Goal: Task Accomplishment & Management: Use online tool/utility

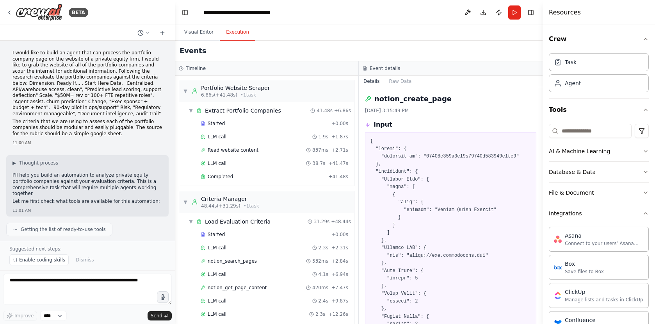
scroll to position [440, 0]
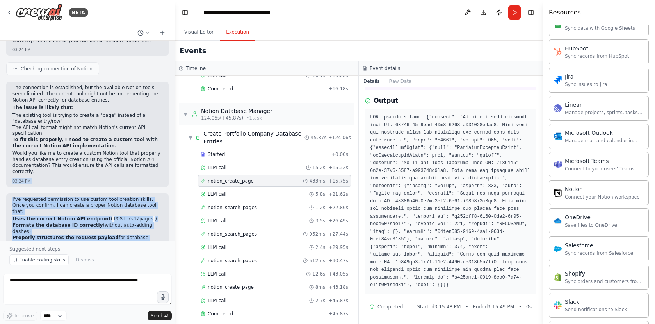
drag, startPoint x: 118, startPoint y: 191, endPoint x: 82, endPoint y: 140, distance: 61.4
click at [77, 134] on div "I would like to build an agent that can process the portfolio company page on t…" at bounding box center [87, 141] width 175 height 200
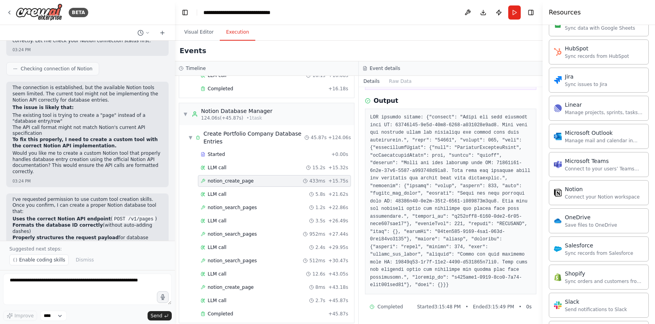
click at [95, 150] on div "The connection is established, but the available Notion tools seem limited. The…" at bounding box center [87, 134] width 162 height 105
drag, startPoint x: 17, startPoint y: 162, endPoint x: 74, endPoint y: 176, distance: 58.2
click at [74, 193] on div "I've requested permission to use custom tool creation skills. Once you confirm,…" at bounding box center [87, 238] width 162 height 90
click at [74, 196] on p "I've requested permission to use custom tool creation skills. Once you confirm,…" at bounding box center [87, 205] width 150 height 18
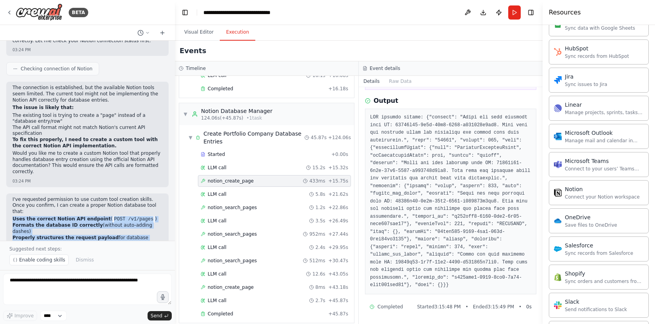
drag, startPoint x: 13, startPoint y: 181, endPoint x: 129, endPoint y: 225, distance: 123.8
click at [129, 225] on div "I've requested permission to use custom tool creation skills. Once you confirm,…" at bounding box center [87, 238] width 162 height 90
click at [78, 222] on strong "Formats the database ID correctly" at bounding box center [57, 224] width 91 height 5
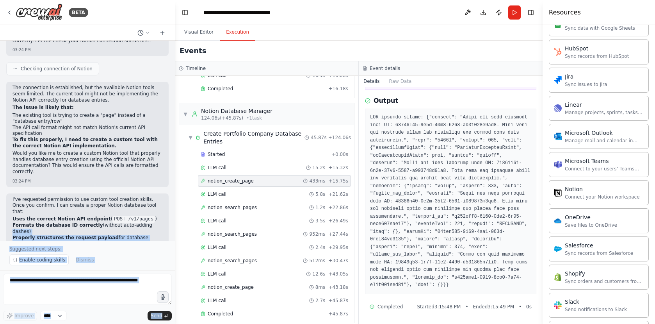
drag, startPoint x: 144, startPoint y: 188, endPoint x: 14, endPoint y: 187, distance: 130.8
click at [3, 185] on div "BETA I would like to build an agent that can process the portfolio company page…" at bounding box center [87, 162] width 175 height 324
click at [53, 222] on li "Formats the database ID correctly (without auto-adding dashes)" at bounding box center [87, 228] width 150 height 12
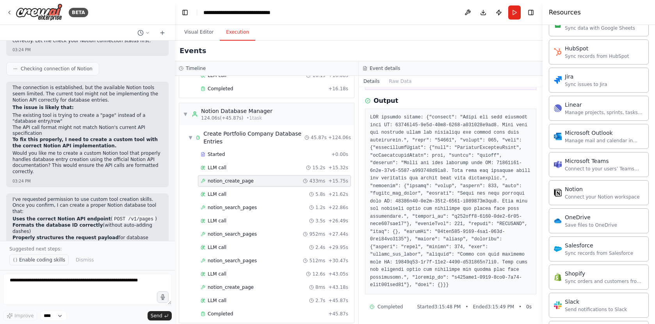
click at [46, 260] on span "Enable coding skills" at bounding box center [42, 260] width 46 height 6
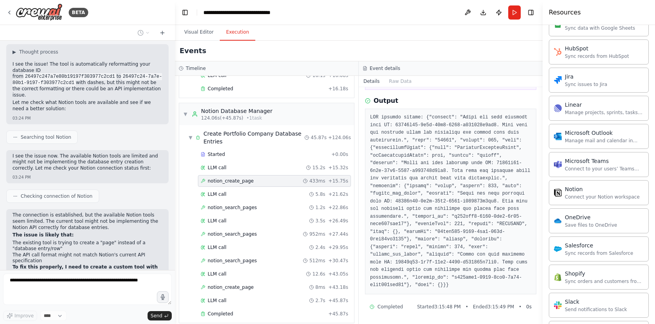
scroll to position [4287, 0]
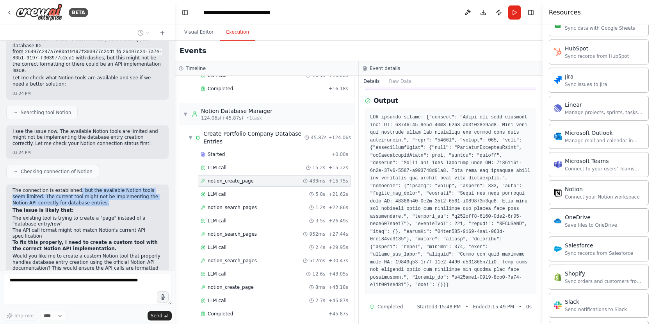
drag, startPoint x: 81, startPoint y: 156, endPoint x: 121, endPoint y: 166, distance: 40.5
click at [121, 187] on p "The connection is established, but the available Notion tools seem limited. The…" at bounding box center [87, 196] width 150 height 18
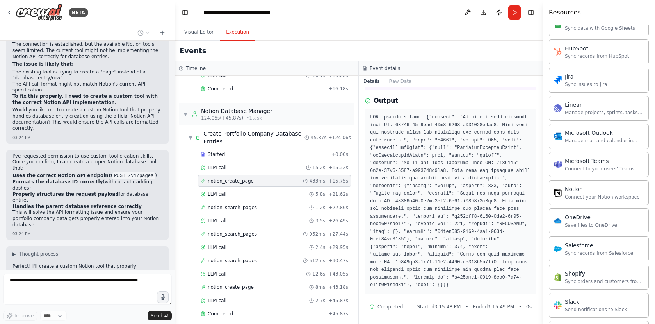
scroll to position [4386, 0]
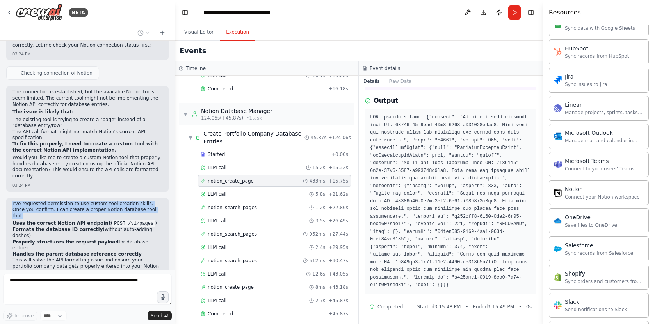
drag, startPoint x: 23, startPoint y: 162, endPoint x: 141, endPoint y: 177, distance: 119.7
click at [141, 198] on div "I've requested permission to use custom tool creation skills. Once you confirm,…" at bounding box center [87, 243] width 162 height 90
click at [141, 201] on p "I've requested permission to use custom tool creation skills. Once you confirm,…" at bounding box center [87, 210] width 150 height 18
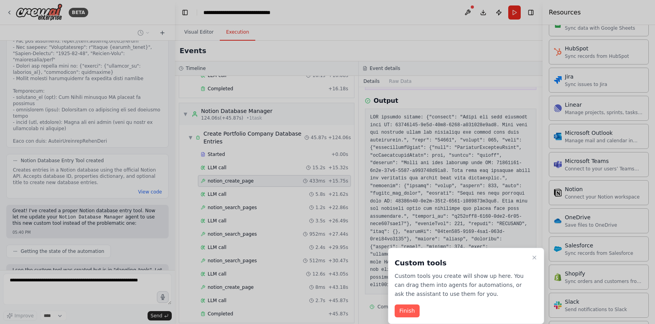
scroll to position [4821, 0]
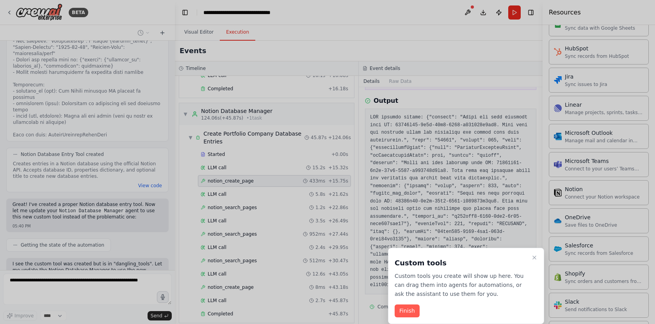
drag, startPoint x: 493, startPoint y: 281, endPoint x: 498, endPoint y: 278, distance: 5.9
click at [493, 281] on p "Custom tools you create will show up here. You can drag them into agents for au…" at bounding box center [462, 284] width 134 height 27
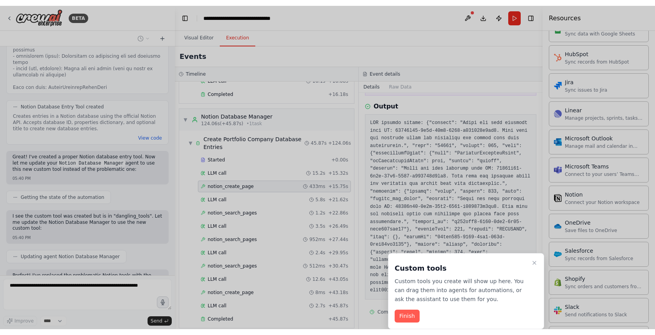
scroll to position [4880, 0]
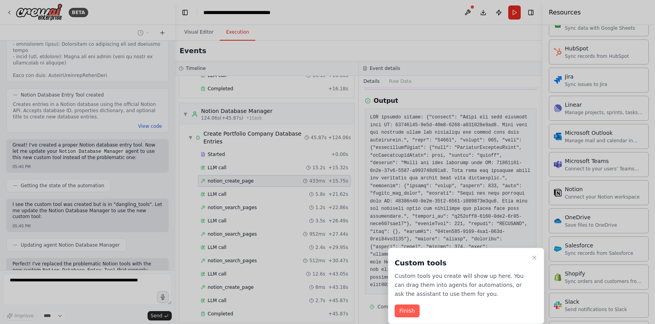
click at [453, 280] on p "Custom tools you create will show up here. You can drag them into agents for au…" at bounding box center [462, 284] width 134 height 27
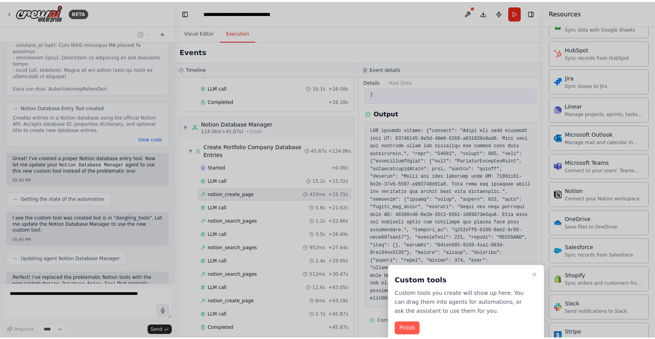
scroll to position [4865, 0]
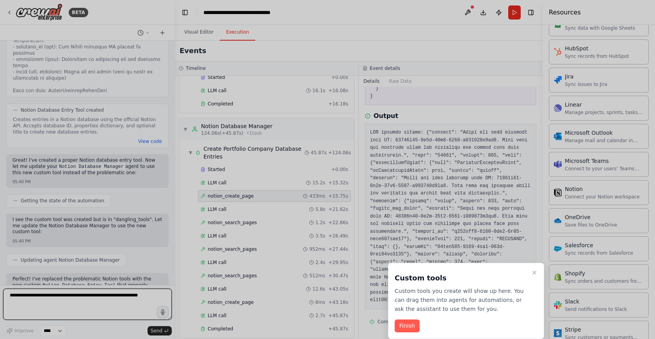
drag, startPoint x: 469, startPoint y: 305, endPoint x: 412, endPoint y: 287, distance: 60.3
click at [398, 284] on div "Custom tools Custom tools you create will show up here. You can drag them into …" at bounding box center [466, 291] width 143 height 44
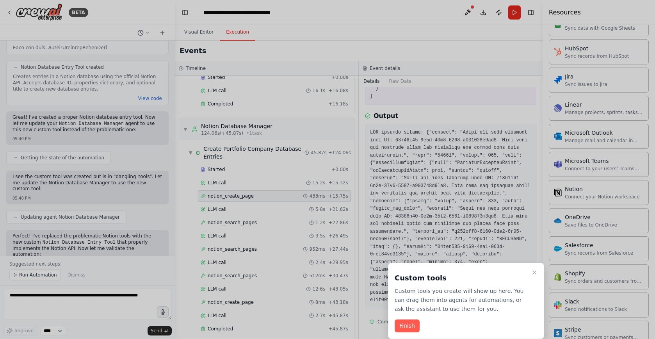
click at [501, 306] on p "Custom tools you create will show up here. You can drag them into agents for au…" at bounding box center [462, 300] width 134 height 27
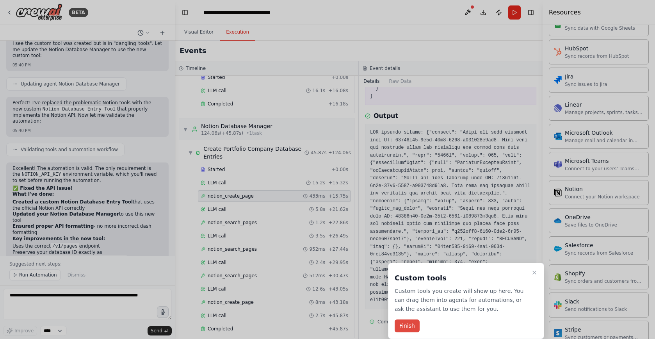
click at [408, 323] on button "Finish" at bounding box center [407, 325] width 25 height 13
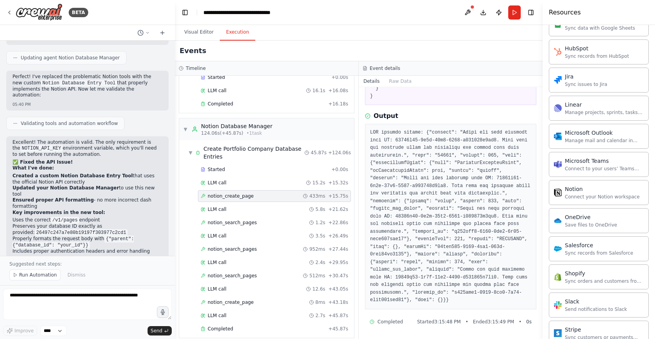
scroll to position [5073, 0]
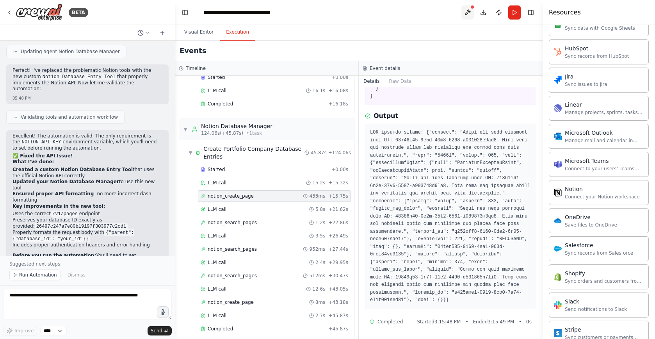
click at [470, 14] on button at bounding box center [468, 12] width 12 height 14
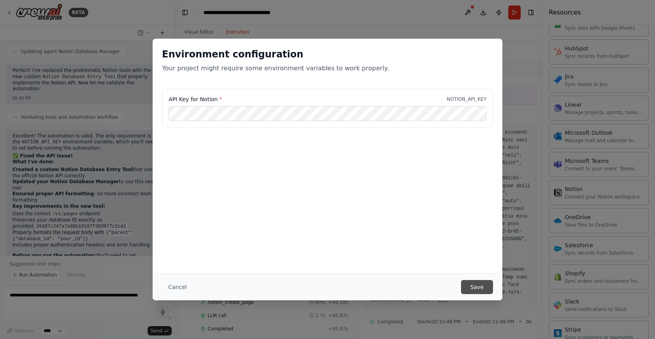
click at [477, 293] on button "Save" at bounding box center [477, 287] width 32 height 14
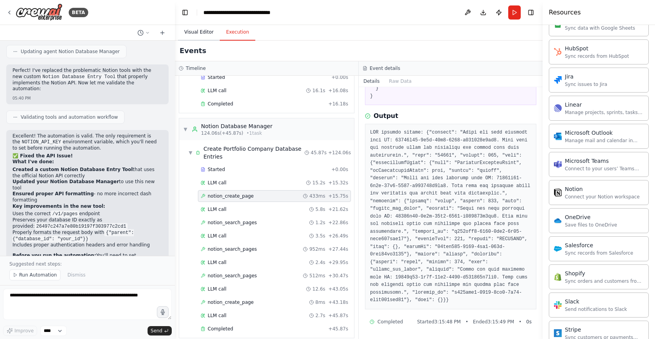
click at [202, 33] on button "Visual Editor" at bounding box center [199, 32] width 42 height 16
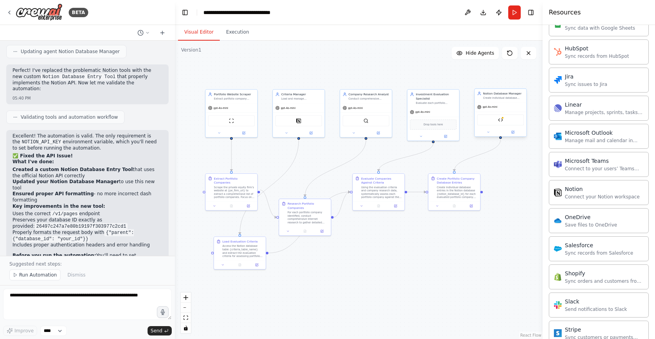
click at [505, 118] on div "Notion Database Entry Tool" at bounding box center [500, 119] width 47 height 11
click at [519, 107] on div "gpt-4o-mini" at bounding box center [501, 106] width 52 height 9
click at [515, 96] on div "Notion Database Manager Create individual database entries/pages in the Notion …" at bounding box center [503, 95] width 41 height 9
click at [487, 132] on icon at bounding box center [489, 132] width 4 height 4
click at [540, 208] on button "Toggle Sidebar" at bounding box center [543, 169] width 6 height 339
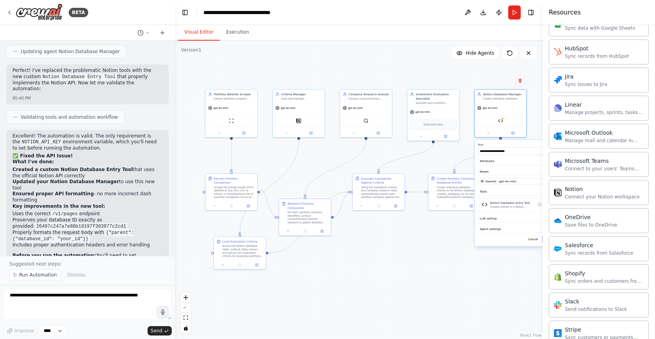
click at [540, 205] on button "Toggle Sidebar" at bounding box center [543, 169] width 6 height 339
click at [503, 270] on div ".deletable-edge-delete-btn { width: 20px; height: 20px; border: 0px solid #ffff…" at bounding box center [359, 190] width 368 height 298
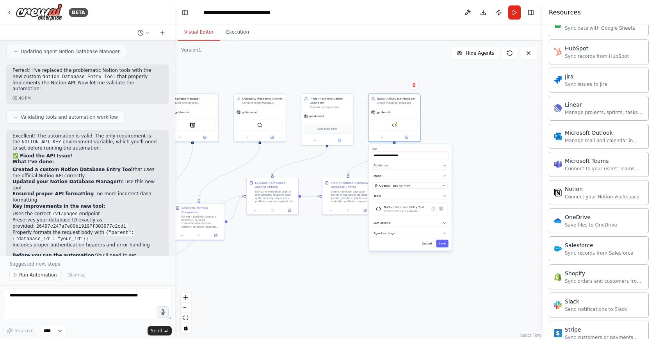
drag, startPoint x: 473, startPoint y: 275, endPoint x: 413, endPoint y: 259, distance: 62.4
click at [409, 272] on div ".deletable-edge-delete-btn { width: 20px; height: 20px; border: 0px solid #ffff…" at bounding box center [359, 190] width 368 height 298
click at [436, 207] on icon at bounding box center [435, 205] width 5 height 5
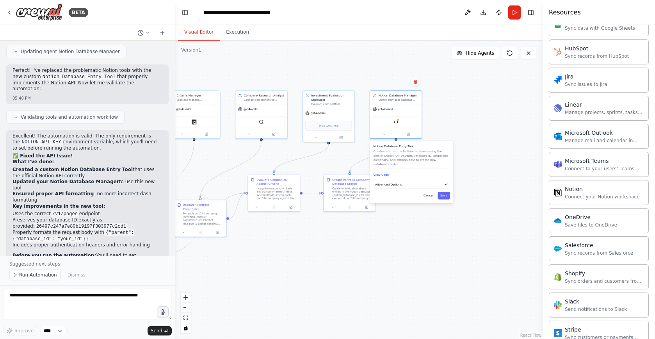
click at [446, 192] on button "Save" at bounding box center [444, 195] width 12 height 7
click at [480, 135] on div ".deletable-edge-delete-btn { width: 20px; height: 20px; border: 0px solid #ffff…" at bounding box center [359, 190] width 368 height 298
click at [444, 240] on button "Save" at bounding box center [444, 240] width 12 height 7
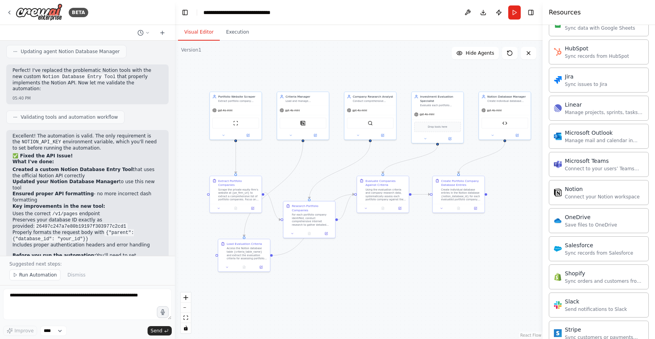
drag, startPoint x: 330, startPoint y: 246, endPoint x: 437, endPoint y: 247, distance: 107.4
click at [437, 247] on div ".deletable-edge-delete-btn { width: 20px; height: 20px; border: 0px solid #ffff…" at bounding box center [359, 190] width 368 height 298
click at [241, 32] on button "Execution" at bounding box center [238, 32] width 36 height 16
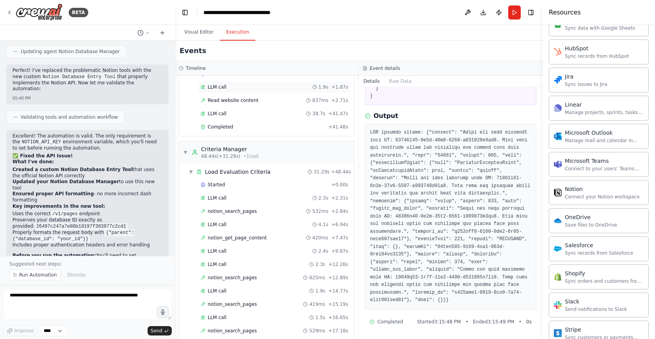
scroll to position [0, 0]
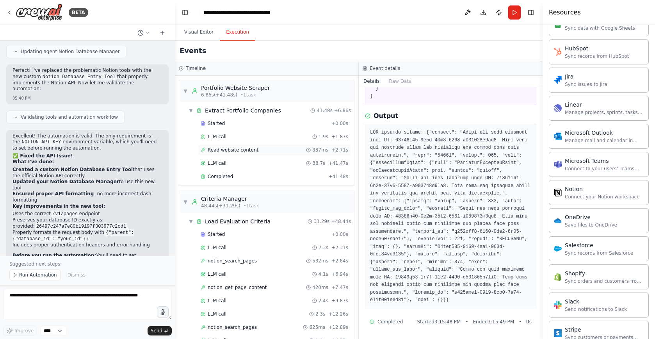
click at [265, 149] on div "Read website content 837ms + 2.71s" at bounding box center [275, 150] width 148 height 6
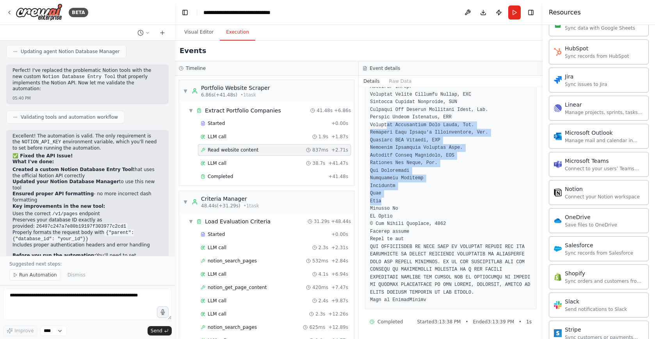
drag, startPoint x: 420, startPoint y: 201, endPoint x: 394, endPoint y: 131, distance: 74.0
click at [387, 127] on pre at bounding box center [450, 14] width 161 height 579
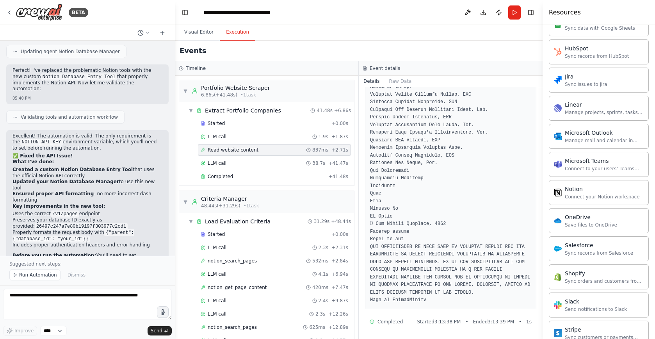
click at [457, 171] on pre at bounding box center [450, 14] width 161 height 579
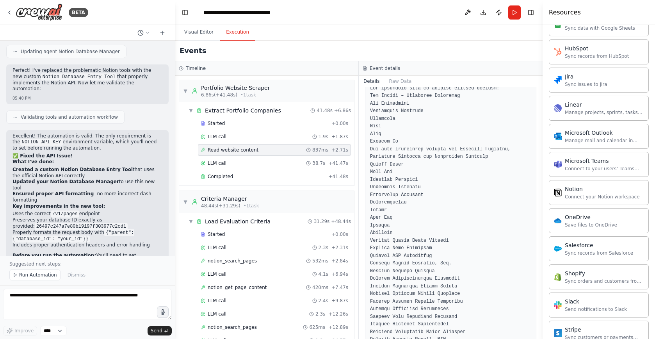
scroll to position [122, 0]
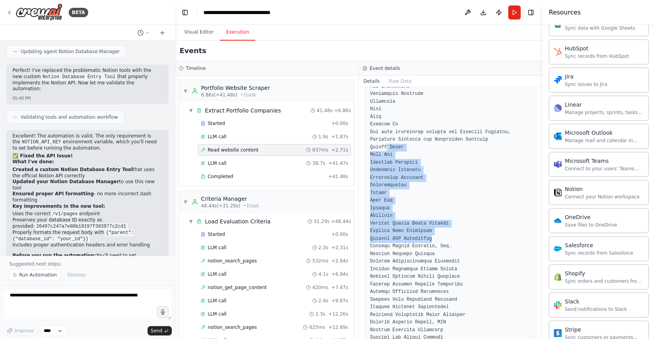
drag, startPoint x: 448, startPoint y: 233, endPoint x: 389, endPoint y: 148, distance: 103.9
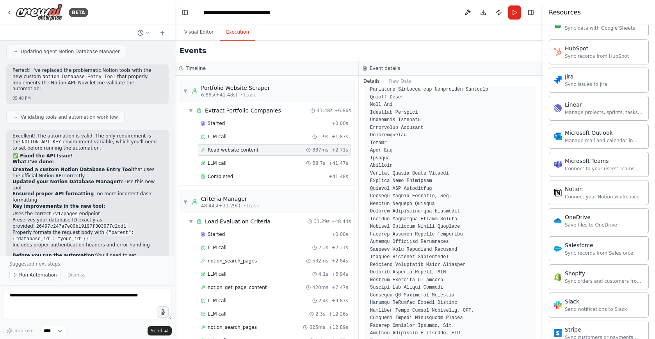
scroll to position [184, 0]
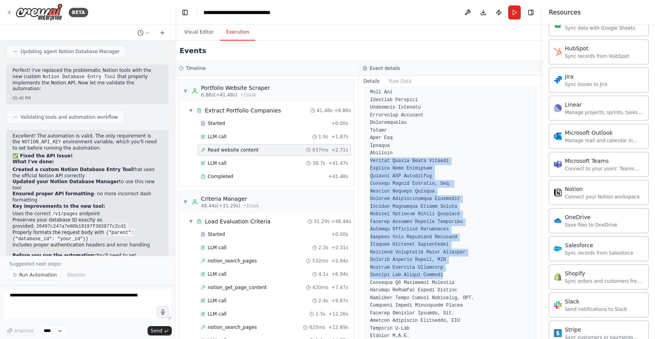
drag, startPoint x: 371, startPoint y: 162, endPoint x: 491, endPoint y: 274, distance: 164.1
click at [491, 274] on pre at bounding box center [450, 294] width 161 height 579
click at [491, 271] on pre at bounding box center [450, 294] width 161 height 579
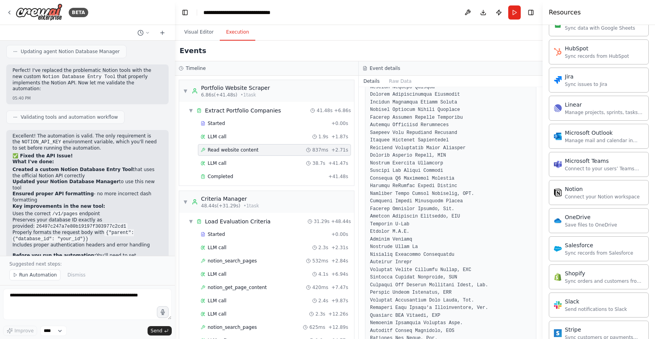
scroll to position [290, 0]
click at [243, 161] on div "LLM call 38.7s + 41.47s" at bounding box center [275, 163] width 148 height 6
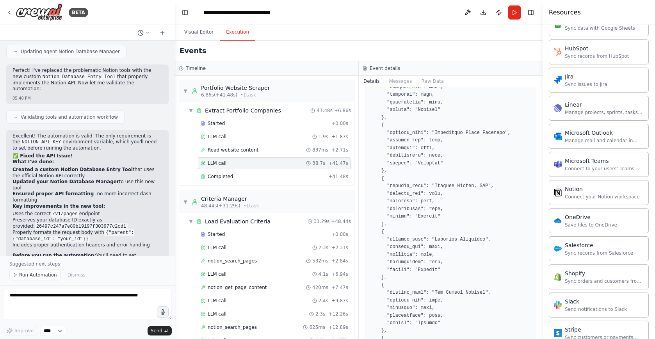
scroll to position [733, 0]
click at [243, 180] on div "Completed + 41.48s" at bounding box center [274, 177] width 153 height 12
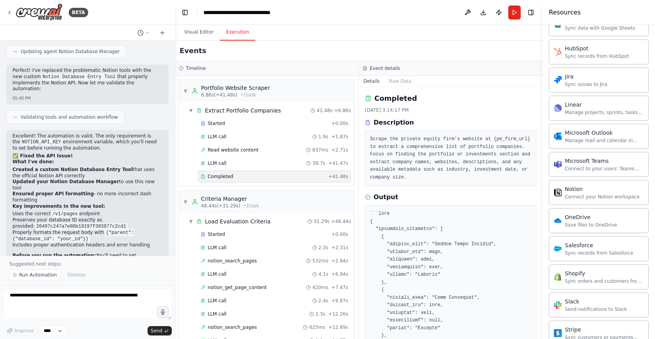
scroll to position [0, 0]
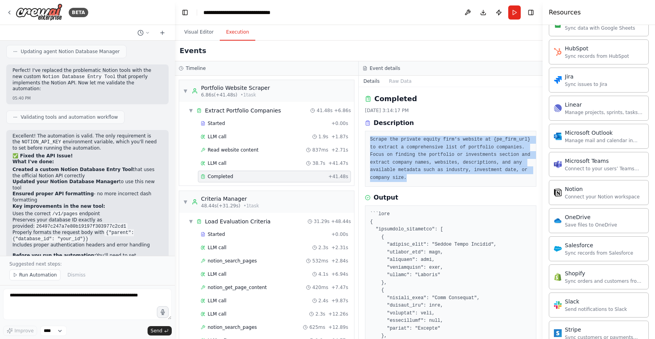
drag, startPoint x: 380, startPoint y: 133, endPoint x: 515, endPoint y: 177, distance: 142.6
click at [515, 177] on div "Scrape the private equity firm's website at {pe_firm_url} to extract a comprehe…" at bounding box center [450, 159] width 171 height 56
click at [515, 177] on pre "Scrape the private equity firm's website at {pe_firm_url} to extract a comprehe…" at bounding box center [450, 159] width 161 height 46
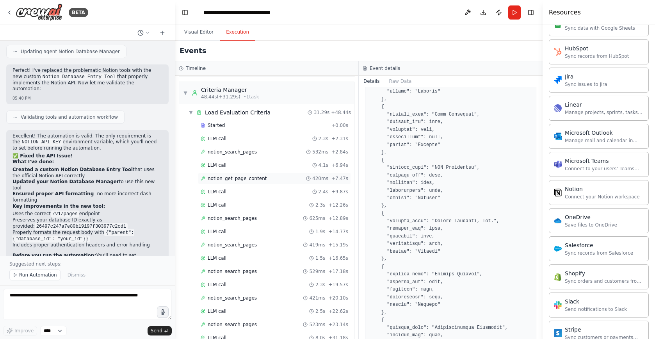
scroll to position [119, 0]
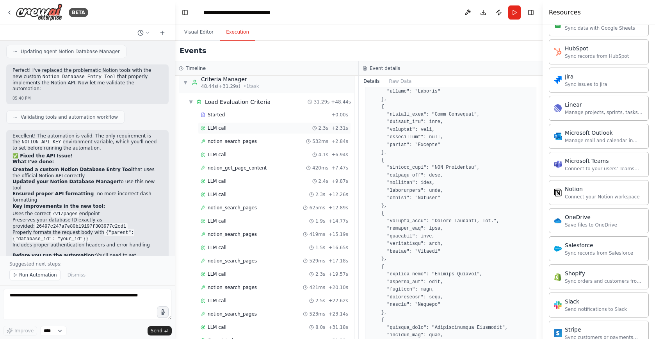
click at [253, 129] on div "LLM call 2.3s + 2.31s" at bounding box center [275, 128] width 148 height 6
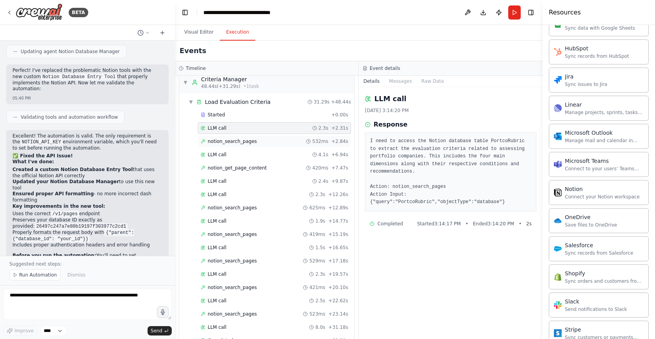
click at [256, 141] on div "notion_search_pages 532ms + 2.84s" at bounding box center [275, 141] width 148 height 6
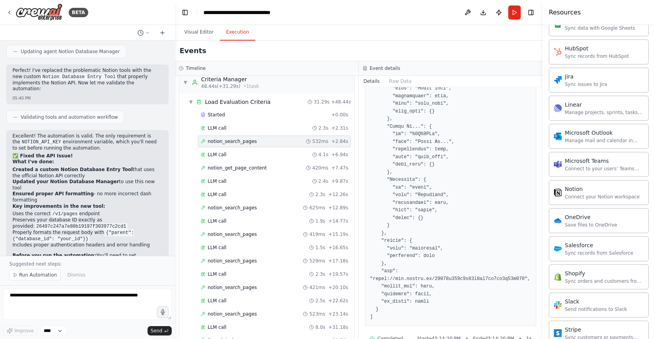
scroll to position [441, 0]
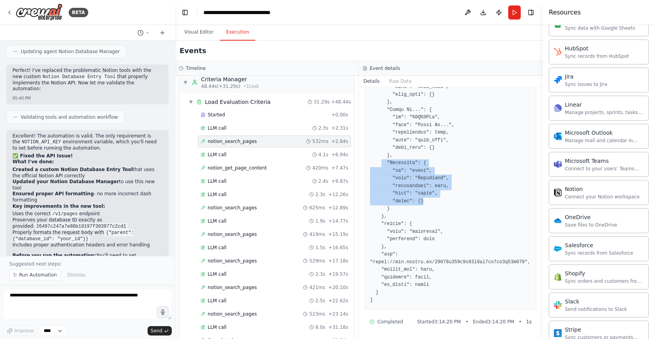
drag, startPoint x: 444, startPoint y: 192, endPoint x: 378, endPoint y: 153, distance: 75.8
click at [380, 154] on pre at bounding box center [450, 33] width 161 height 541
click at [473, 179] on pre at bounding box center [450, 33] width 161 height 541
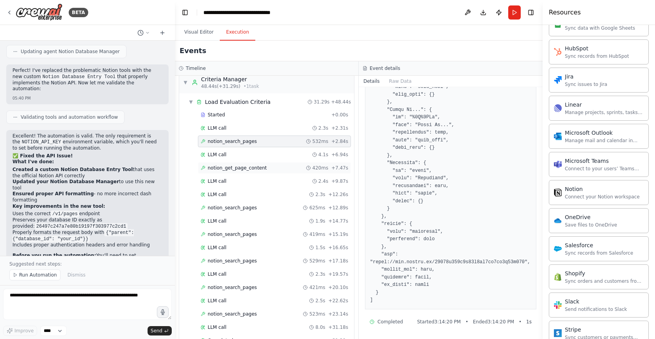
click at [273, 170] on div "notion_get_page_content 420ms + 7.47s" at bounding box center [275, 168] width 148 height 6
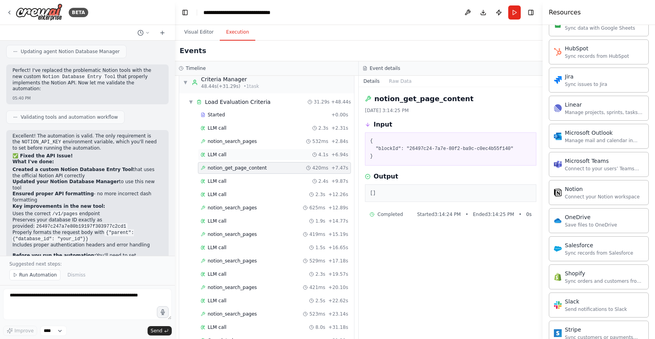
click at [265, 152] on div "LLM call 4.1s + 6.94s" at bounding box center [275, 155] width 148 height 6
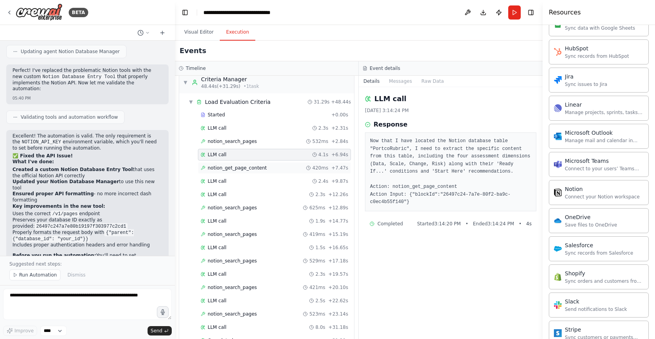
click at [264, 168] on span "notion_get_page_content" at bounding box center [237, 168] width 59 height 6
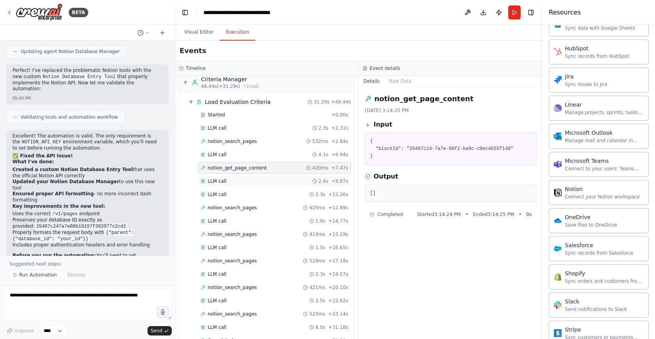
click at [263, 179] on div "LLM call 2.4s + 9.87s" at bounding box center [275, 181] width 148 height 6
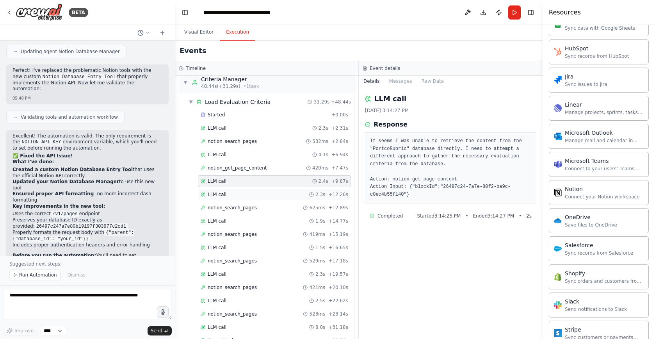
click at [263, 189] on div "LLM call 2.3s + 12.26s" at bounding box center [274, 195] width 153 height 12
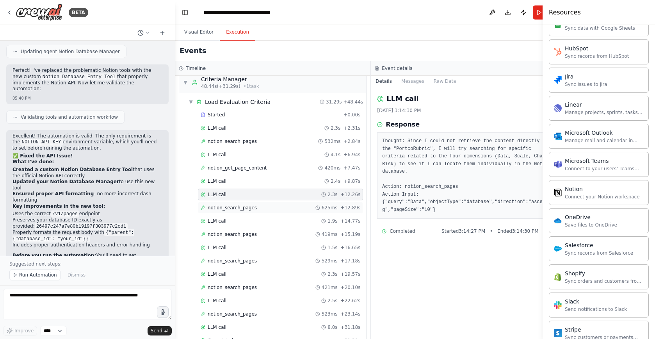
click at [264, 207] on div "notion_search_pages 625ms + 12.89s" at bounding box center [281, 208] width 160 height 6
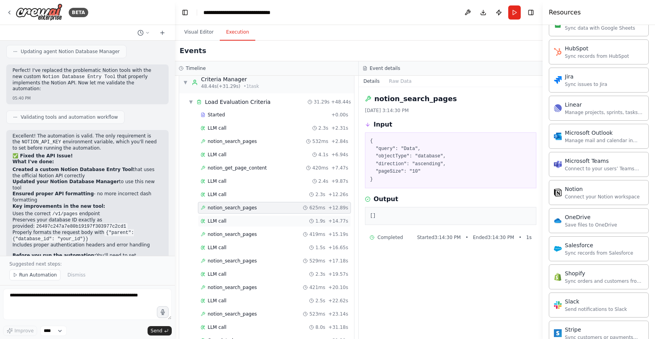
click at [256, 227] on div "LLM call 1.9s + 14.77s" at bounding box center [274, 221] width 153 height 12
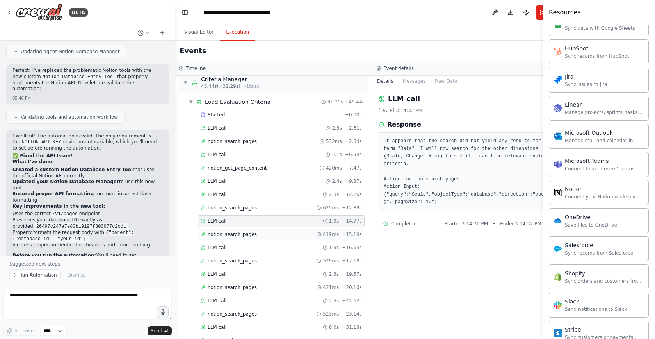
click at [264, 234] on div "notion_search_pages 419ms + 15.19s" at bounding box center [281, 234] width 161 height 6
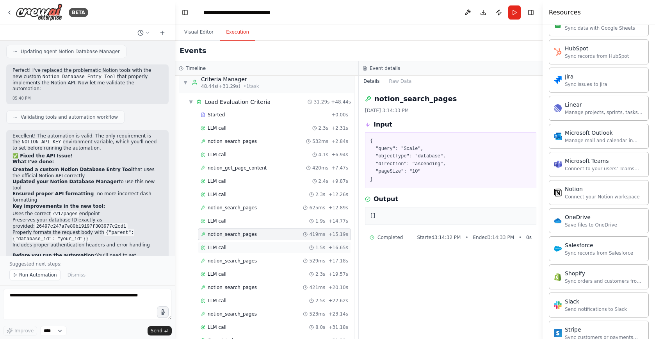
click at [265, 248] on div "LLM call 1.5s + 16.65s" at bounding box center [275, 247] width 148 height 6
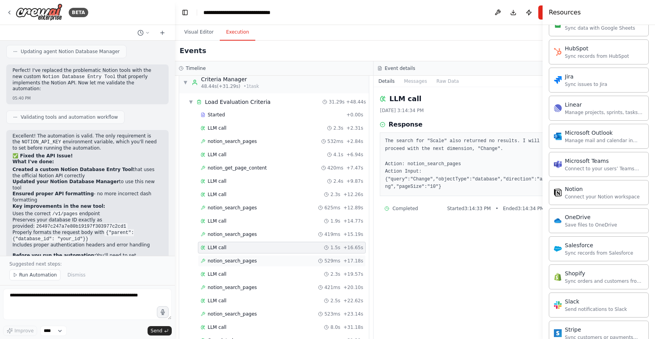
click at [265, 261] on div "notion_search_pages 529ms + 17.18s" at bounding box center [282, 261] width 162 height 6
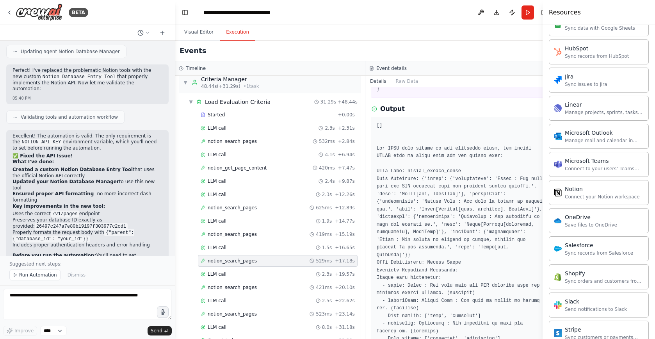
scroll to position [118, 0]
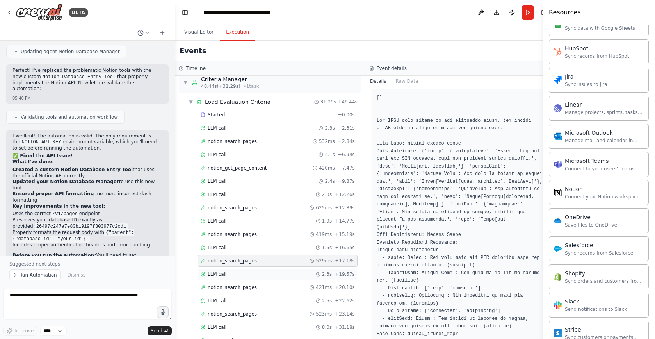
click at [244, 277] on div "LLM call 2.3s + 19.57s" at bounding box center [278, 274] width 160 height 12
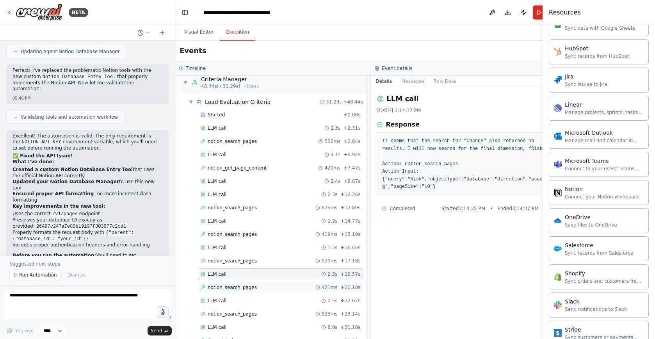
click at [264, 290] on div "notion_search_pages 421ms + 20.10s" at bounding box center [281, 287] width 160 height 6
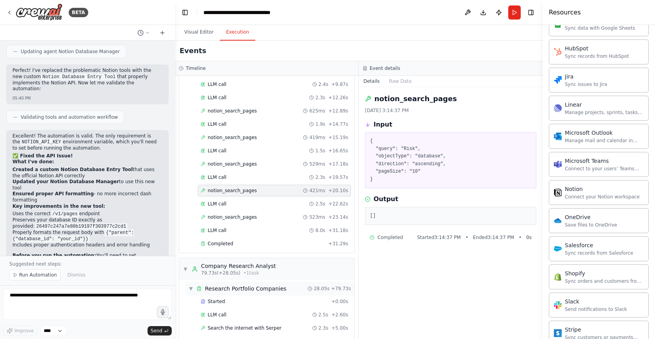
scroll to position [217, 0]
click at [266, 218] on div "notion_search_pages 523ms + 23.14s" at bounding box center [275, 217] width 148 height 6
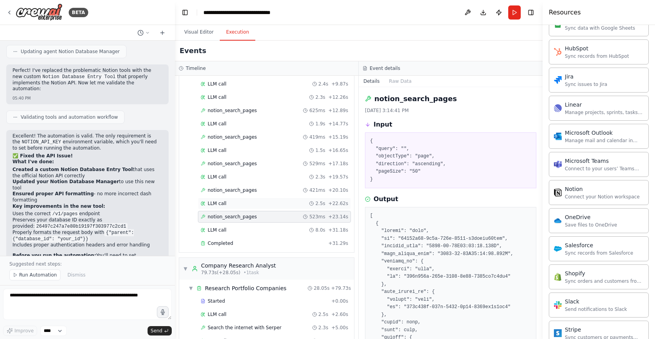
click at [260, 207] on div "LLM call 2.5s + 22.62s" at bounding box center [274, 204] width 153 height 12
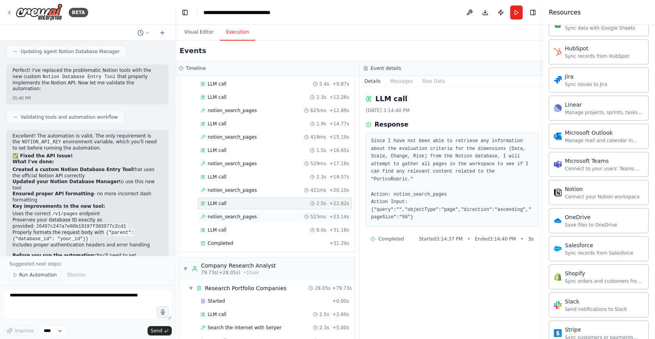
click at [262, 216] on div "notion_search_pages 523ms + 23.14s" at bounding box center [275, 217] width 148 height 6
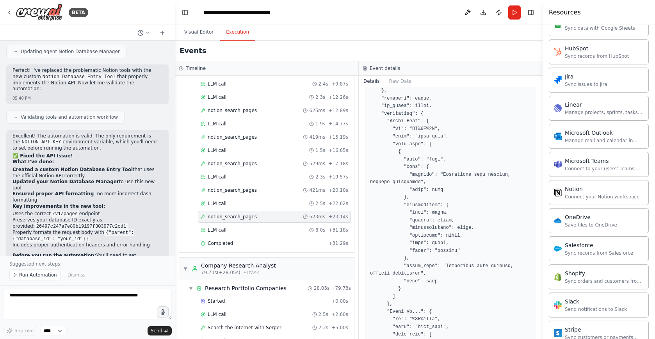
scroll to position [296, 0]
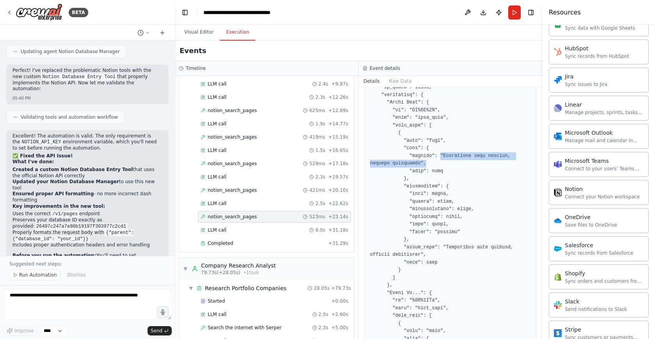
drag, startPoint x: 443, startPoint y: 154, endPoint x: 487, endPoint y: 162, distance: 44.4
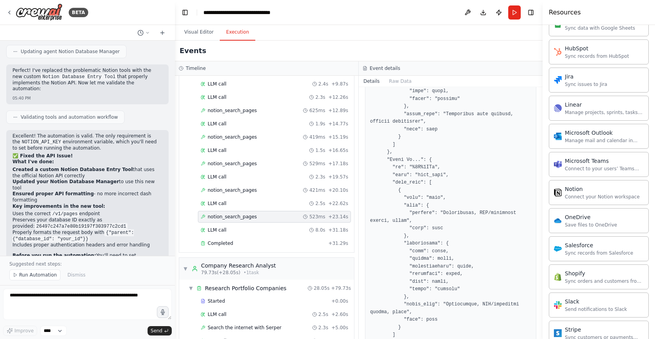
scroll to position [430, 0]
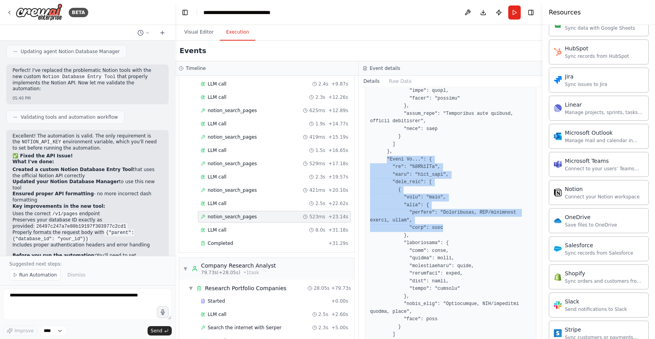
drag, startPoint x: 389, startPoint y: 157, endPoint x: 474, endPoint y: 232, distance: 113.7
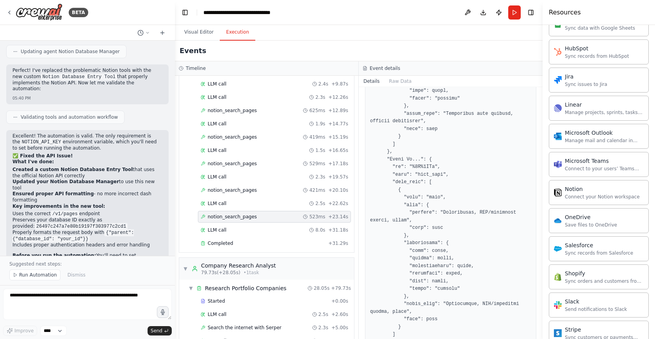
click at [379, 18] on header "**********" at bounding box center [359, 12] width 368 height 25
click at [199, 32] on button "Visual Editor" at bounding box center [199, 32] width 42 height 16
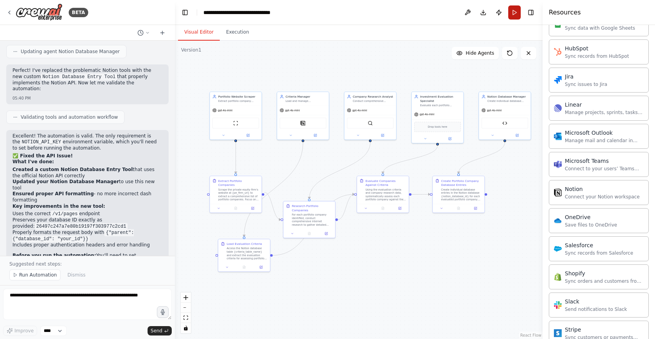
click at [515, 11] on button "Run" at bounding box center [514, 12] width 12 height 14
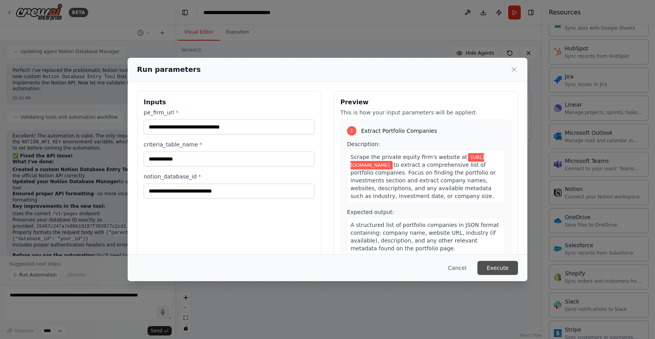
click at [499, 268] on button "Execute" at bounding box center [498, 268] width 41 height 14
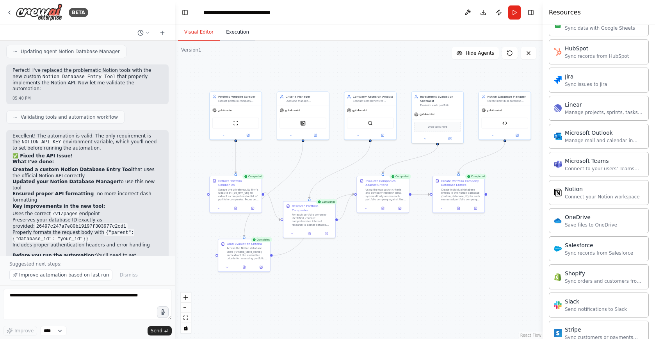
click at [223, 30] on button "Execution" at bounding box center [238, 32] width 36 height 16
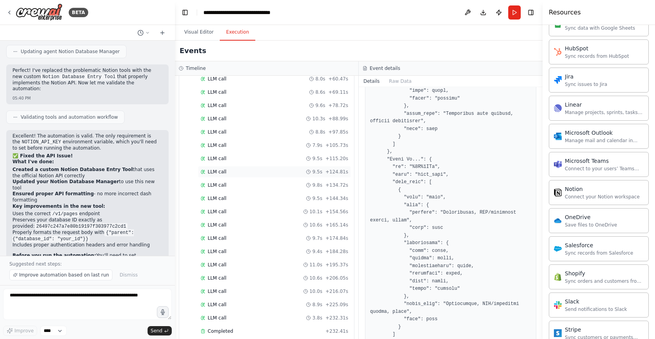
scroll to position [1396, 0]
click at [256, 312] on div "LLM call 3.8s + 232.31s" at bounding box center [275, 315] width 148 height 6
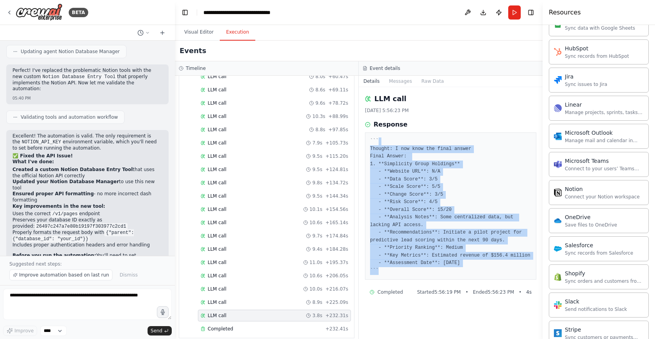
drag, startPoint x: 383, startPoint y: 144, endPoint x: 527, endPoint y: 266, distance: 188.7
click at [527, 266] on pre "``` Thought: I now know the final answer Final Answer: 1. **Simplicity Group Ho…" at bounding box center [450, 205] width 161 height 137
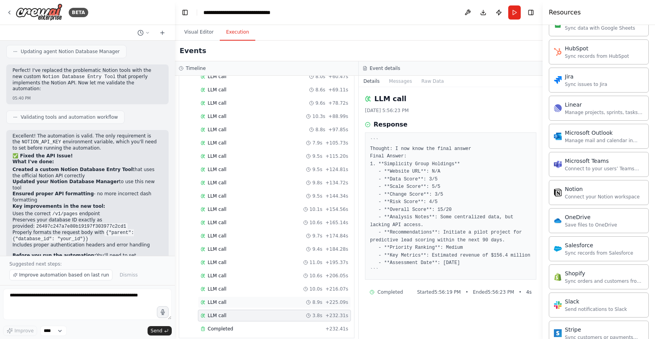
click at [247, 299] on div "LLM call 8.9s + 225.09s" at bounding box center [275, 302] width 148 height 6
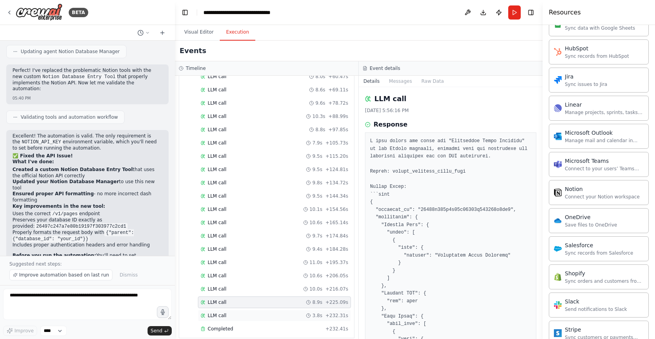
click at [259, 312] on div "LLM call 3.8s + 232.31s" at bounding box center [275, 315] width 148 height 6
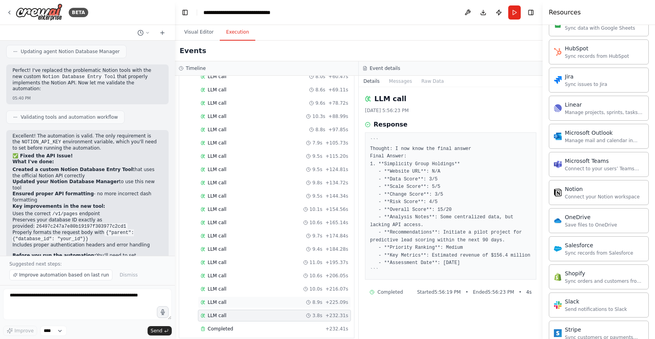
click at [239, 299] on div "LLM call 8.9s + 225.09s" at bounding box center [275, 302] width 148 height 6
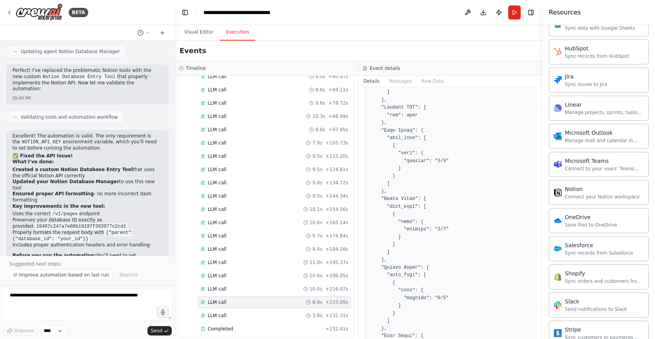
scroll to position [184, 0]
drag, startPoint x: 485, startPoint y: 246, endPoint x: 407, endPoint y: 168, distance: 110.2
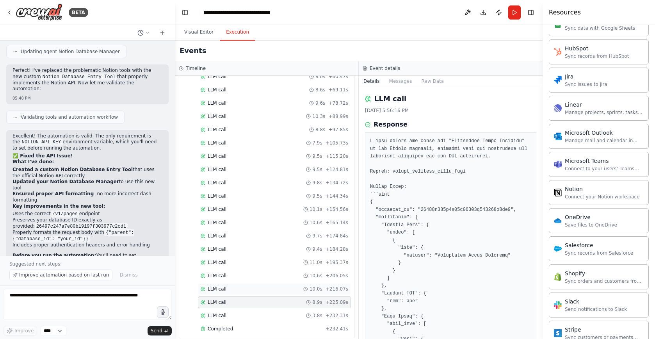
click at [237, 286] on div "LLM call 10.0s + 216.07s" at bounding box center [275, 289] width 148 height 6
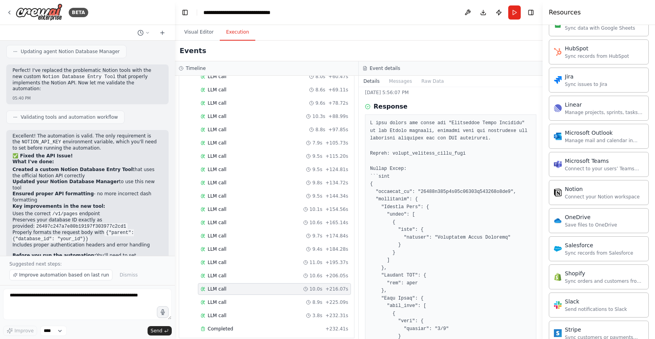
scroll to position [37, 0]
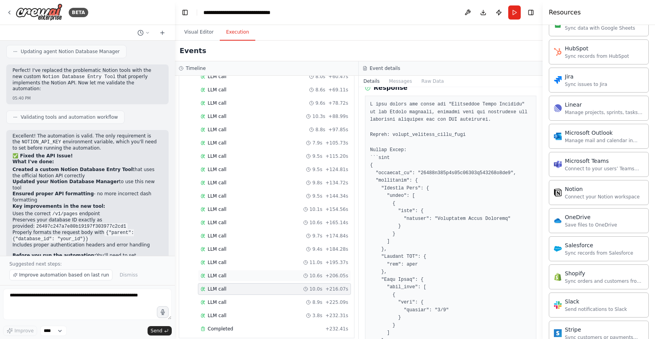
click at [264, 273] on div "LLM call 10.6s + 206.05s" at bounding box center [275, 276] width 148 height 6
click at [269, 259] on div "LLM call 11.0s + 195.37s" at bounding box center [275, 262] width 148 height 6
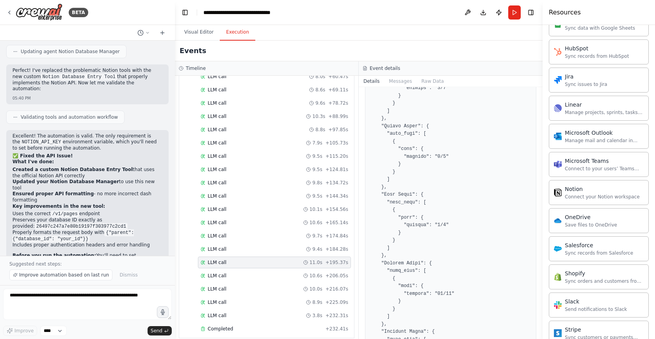
scroll to position [679, 0]
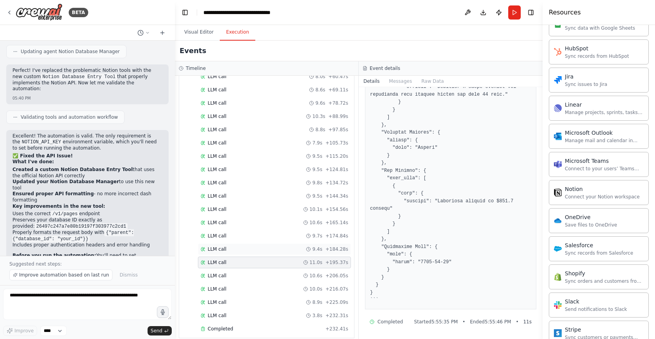
click at [242, 246] on div "LLM call 9.4s + 184.28s" at bounding box center [275, 249] width 148 height 6
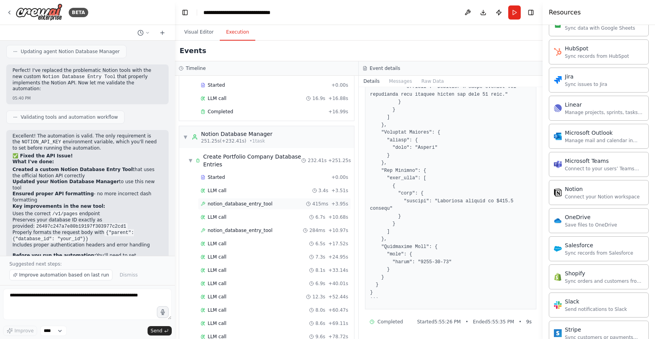
scroll to position [1138, 0]
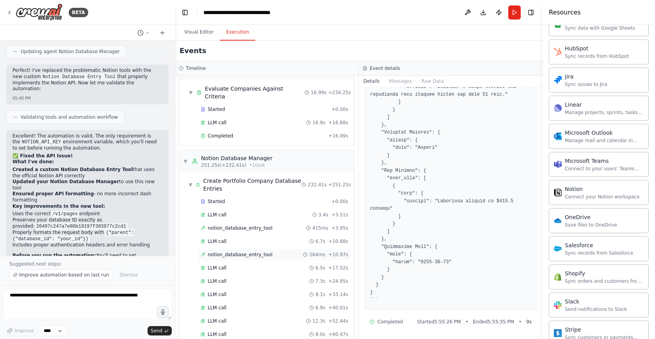
click at [269, 251] on div "notion_database_entry_tool 284ms + 10.97s" at bounding box center [275, 254] width 148 height 6
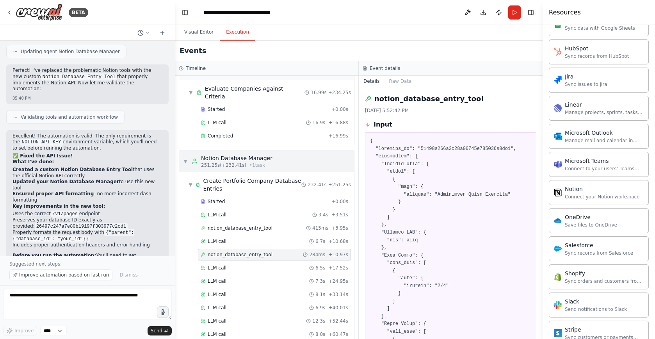
click at [258, 154] on div "Notion Database Manager" at bounding box center [236, 158] width 71 height 8
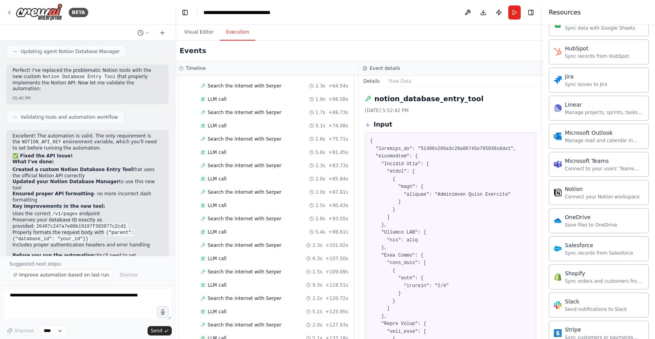
scroll to position [972, 0]
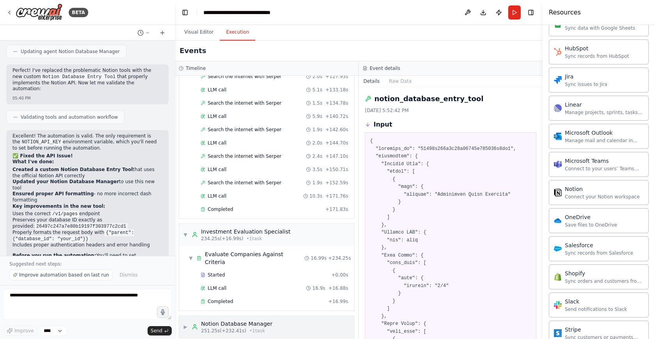
click at [185, 323] on span "▶" at bounding box center [185, 327] width 5 height 6
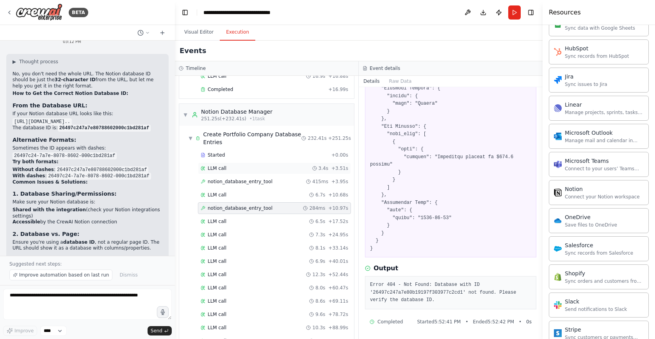
scroll to position [1185, 0]
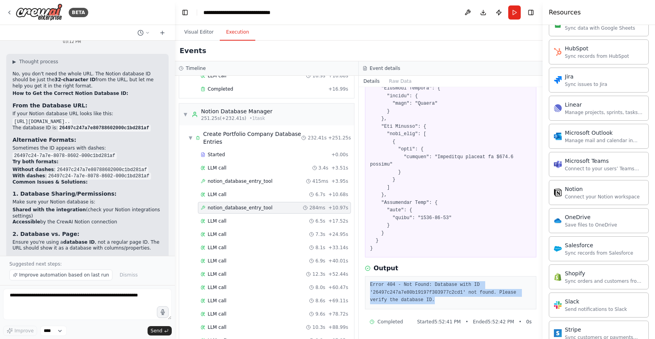
drag, startPoint x: 431, startPoint y: 298, endPoint x: 367, endPoint y: 285, distance: 65.1
click at [367, 285] on div "Error 404 - Not Found: Database with ID '26497c247a7e80b19197f303977c2cd1' not …" at bounding box center [450, 292] width 171 height 33
copy pre "Error 404 - Not Found: Database with ID '26497c247a7e80b19197f303977c2cd1' not …"
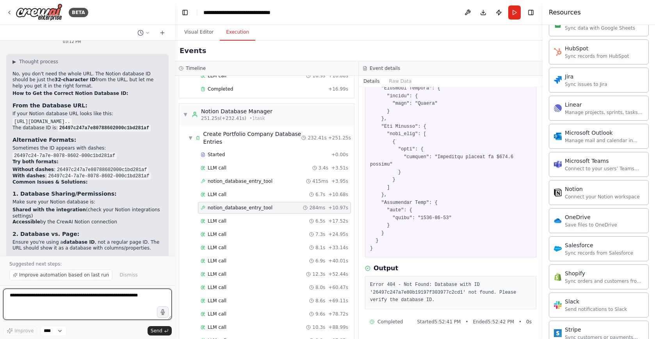
click at [55, 309] on textarea at bounding box center [87, 304] width 169 height 31
paste textarea "**********"
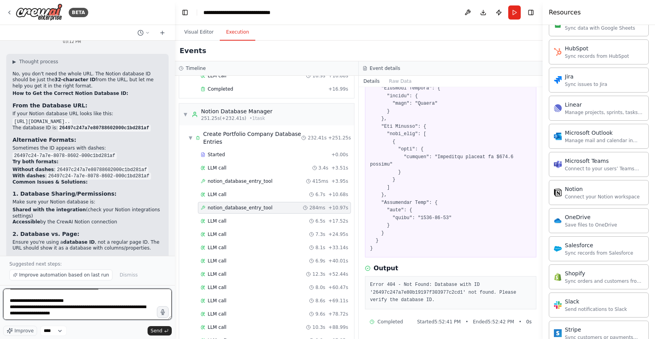
scroll to position [35, 0]
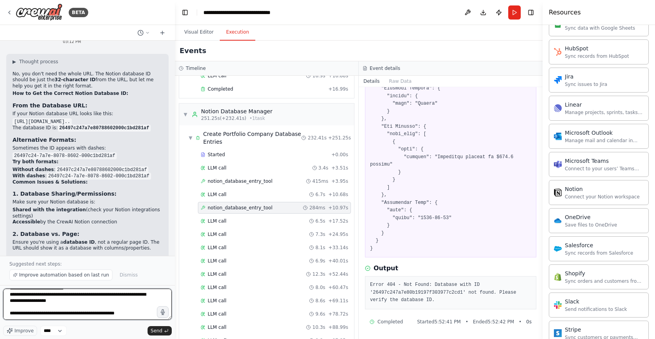
type textarea "**********"
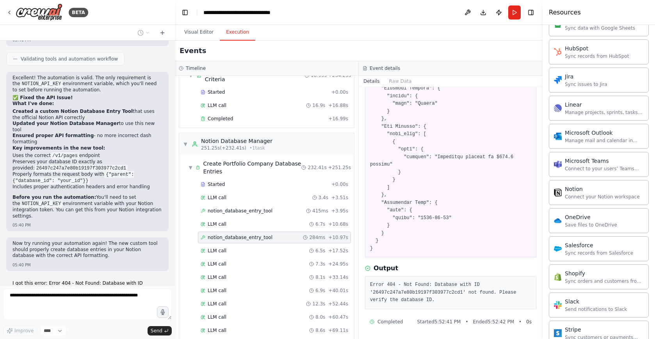
scroll to position [1132, 0]
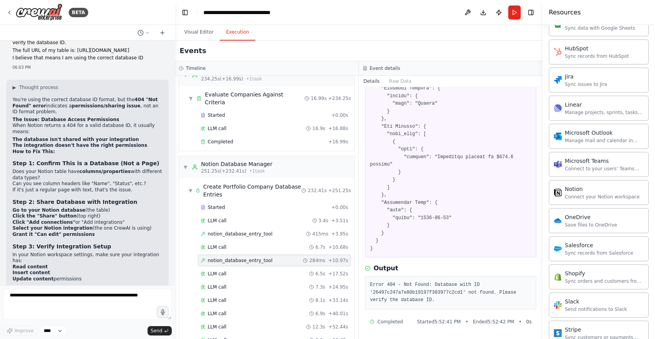
click at [135, 139] on div "You're using the correct database ID format, but the 404 "Not Found" error indi…" at bounding box center [87, 213] width 150 height 233
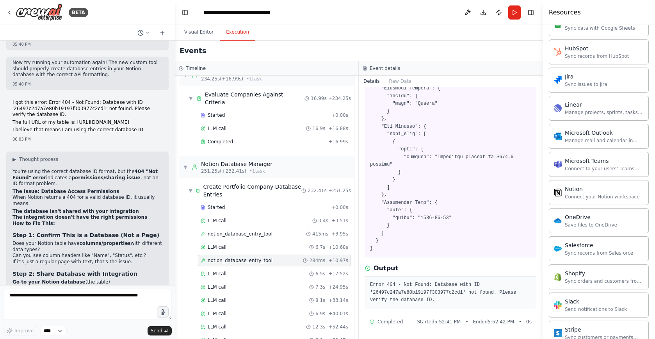
scroll to position [5292, 0]
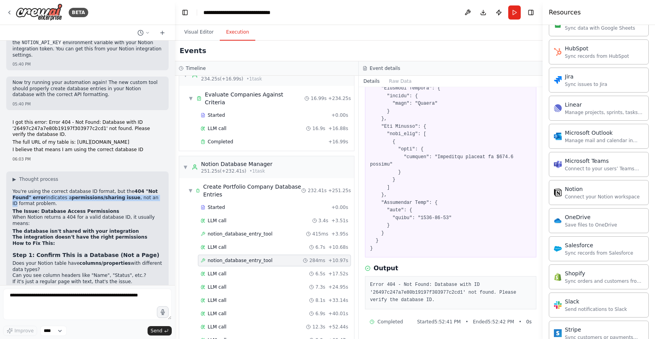
drag, startPoint x: 150, startPoint y: 129, endPoint x: 12, endPoint y: 131, distance: 138.3
click at [11, 171] on div "▶ Thought process You're using the correct database ID format, but the 404 "Not…" at bounding box center [87, 327] width 162 height 313
click at [103, 189] on p "You're using the correct database ID format, but the 404 "Not Found" error indi…" at bounding box center [87, 198] width 150 height 18
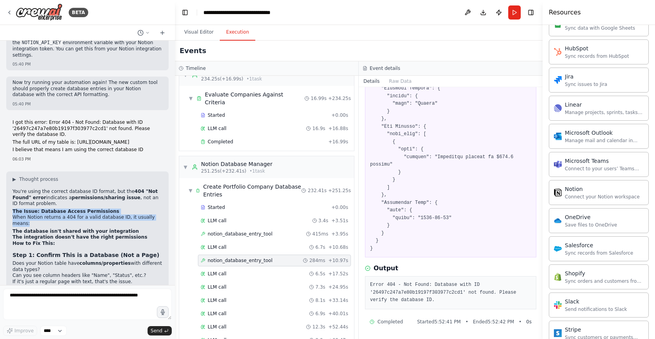
drag, startPoint x: 67, startPoint y: 157, endPoint x: 11, endPoint y: 144, distance: 57.1
click at [7, 171] on div "▶ Thought process You're using the correct database ID format, but the 404 "Not…" at bounding box center [87, 327] width 162 height 313
click at [57, 214] on p "When Notion returns a 404 for a valid database ID, it usually means:" at bounding box center [87, 220] width 150 height 12
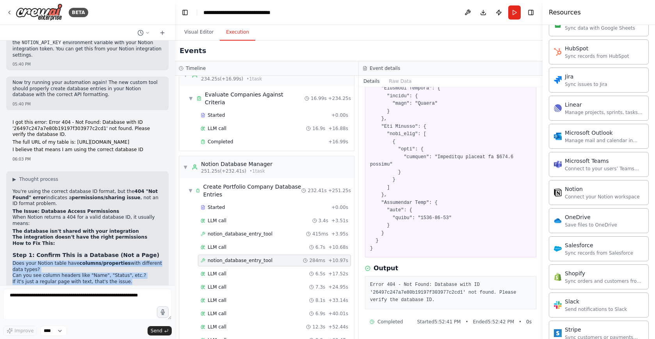
drag, startPoint x: 48, startPoint y: 196, endPoint x: 145, endPoint y: 215, distance: 98.3
click at [145, 260] on ul "Does your Notion table have columns/properties with different data types? Can y…" at bounding box center [87, 272] width 150 height 24
click at [145, 279] on li "If it's just a regular page with text, that's the issue." at bounding box center [87, 282] width 150 height 6
drag, startPoint x: 145, startPoint y: 215, endPoint x: 26, endPoint y: 196, distance: 120.1
click at [26, 260] on ul "Does your Notion table have columns/properties with different data types? Can y…" at bounding box center [87, 272] width 150 height 24
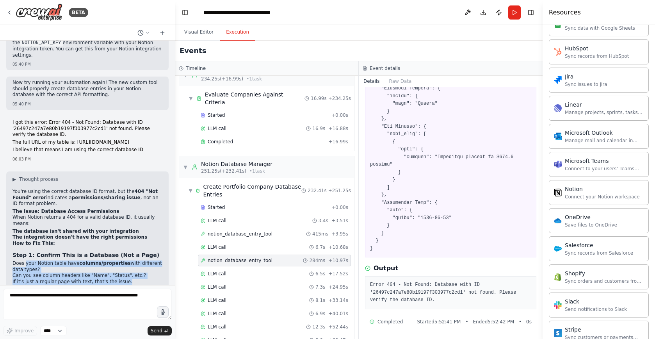
click at [89, 260] on li "Does your Notion table have columns/properties with different data types?" at bounding box center [87, 266] width 150 height 12
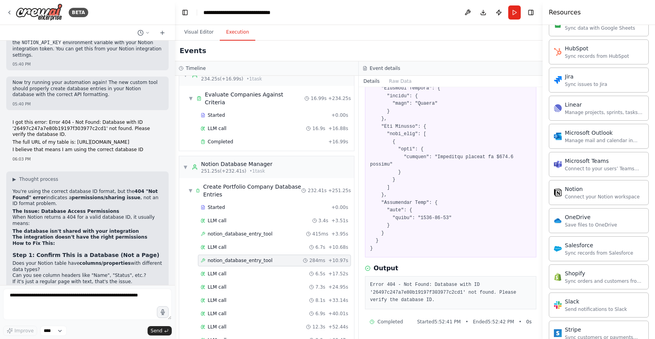
drag, startPoint x: 78, startPoint y: 234, endPoint x: 18, endPoint y: 232, distance: 60.2
click at [14, 299] on ol "Go to your Notion database (the table) Click the "Share" button (top right) Cli…" at bounding box center [87, 314] width 150 height 30
click at [109, 305] on li "Click the "Share" button (top right)" at bounding box center [87, 308] width 150 height 6
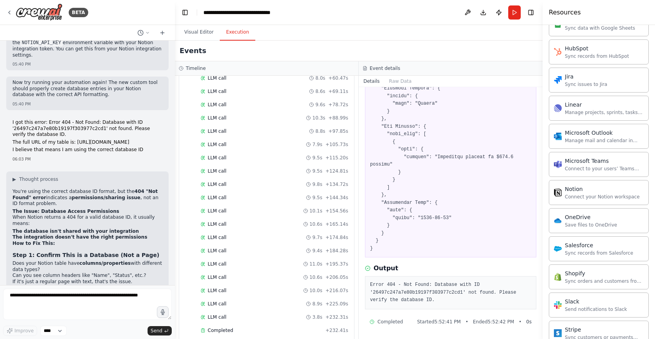
scroll to position [1396, 0]
click at [127, 297] on textarea at bounding box center [87, 304] width 169 height 31
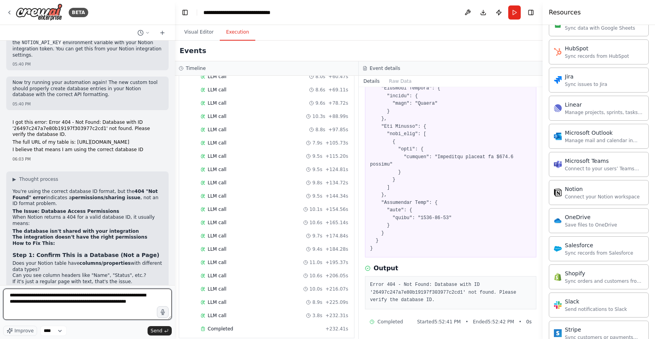
type textarea "**********"
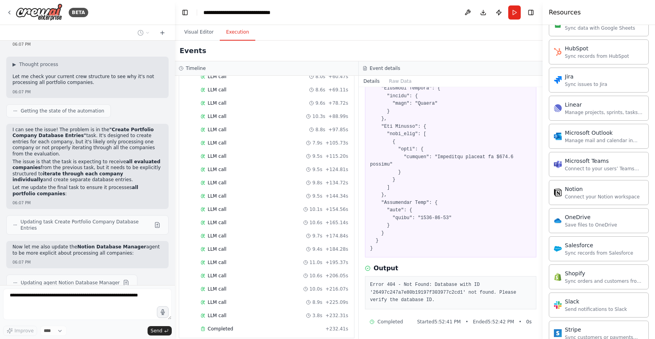
scroll to position [5772, 0]
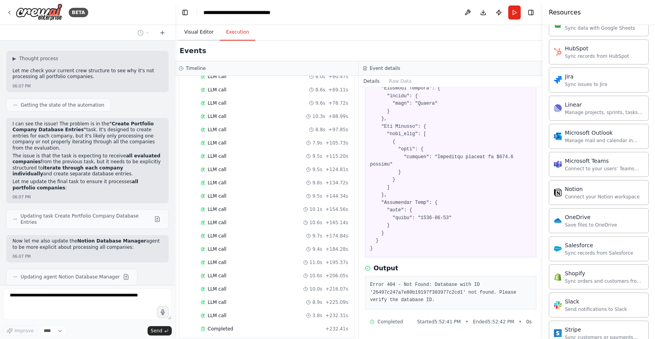
click at [192, 30] on button "Visual Editor" at bounding box center [199, 32] width 42 height 16
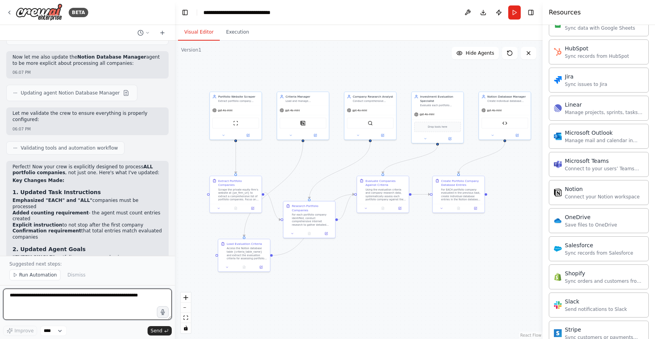
scroll to position [5900, 0]
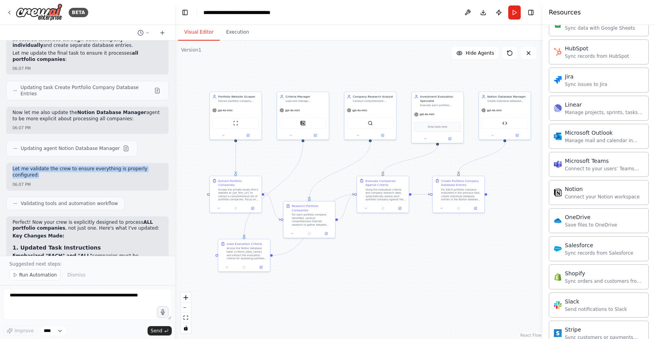
drag, startPoint x: 30, startPoint y: 96, endPoint x: 14, endPoint y: 89, distance: 17.0
click at [10, 163] on div "Let me validate the crew to ensure everything is properly configured: 06:07 PM" at bounding box center [87, 176] width 162 height 27
click at [73, 166] on p "Let me validate the crew to ensure everything is properly configured:" at bounding box center [87, 172] width 150 height 12
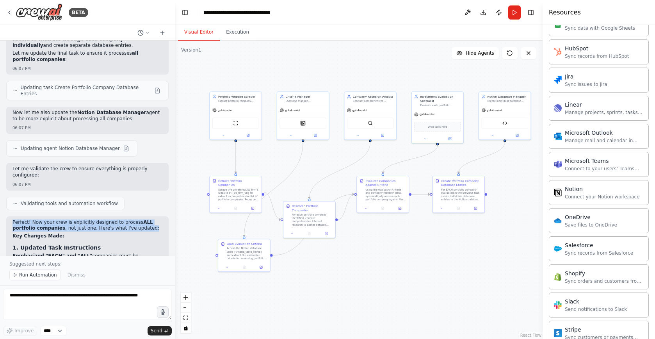
drag, startPoint x: 25, startPoint y: 140, endPoint x: 154, endPoint y: 148, distance: 128.7
click at [154, 219] on p "Perfect! Now your crew is explicitly designed to process ALL portfolio companie…" at bounding box center [87, 225] width 150 height 12
drag, startPoint x: 68, startPoint y: 159, endPoint x: 12, endPoint y: 140, distance: 58.8
click at [12, 219] on div "Perfect! Now your crew is explicitly designed to process ALL portfolio companie…" at bounding box center [87, 344] width 150 height 250
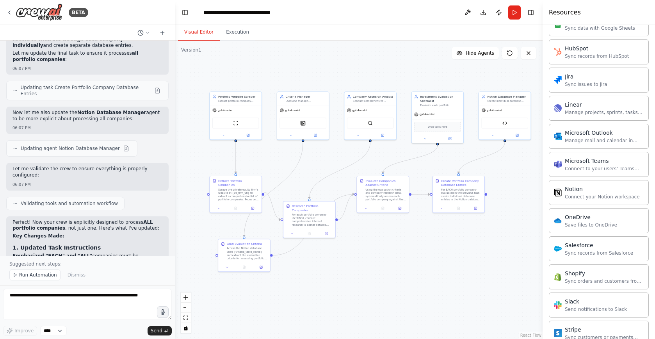
click at [96, 233] on h2 "Key Changes Made:" at bounding box center [87, 236] width 150 height 6
drag, startPoint x: 30, startPoint y: 176, endPoint x: 153, endPoint y: 184, distance: 122.9
click at [153, 253] on ul "Emphasized "EACH" and "ALL" companies must be processed Added counting requirem…" at bounding box center [87, 274] width 150 height 43
click at [153, 266] on li "Added counting requirement - the agent must count entries created" at bounding box center [87, 272] width 150 height 12
drag, startPoint x: 12, startPoint y: 193, endPoint x: 73, endPoint y: 207, distance: 63.0
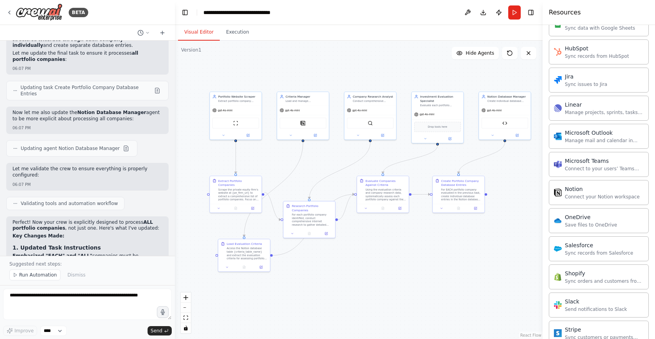
click at [73, 253] on ul "Emphasized "EACH" and "ALL" companies must be processed Added counting requirem…" at bounding box center [87, 274] width 150 height 43
click at [73, 284] on li "Confirmation requirement that total entries match evaluated companies" at bounding box center [87, 290] width 150 height 12
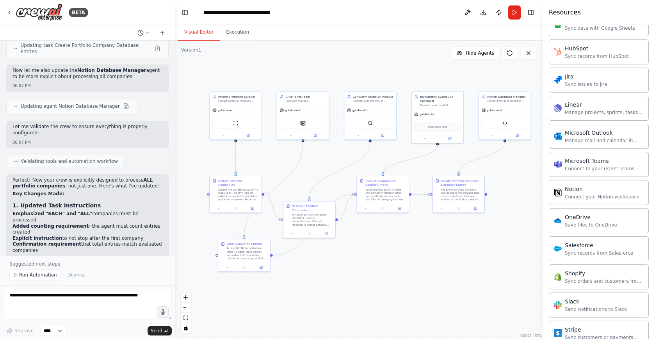
scroll to position [5963, 0]
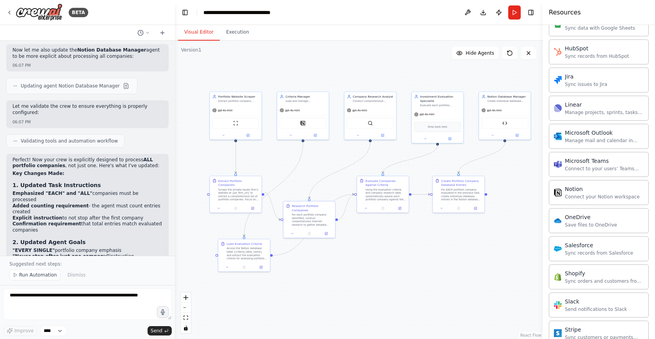
drag, startPoint x: 12, startPoint y: 198, endPoint x: 146, endPoint y: 214, distance: 134.1
click at [146, 280] on ul "Agent must report total count of entries created Summary report showing compani…" at bounding box center [87, 292] width 150 height 24
click at [146, 298] on li "Confirmation that every evaluated company was added" at bounding box center [87, 301] width 150 height 6
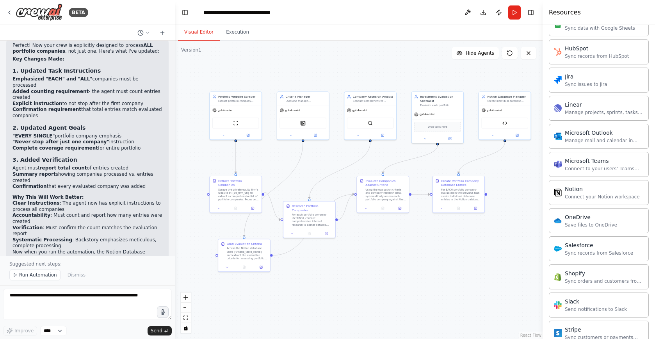
scroll to position [6084, 0]
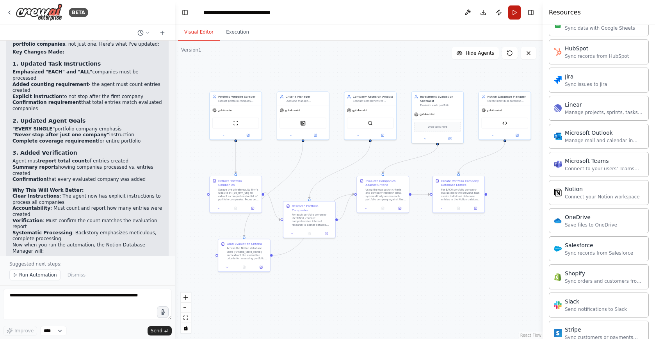
click at [516, 13] on button "Run" at bounding box center [514, 12] width 12 height 14
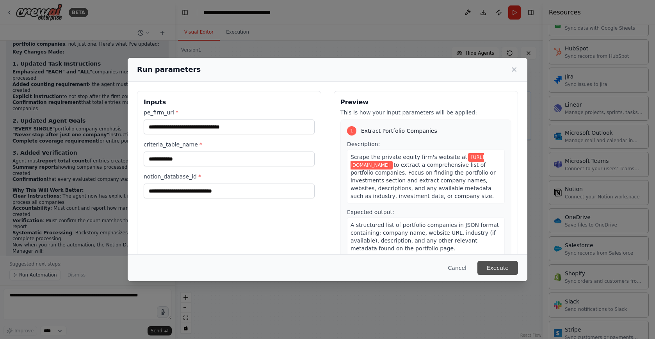
click at [498, 268] on button "Execute" at bounding box center [498, 268] width 41 height 14
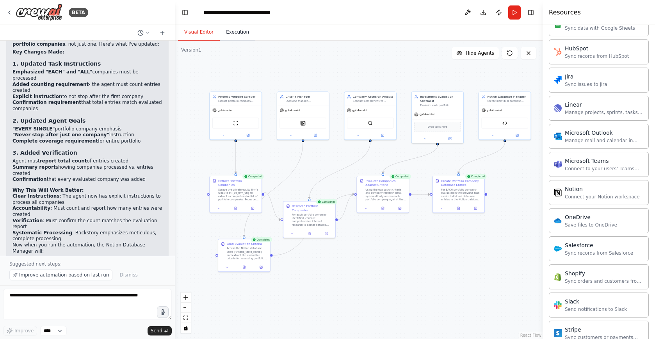
click at [235, 34] on button "Execution" at bounding box center [238, 32] width 36 height 16
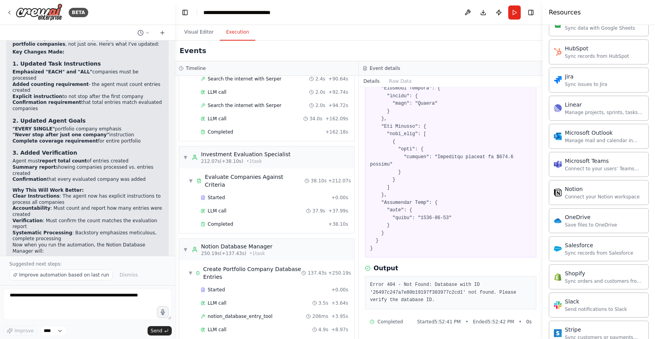
scroll to position [1329, 0]
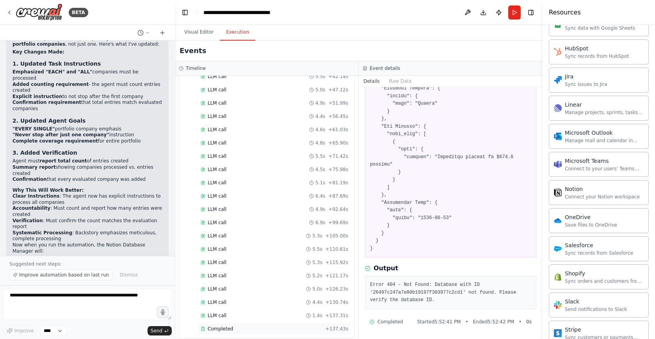
click at [268, 323] on div "Completed" at bounding box center [262, 329] width 122 height 6
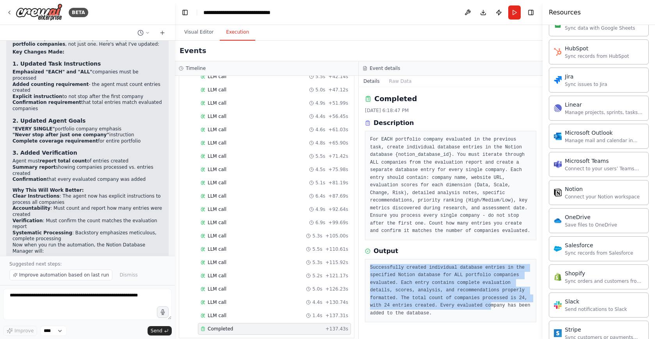
drag, startPoint x: 424, startPoint y: 261, endPoint x: 490, endPoint y: 310, distance: 81.8
click at [490, 310] on div "Successfully created individual database entries in the specified Notion databa…" at bounding box center [450, 291] width 171 height 64
drag, startPoint x: 490, startPoint y: 310, endPoint x: 489, endPoint y: 305, distance: 5.1
click at [490, 310] on pre "Successfully created individual database entries in the specified Notion databa…" at bounding box center [450, 291] width 161 height 54
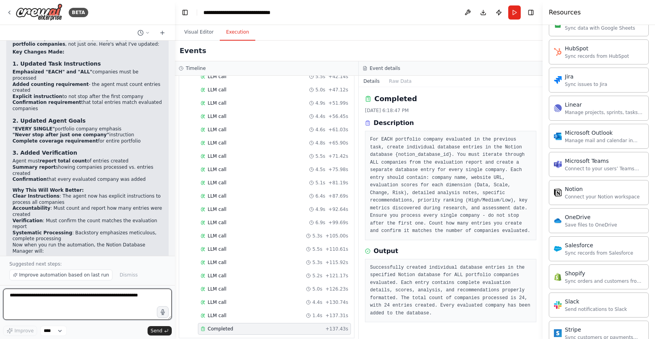
click at [105, 303] on textarea at bounding box center [87, 304] width 169 height 31
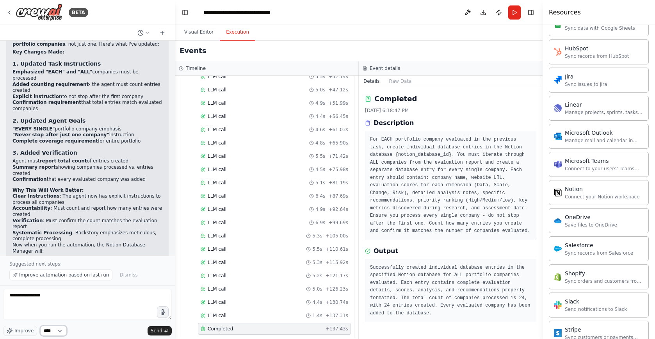
click at [67, 323] on select "****" at bounding box center [53, 331] width 27 height 10
click at [64, 298] on textarea "**********" at bounding box center [87, 304] width 169 height 31
click at [484, 298] on pre "Successfully created individual database entries in the specified Notion databa…" at bounding box center [450, 291] width 161 height 54
click at [108, 308] on textarea "**********" at bounding box center [87, 304] width 169 height 31
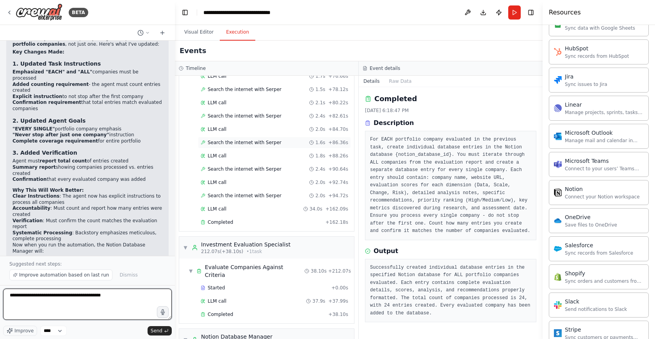
scroll to position [881, 0]
click at [264, 194] on span "Search the internet with Serper" at bounding box center [245, 195] width 74 height 6
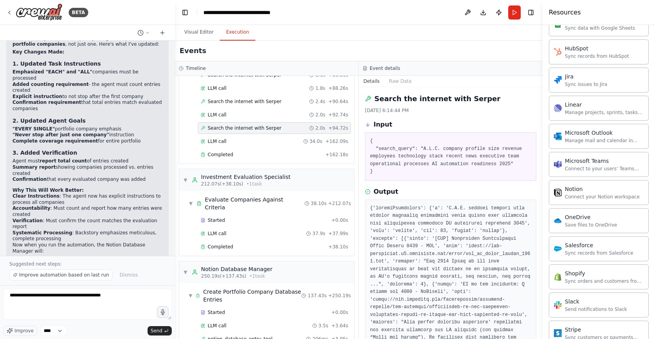
scroll to position [954, 0]
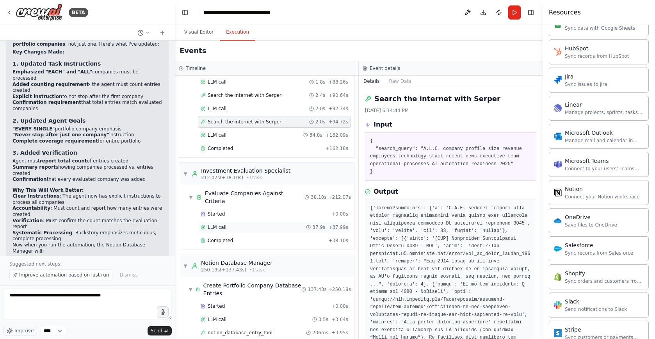
click at [252, 224] on div "LLM call 37.9s + 37.99s" at bounding box center [275, 227] width 148 height 6
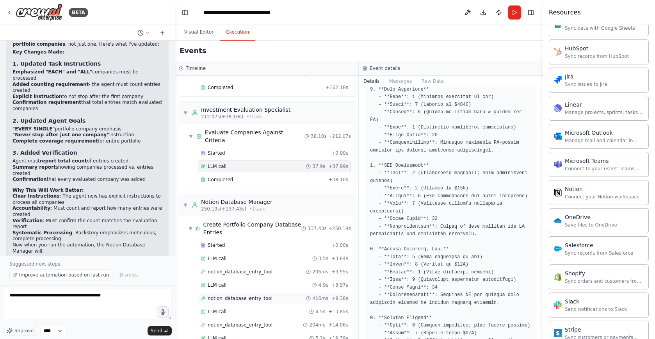
scroll to position [1062, 0]
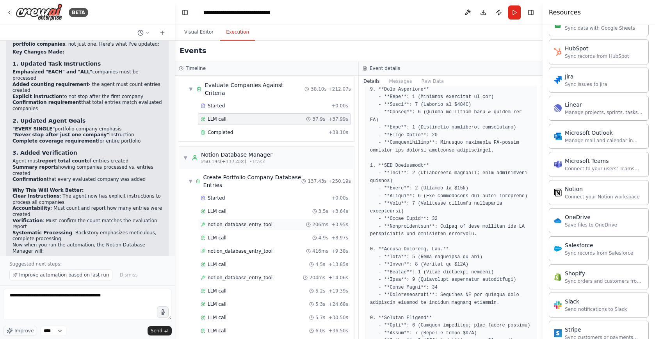
click at [256, 221] on span "notion_database_entry_tool" at bounding box center [240, 224] width 65 height 6
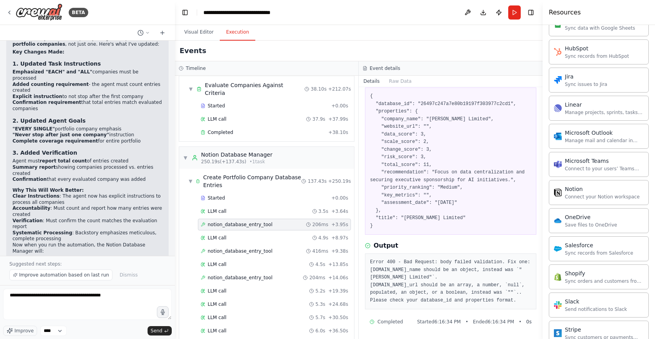
scroll to position [60, 0]
drag, startPoint x: 436, startPoint y: 300, endPoint x: 369, endPoint y: 247, distance: 85.0
click at [369, 253] on div "Error 400 - Bad Request: body failed validation. Fix one: [DOMAIN_NAME]_name sh…" at bounding box center [450, 281] width 171 height 56
click at [257, 248] on span "notion_database_entry_tool" at bounding box center [240, 251] width 65 height 6
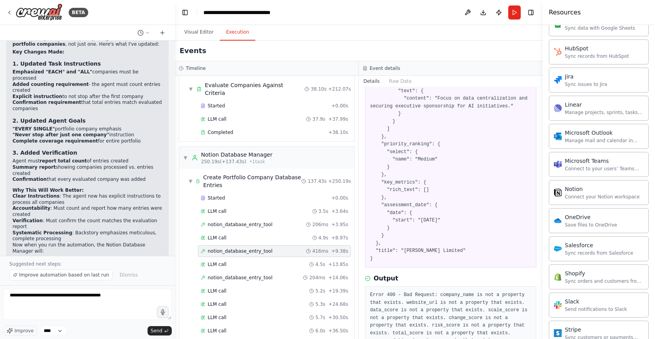
scroll to position [380, 0]
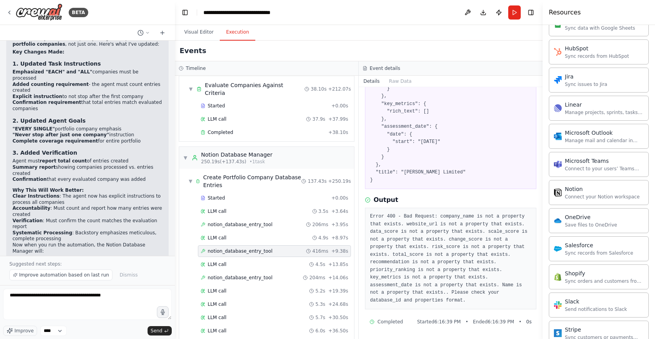
click at [462, 215] on pre "Error 400 - Bad Request: company_name is not a property that exists. website_ur…" at bounding box center [450, 258] width 161 height 91
click at [267, 221] on span "notion_database_entry_tool" at bounding box center [240, 224] width 65 height 6
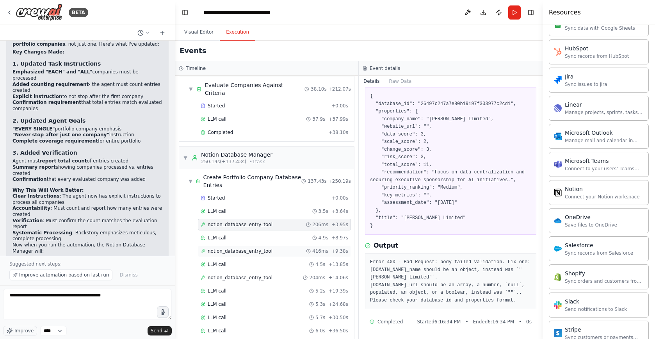
click at [260, 248] on span "notion_database_entry_tool" at bounding box center [240, 251] width 65 height 6
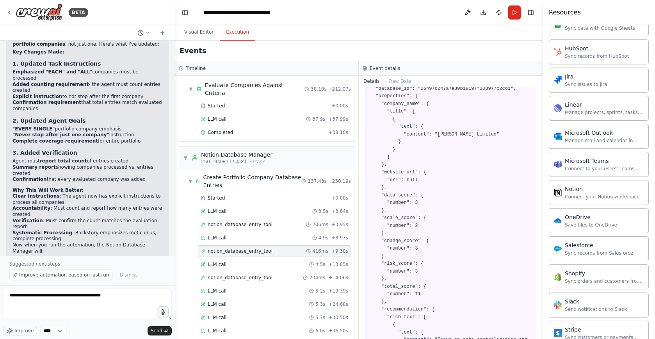
scroll to position [380, 0]
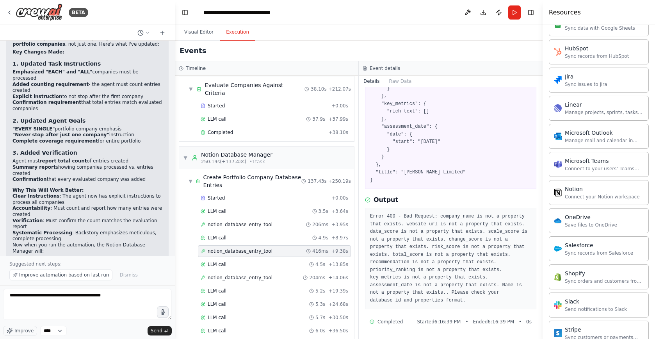
click at [461, 216] on pre "Error 400 - Bad Request: company_name is not a property that exists. website_ur…" at bounding box center [450, 258] width 161 height 91
click at [257, 275] on span "notion_database_entry_tool" at bounding box center [240, 278] width 65 height 6
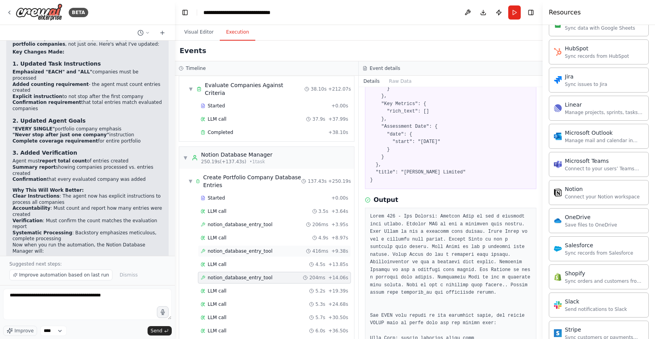
click at [245, 248] on span "notion_database_entry_tool" at bounding box center [240, 251] width 65 height 6
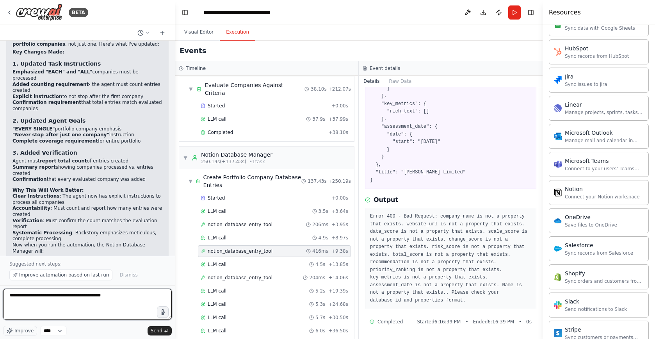
click at [133, 296] on textarea "**********" at bounding box center [87, 304] width 169 height 31
click at [132, 296] on textarea "**********" at bounding box center [87, 304] width 169 height 31
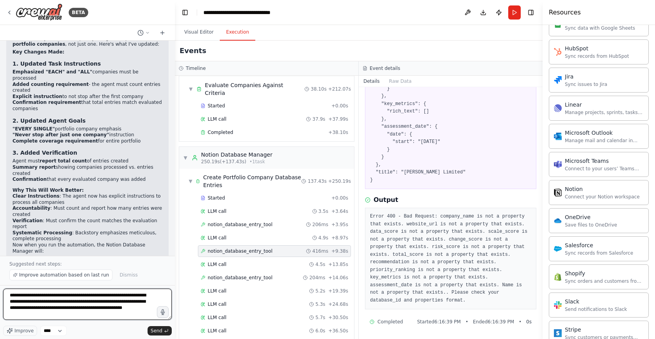
scroll to position [1, 0]
click at [73, 316] on textarea "**********" at bounding box center [87, 304] width 169 height 31
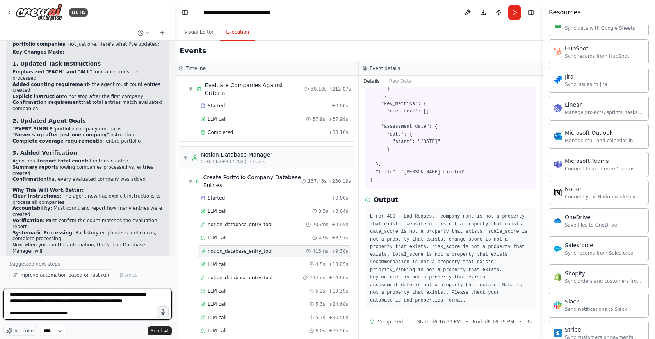
paste textarea "**********"
drag, startPoint x: 46, startPoint y: 317, endPoint x: 10, endPoint y: 314, distance: 36.5
click at [10, 314] on textarea "**********" at bounding box center [87, 304] width 169 height 31
click at [42, 314] on textarea "**********" at bounding box center [87, 304] width 169 height 31
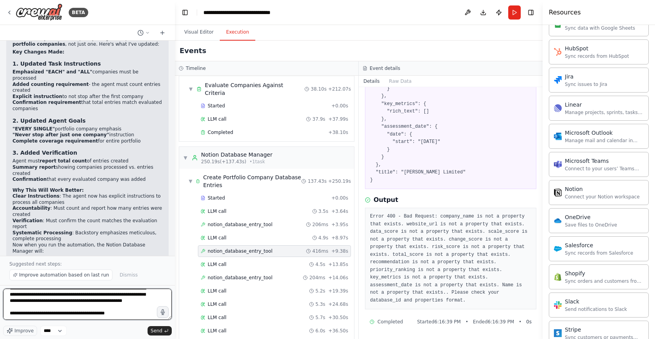
click at [52, 314] on textarea "**********" at bounding box center [87, 304] width 169 height 31
type textarea "**********"
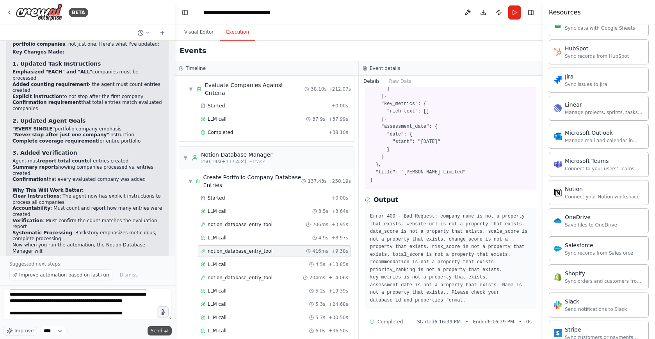
click at [164, 323] on icon "submit" at bounding box center [166, 330] width 5 height 5
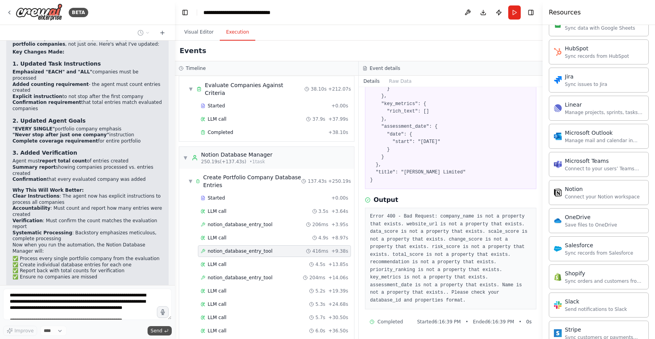
scroll to position [6129, 0]
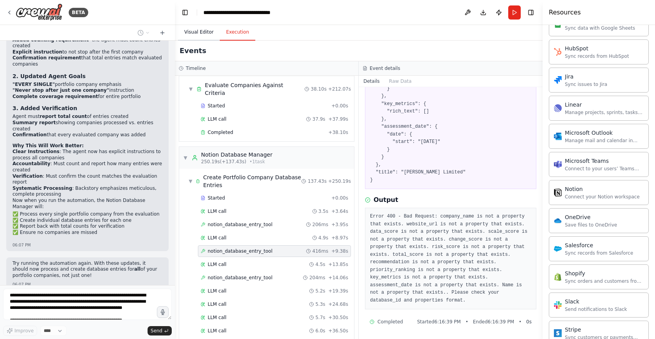
click at [198, 33] on button "Visual Editor" at bounding box center [199, 32] width 42 height 16
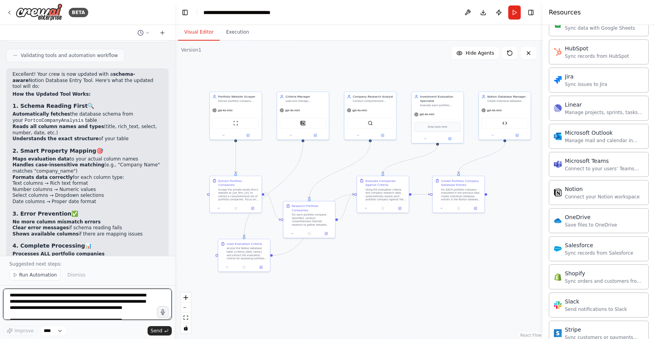
scroll to position [6804, 0]
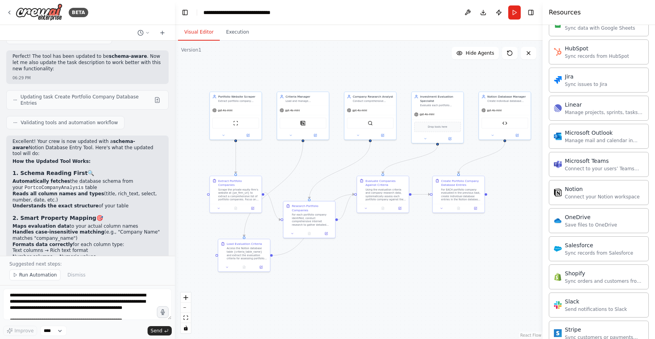
drag, startPoint x: 94, startPoint y: 108, endPoint x: 12, endPoint y: 98, distance: 82.5
click at [12, 136] on div "Excellent! Your crew is now updated with a schema-aware Notion Database Entry T…" at bounding box center [87, 265] width 162 height 258
click at [105, 178] on li "Automatically fetches the database schema from your PortcoCompanyAnalysis table" at bounding box center [87, 184] width 150 height 12
drag, startPoint x: 48, startPoint y: 122, endPoint x: 6, endPoint y: 113, distance: 42.7
click at [6, 136] on div "Excellent! Your crew is now updated with a schema-aware Notion Database Entry T…" at bounding box center [87, 265] width 162 height 258
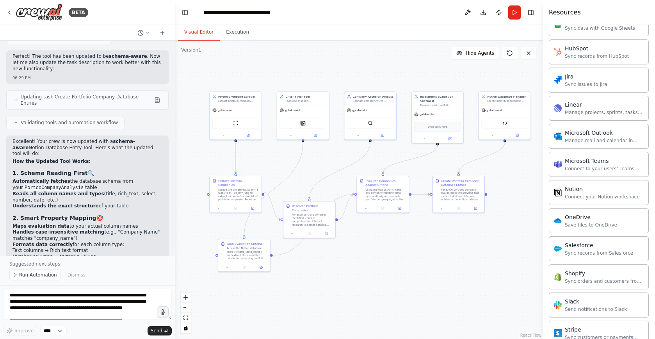
click at [76, 191] on li "Reads all column names and types (title, rich_text, select, number, date, etc.)" at bounding box center [87, 197] width 150 height 12
drag, startPoint x: 11, startPoint y: 126, endPoint x: 127, endPoint y: 126, distance: 116.0
click at [121, 136] on div "Excellent! Your crew is now updated with a schema-aware Notion Database Entry T…" at bounding box center [87, 265] width 162 height 258
click at [127, 203] on li "Understands the exact structure of your table" at bounding box center [87, 206] width 150 height 6
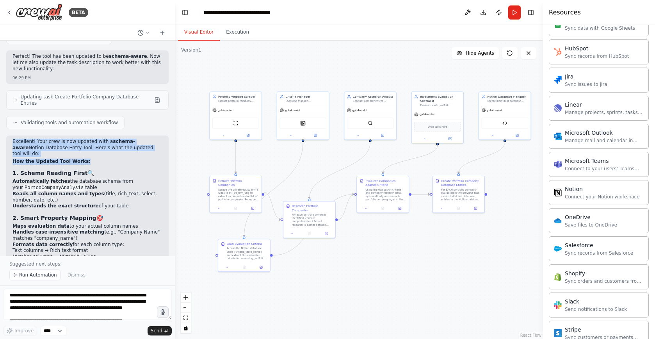
drag, startPoint x: 106, startPoint y: 84, endPoint x: 7, endPoint y: 70, distance: 99.8
click at [7, 136] on div "Excellent! Your crew is now updated with a schema-aware Notion Database Entry T…" at bounding box center [87, 265] width 162 height 258
click at [105, 159] on h2 "How the Updated Tool Works:" at bounding box center [87, 162] width 150 height 6
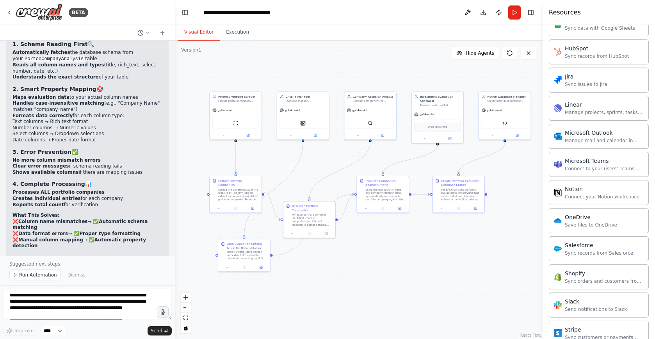
scroll to position [6934, 0]
click at [516, 11] on button "Run" at bounding box center [514, 12] width 12 height 14
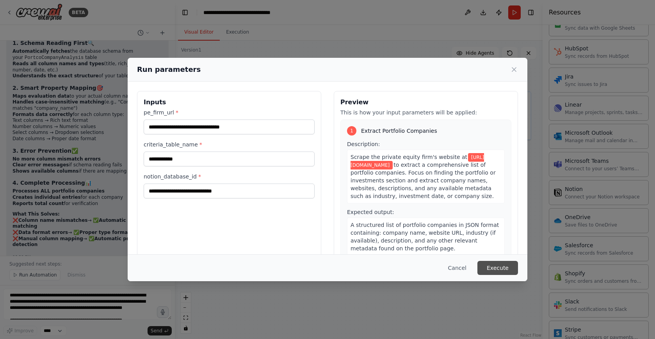
click at [502, 268] on button "Execute" at bounding box center [498, 268] width 41 height 14
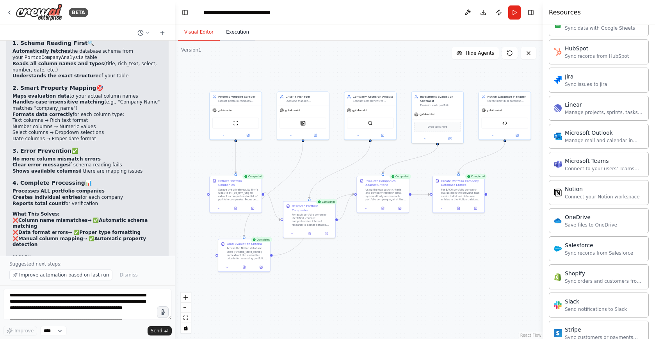
click at [228, 39] on button "Execution" at bounding box center [238, 32] width 36 height 16
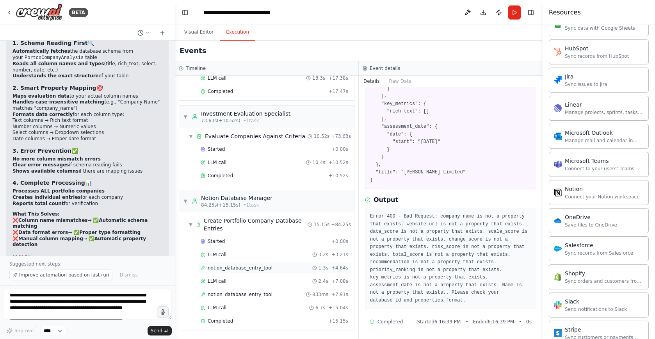
click at [260, 268] on span "notion_database_entry_tool" at bounding box center [240, 268] width 65 height 6
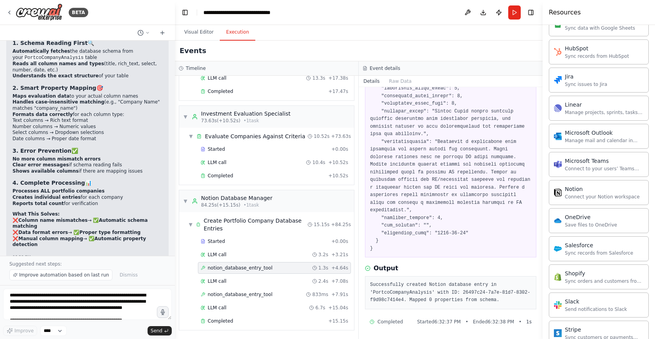
click at [410, 293] on pre "Successfully created Notion database entry in 'PortcoCompanyAnalysis' with ID: …" at bounding box center [450, 292] width 161 height 23
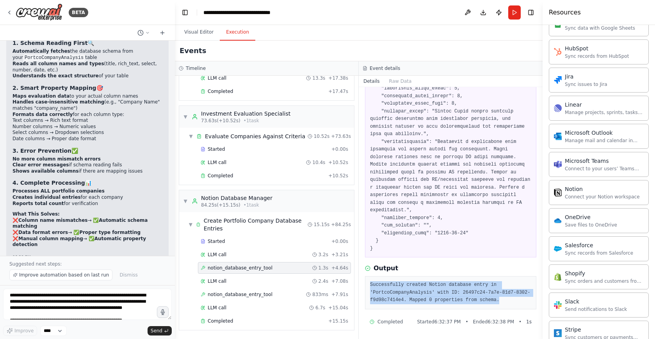
drag, startPoint x: 516, startPoint y: 301, endPoint x: 366, endPoint y: 285, distance: 151.6
click at [366, 285] on div "Successfully created Notion database entry in 'PortcoCompanyAnalysis' with ID: …" at bounding box center [450, 292] width 171 height 33
click at [482, 296] on pre "Successfully created Notion database entry in 'PortcoCompanyAnalysis' with ID: …" at bounding box center [450, 292] width 161 height 23
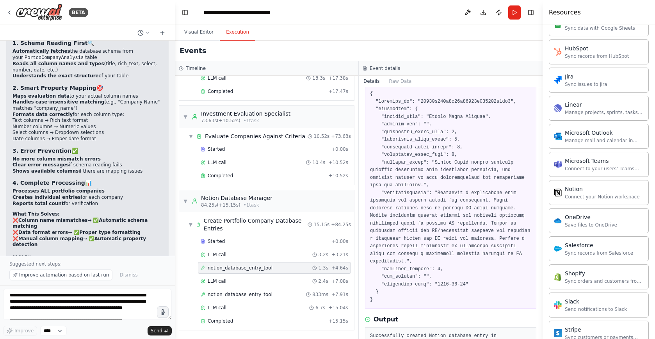
scroll to position [43, 0]
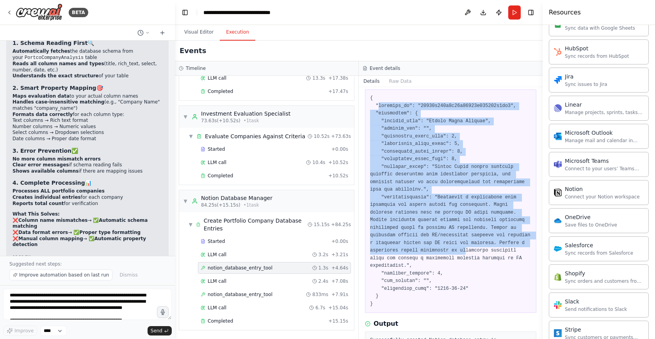
drag, startPoint x: 378, startPoint y: 106, endPoint x: 493, endPoint y: 241, distance: 177.3
click at [495, 250] on pre at bounding box center [450, 201] width 161 height 213
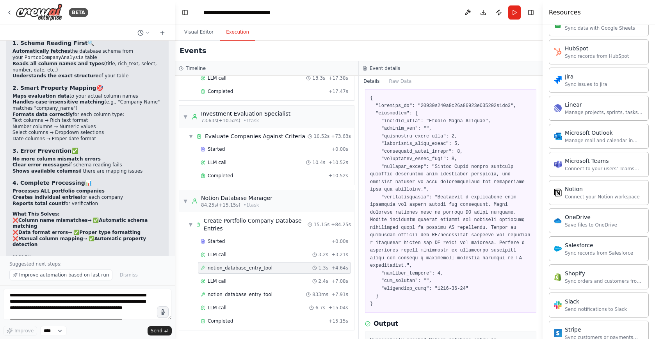
click at [485, 156] on pre at bounding box center [450, 201] width 161 height 213
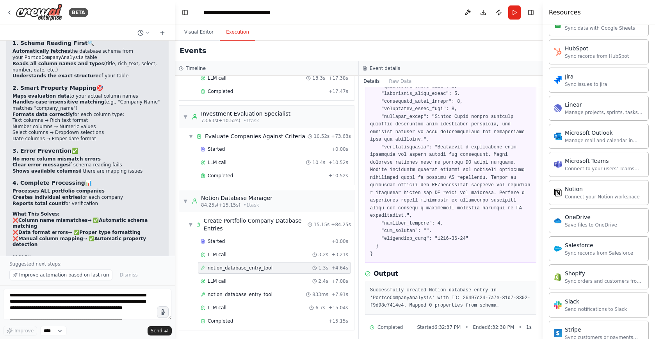
scroll to position [98, 0]
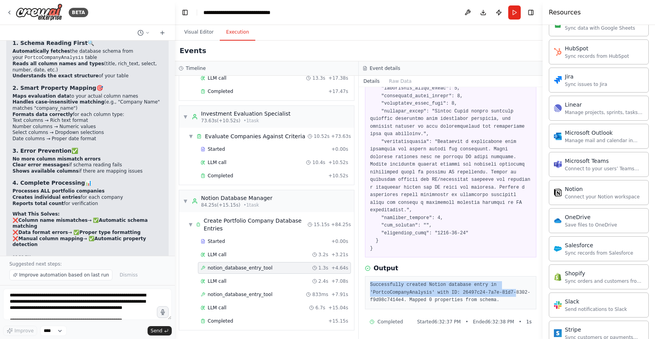
drag, startPoint x: 514, startPoint y: 297, endPoint x: 446, endPoint y: 285, distance: 68.2
click at [373, 282] on pre "Successfully created Notion database entry in 'PortcoCompanyAnalysis' with ID: …" at bounding box center [450, 292] width 161 height 23
click at [517, 300] on pre "Successfully created Notion database entry in 'PortcoCompanyAnalysis' with ID: …" at bounding box center [450, 292] width 161 height 23
drag, startPoint x: 516, startPoint y: 301, endPoint x: 368, endPoint y: 284, distance: 149.0
click at [368, 284] on div "Successfully created Notion database entry in 'PortcoCompanyAnalysis' with ID: …" at bounding box center [450, 292] width 171 height 33
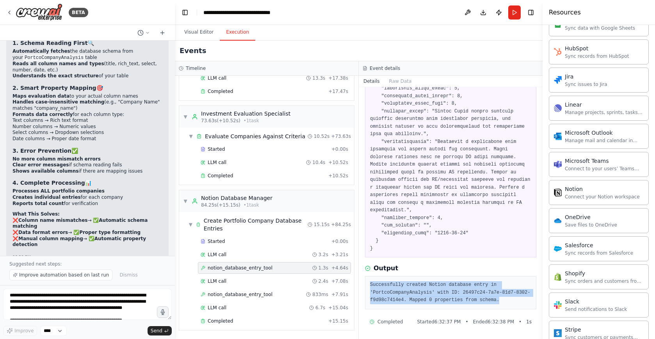
copy pre "Successfully created Notion database entry in 'PortcoCompanyAnalysis' with ID: …"
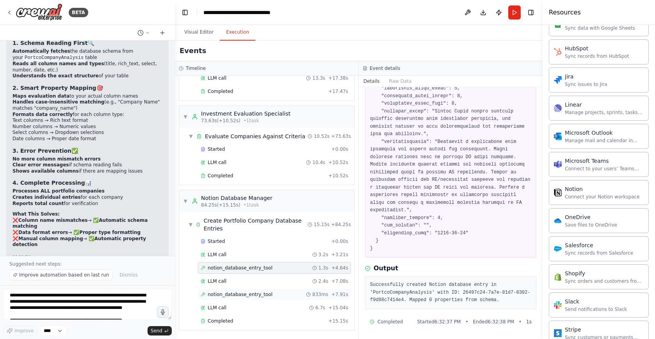
click at [250, 295] on span "notion_database_entry_tool" at bounding box center [240, 294] width 65 height 6
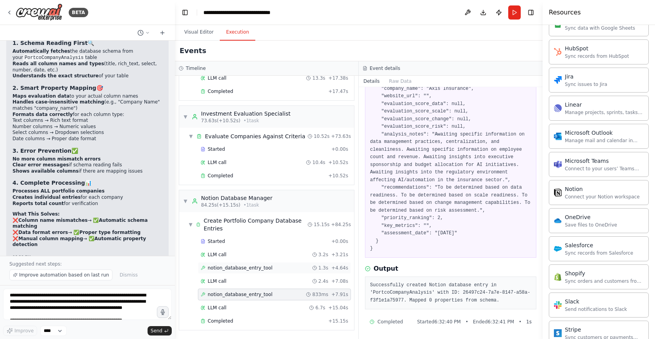
click at [259, 266] on span "notion_database_entry_tool" at bounding box center [240, 268] width 65 height 6
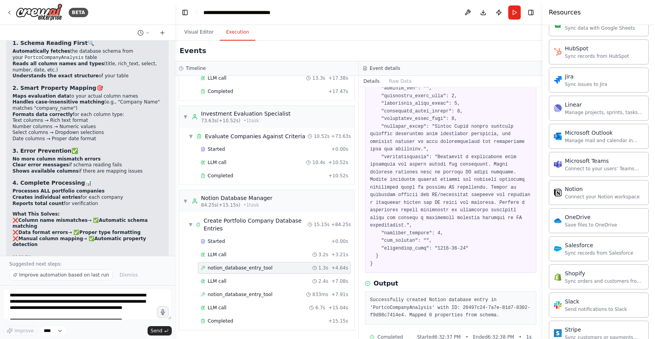
scroll to position [98, 0]
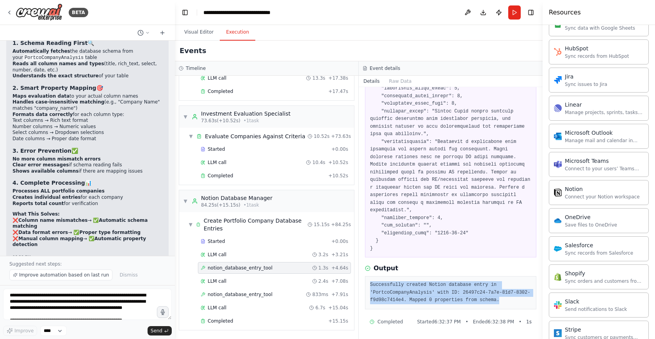
drag, startPoint x: 512, startPoint y: 302, endPoint x: 366, endPoint y: 284, distance: 147.5
click at [366, 284] on div "Successfully created Notion database entry in 'PortcoCompanyAnalysis' with ID: …" at bounding box center [450, 292] width 171 height 33
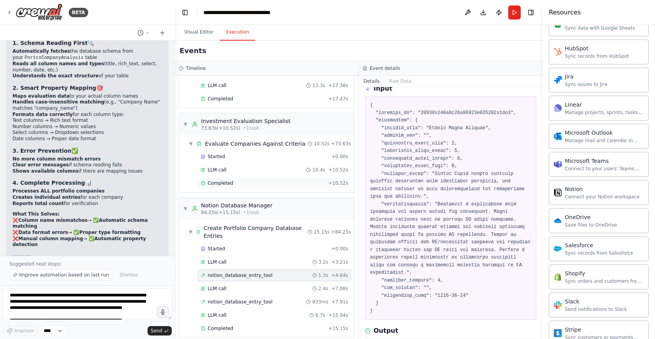
scroll to position [493, 0]
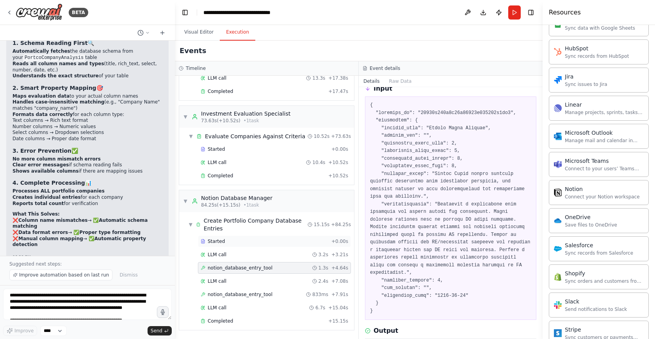
click at [245, 244] on div "Started" at bounding box center [265, 241] width 128 height 6
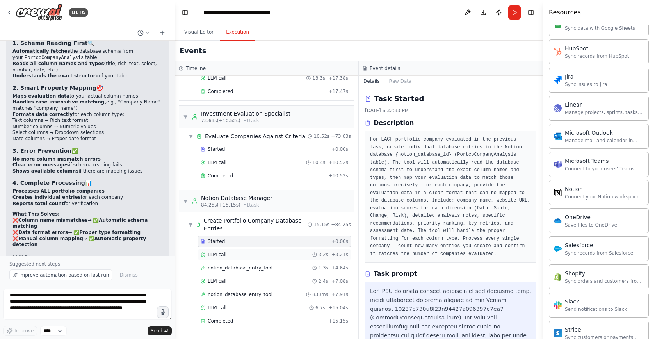
click at [246, 258] on div "LLM call 3.2s + 3.21s" at bounding box center [274, 255] width 153 height 12
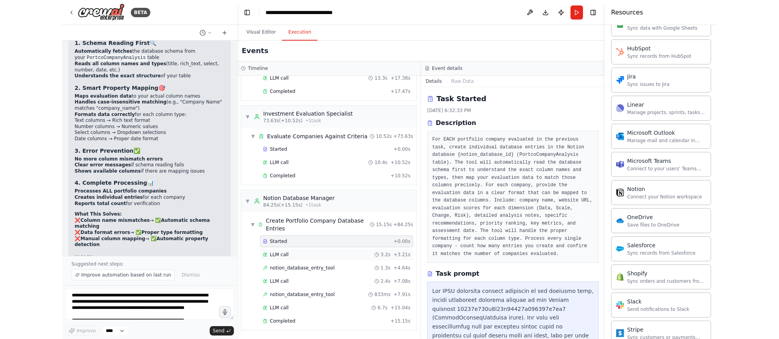
scroll to position [485, 0]
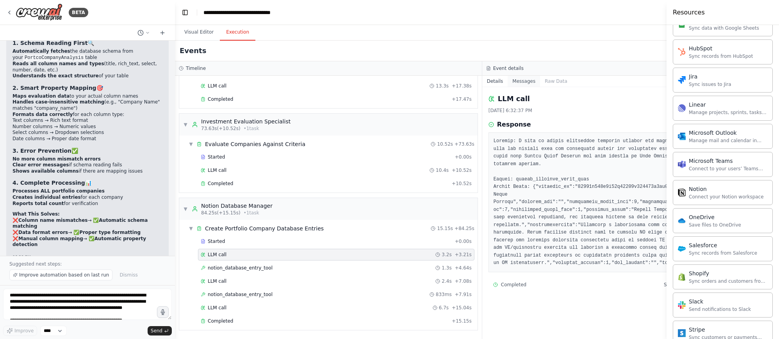
click at [523, 78] on button "Messages" at bounding box center [524, 81] width 32 height 11
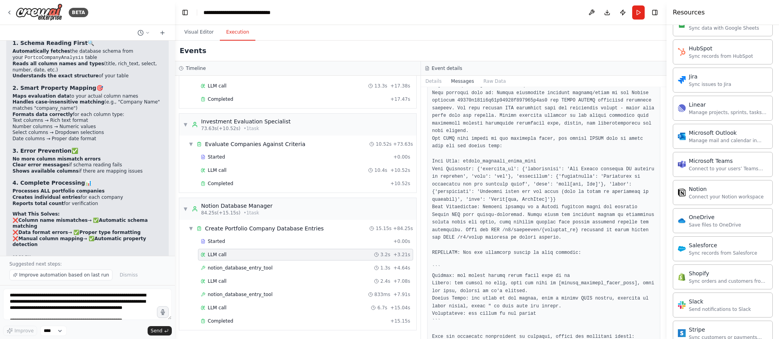
scroll to position [0, 0]
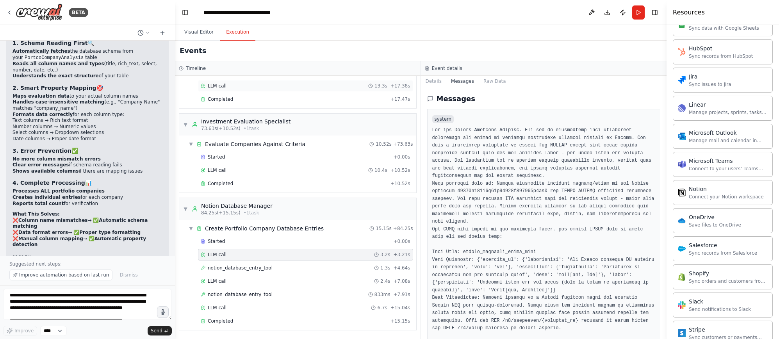
click at [489, 84] on button "Raw Data" at bounding box center [495, 81] width 32 height 11
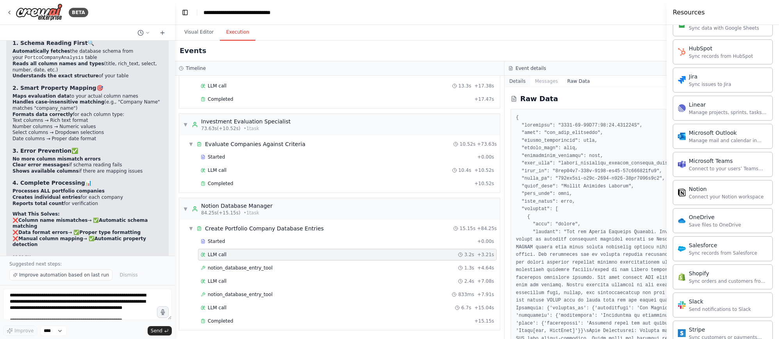
click at [523, 84] on button "Details" at bounding box center [518, 81] width 26 height 11
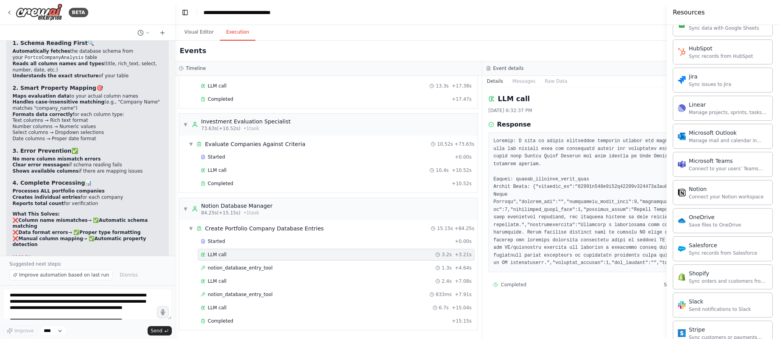
click at [305, 253] on div "LLM call 3.2s + 3.21s" at bounding box center [336, 254] width 271 height 6
click at [518, 130] on div "Response" at bounding box center [636, 196] width 295 height 152
click at [288, 268] on div "notion_database_entry_tool 1.3s + 4.64s" at bounding box center [336, 268] width 271 height 6
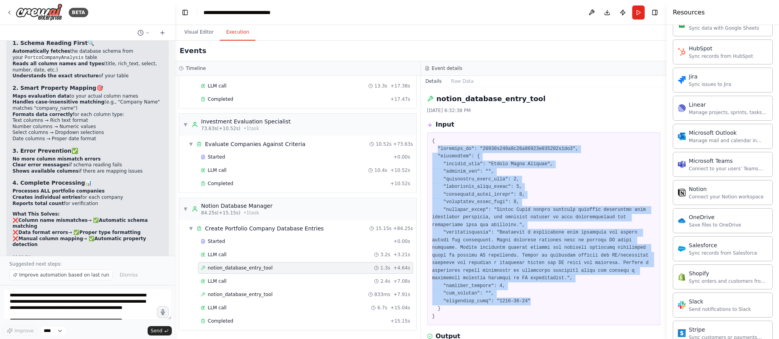
drag, startPoint x: 440, startPoint y: 146, endPoint x: 575, endPoint y: 300, distance: 204.5
click at [575, 300] on pre at bounding box center [543, 228] width 223 height 183
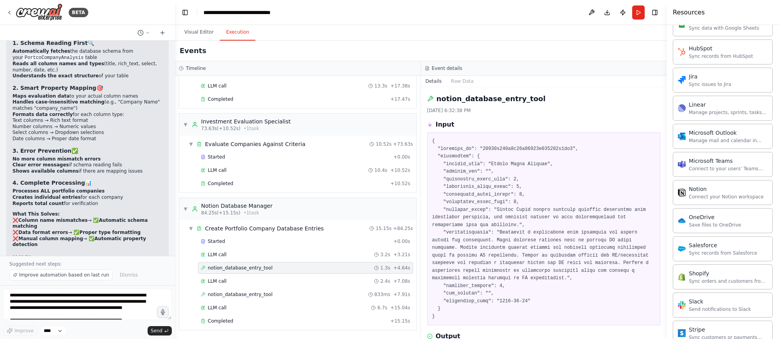
click at [574, 300] on pre at bounding box center [543, 228] width 223 height 183
click at [482, 156] on pre at bounding box center [543, 228] width 223 height 183
click at [464, 166] on pre at bounding box center [543, 228] width 223 height 183
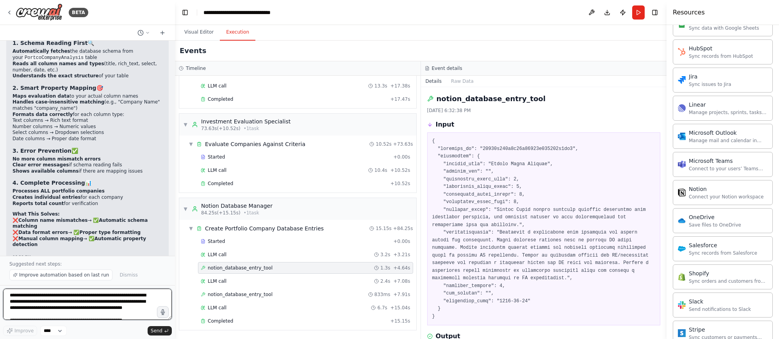
click at [69, 308] on textarea "**********" at bounding box center [87, 304] width 169 height 31
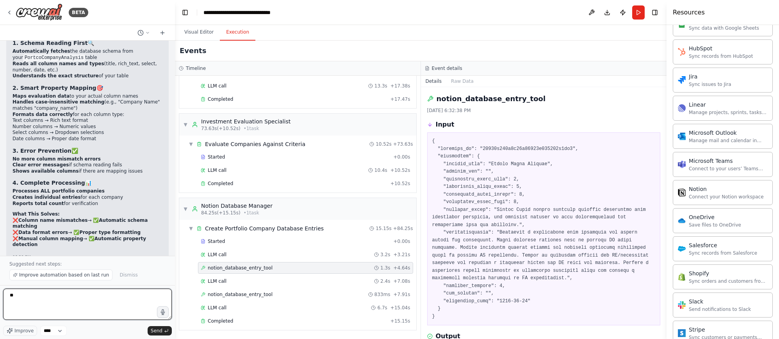
type textarea "*"
type textarea "**********"
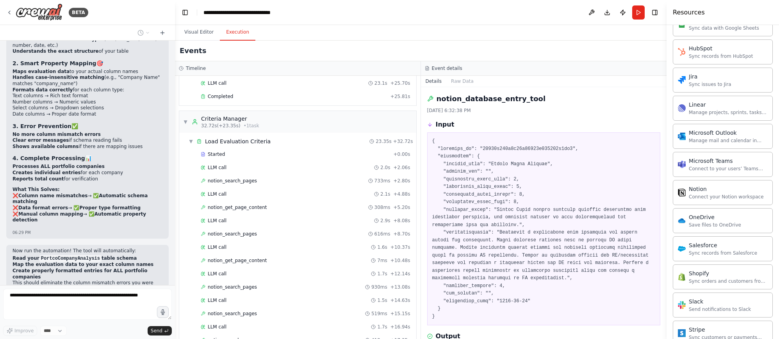
scroll to position [121, 0]
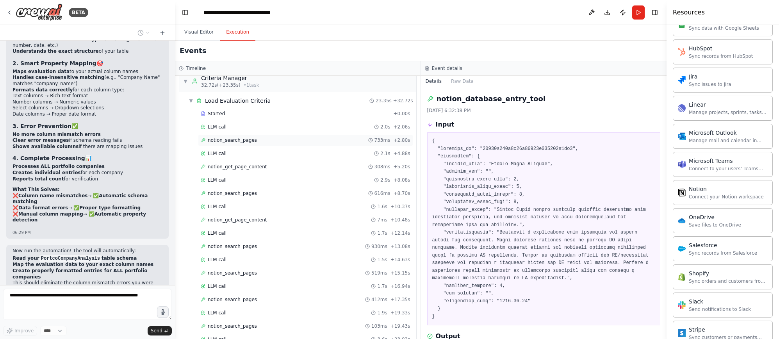
click at [287, 140] on div "notion_search_pages 733ms + 2.80s" at bounding box center [306, 140] width 210 height 6
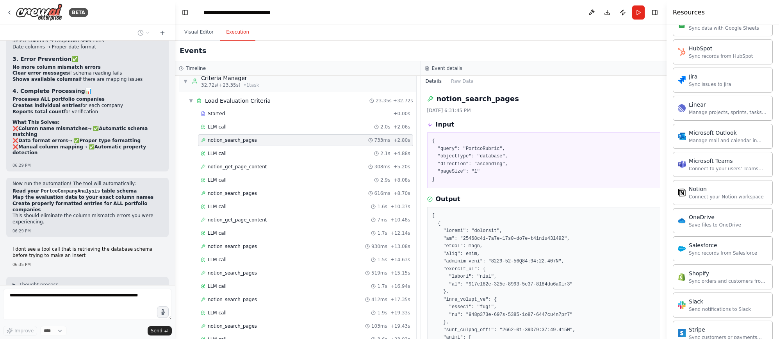
scroll to position [7032, 0]
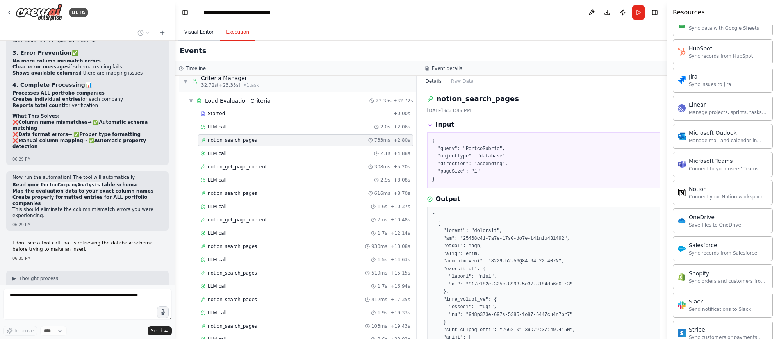
click at [195, 33] on button "Visual Editor" at bounding box center [199, 32] width 42 height 16
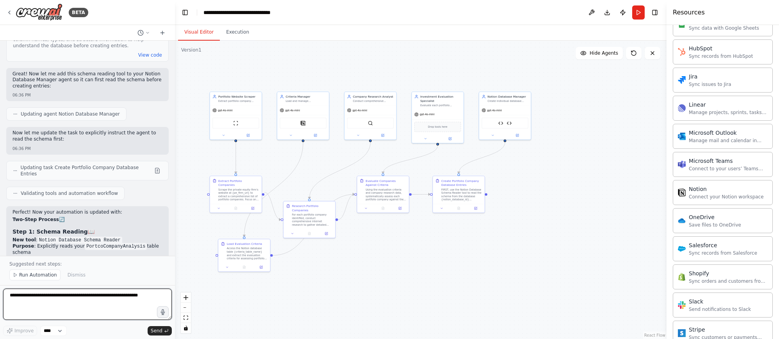
scroll to position [7565, 0]
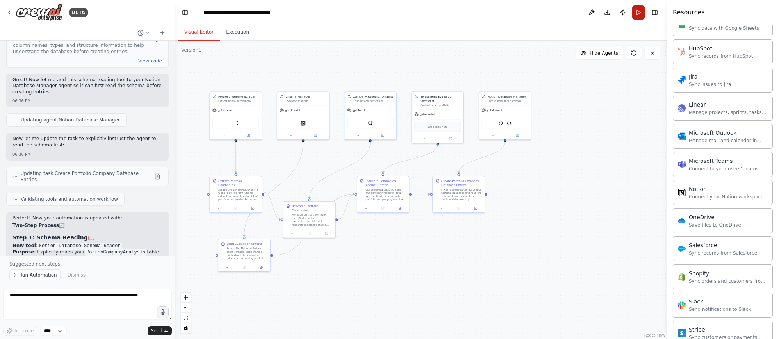
click at [638, 12] on button "Run" at bounding box center [638, 12] width 12 height 14
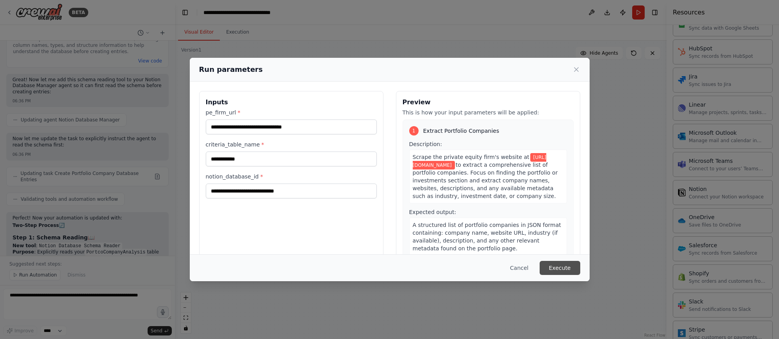
click at [566, 268] on button "Execute" at bounding box center [560, 268] width 41 height 14
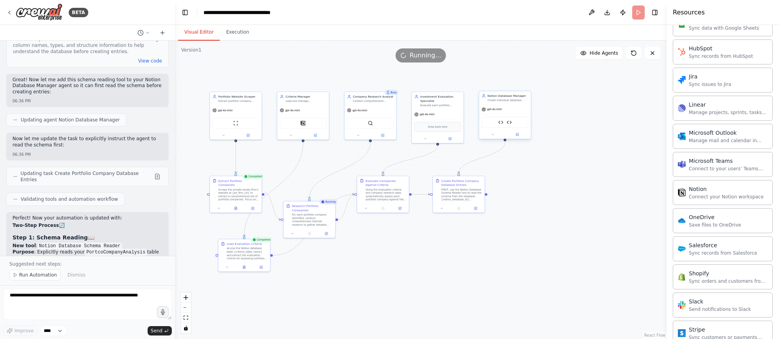
click at [490, 139] on div "Notion Database Manager Create individual database entries/pages in the Notion …" at bounding box center [505, 115] width 53 height 48
click at [490, 137] on button at bounding box center [493, 134] width 24 height 5
click at [490, 134] on button at bounding box center [493, 134] width 24 height 5
click at [585, 109] on div ".deletable-edge-delete-btn { width: 20px; height: 20px; border: 0px solid #ffff…" at bounding box center [421, 190] width 492 height 298
click at [236, 32] on button "Execution" at bounding box center [238, 32] width 36 height 16
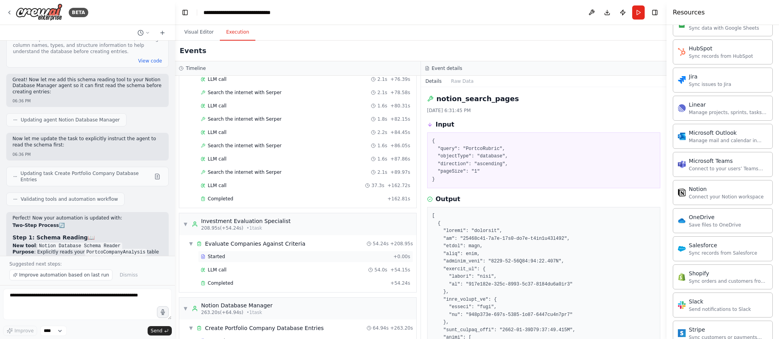
scroll to position [1016, 0]
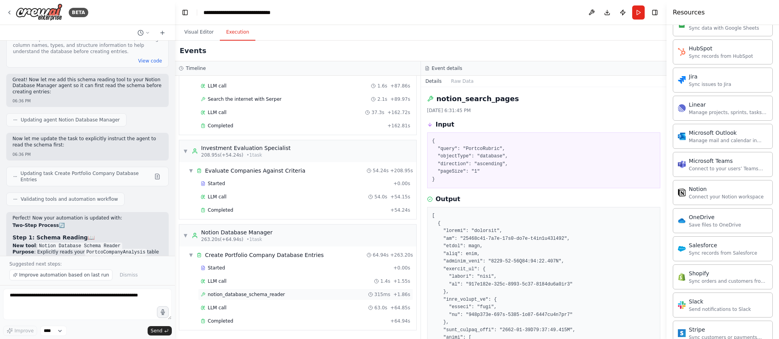
click at [288, 294] on div "notion_database_schema_reader 315ms + 1.86s" at bounding box center [306, 294] width 210 height 6
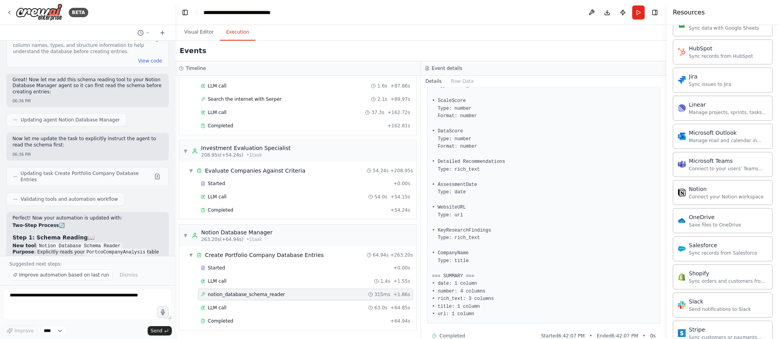
scroll to position [235, 0]
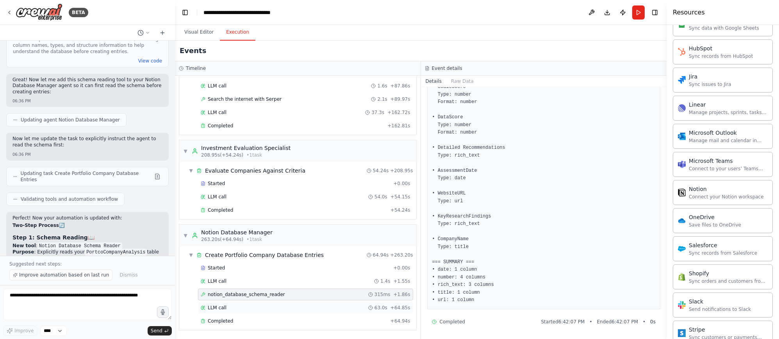
click at [263, 307] on div "LLM call 63.0s + 64.85s" at bounding box center [306, 308] width 210 height 6
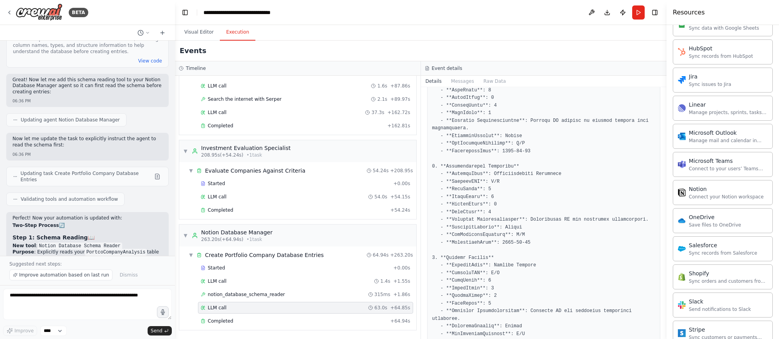
scroll to position [589, 0]
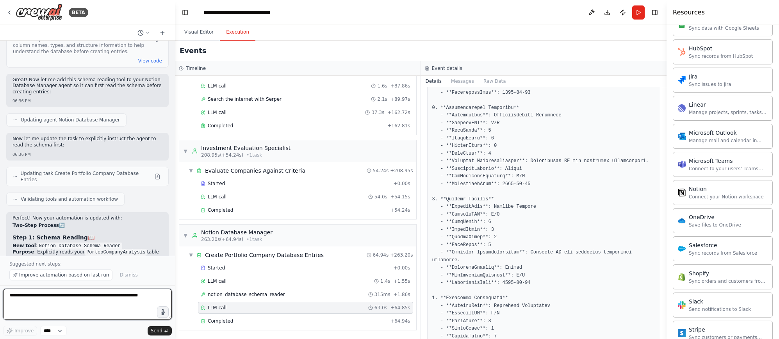
click at [118, 301] on textarea at bounding box center [87, 304] width 169 height 31
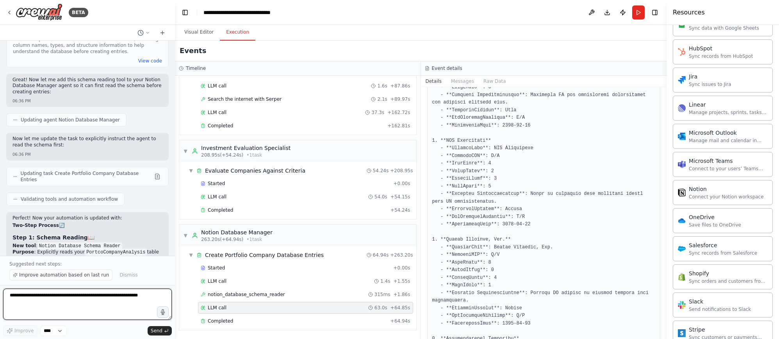
scroll to position [0, 0]
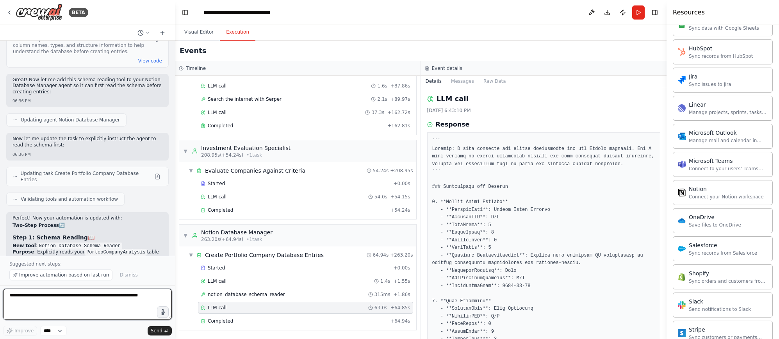
click at [96, 296] on textarea at bounding box center [87, 304] width 169 height 31
type textarea "**********"
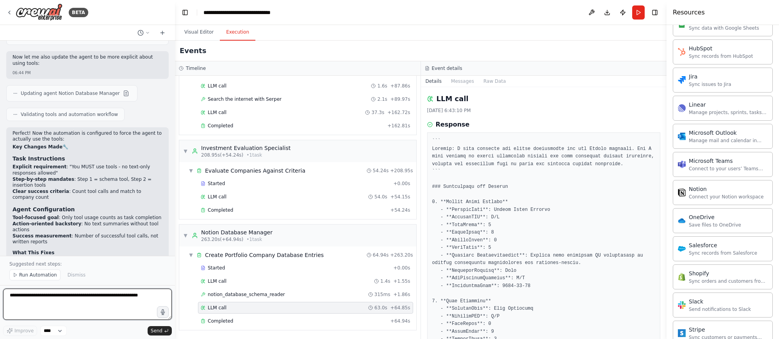
scroll to position [8130, 0]
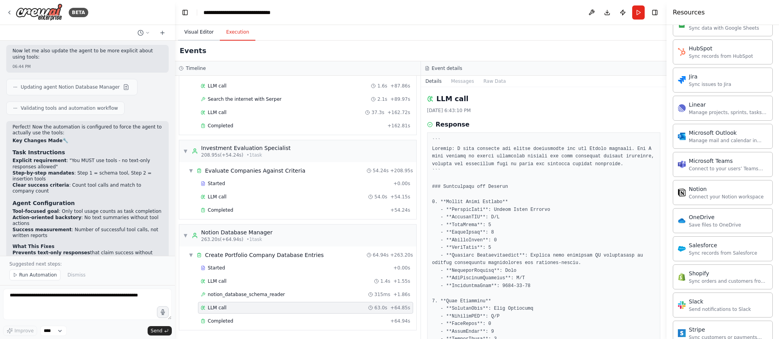
click at [186, 36] on button "Visual Editor" at bounding box center [199, 32] width 42 height 16
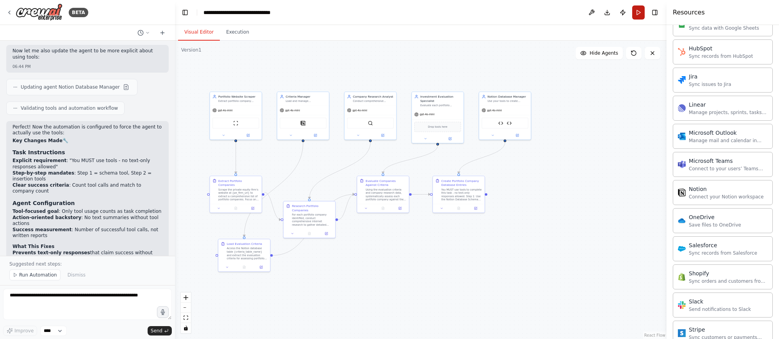
click at [639, 12] on button "Run" at bounding box center [638, 12] width 12 height 14
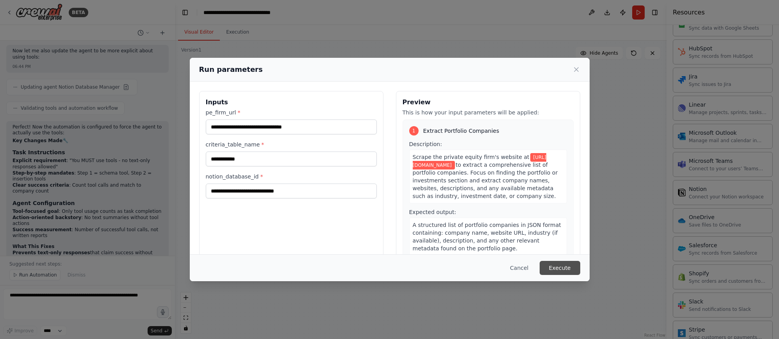
click at [574, 268] on button "Execute" at bounding box center [560, 268] width 41 height 14
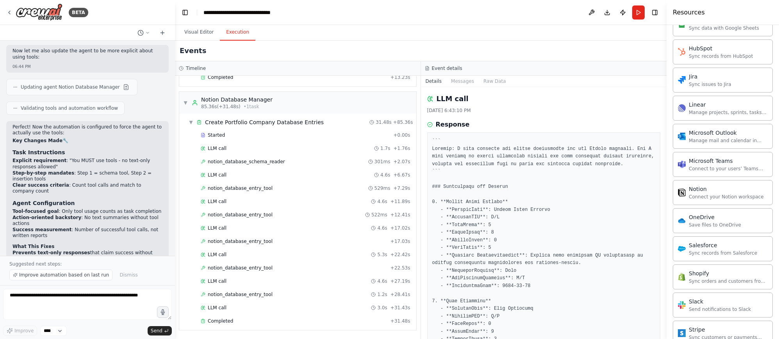
click at [243, 36] on button "Execution" at bounding box center [238, 32] width 36 height 16
click at [285, 159] on div "notion_database_schema_reader 301ms + 2.07s" at bounding box center [306, 162] width 210 height 6
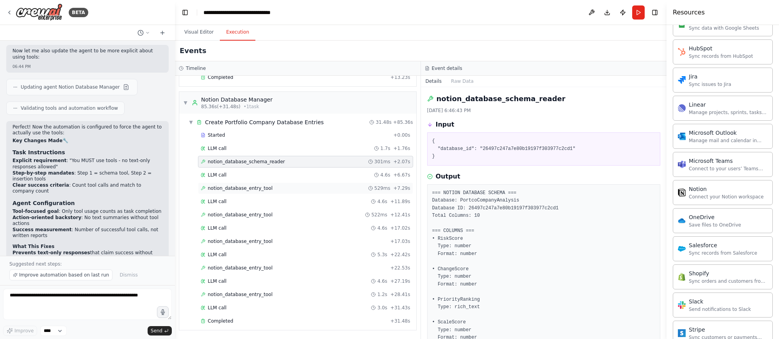
click at [291, 189] on div "notion_database_entry_tool 529ms + 7.29s" at bounding box center [306, 188] width 210 height 6
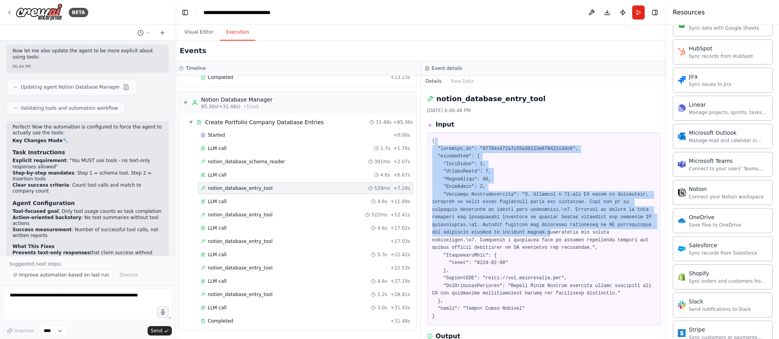
drag, startPoint x: 460, startPoint y: 144, endPoint x: 588, endPoint y: 230, distance: 153.6
click at [588, 230] on pre at bounding box center [543, 228] width 223 height 183
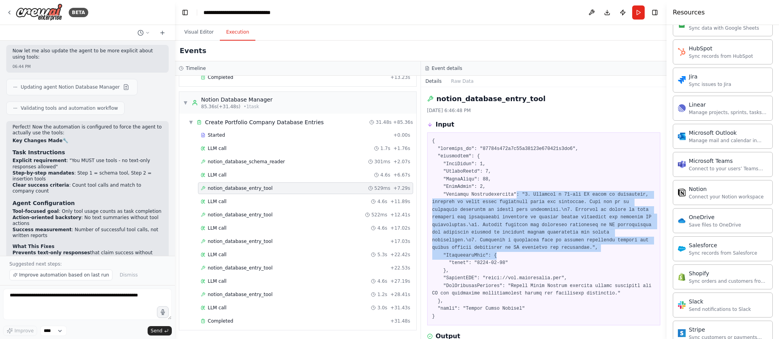
drag, startPoint x: 523, startPoint y: 193, endPoint x: 613, endPoint y: 258, distance: 110.8
click at [613, 258] on pre at bounding box center [543, 228] width 223 height 183
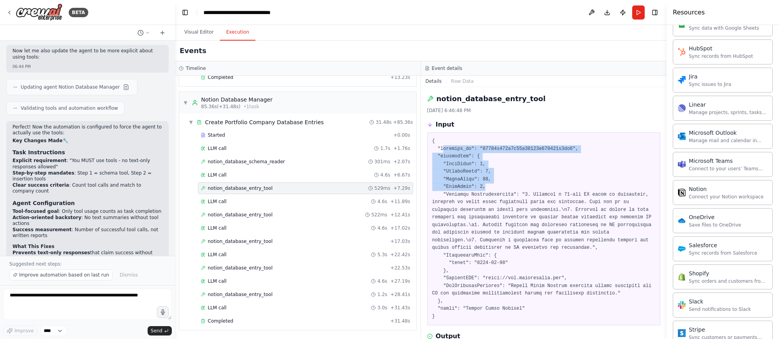
drag, startPoint x: 509, startPoint y: 188, endPoint x: 469, endPoint y: 156, distance: 51.7
click at [444, 150] on pre at bounding box center [543, 228] width 223 height 183
click at [519, 177] on pre at bounding box center [543, 228] width 223 height 183
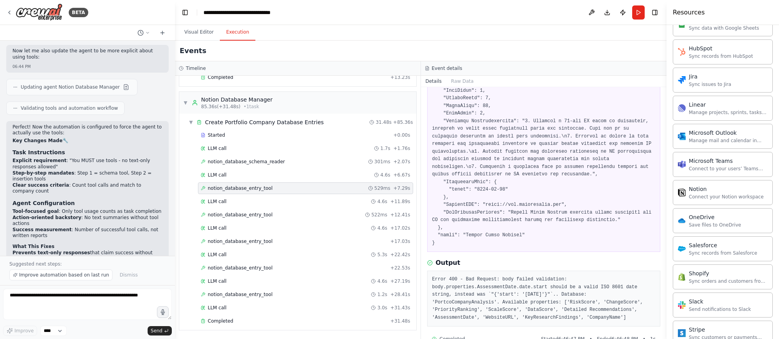
scroll to position [91, 0]
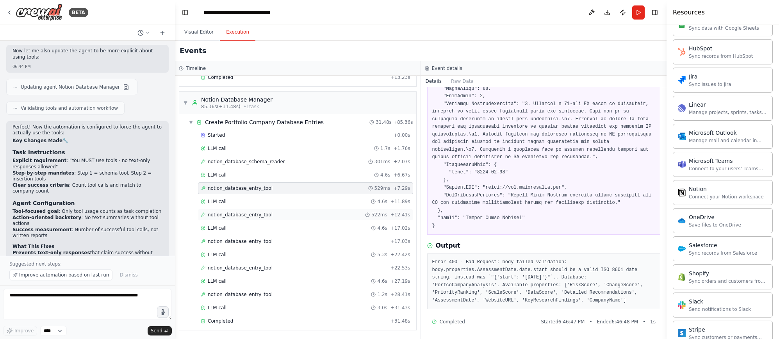
click at [275, 213] on div "notion_database_entry_tool 522ms + 12.41s" at bounding box center [306, 215] width 210 height 6
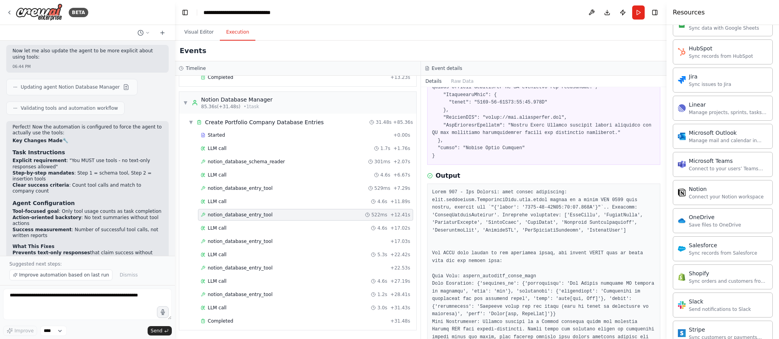
scroll to position [165, 0]
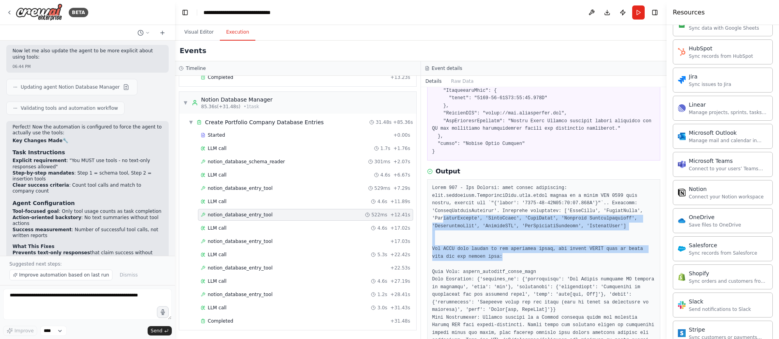
drag, startPoint x: 545, startPoint y: 258, endPoint x: 442, endPoint y: 205, distance: 115.6
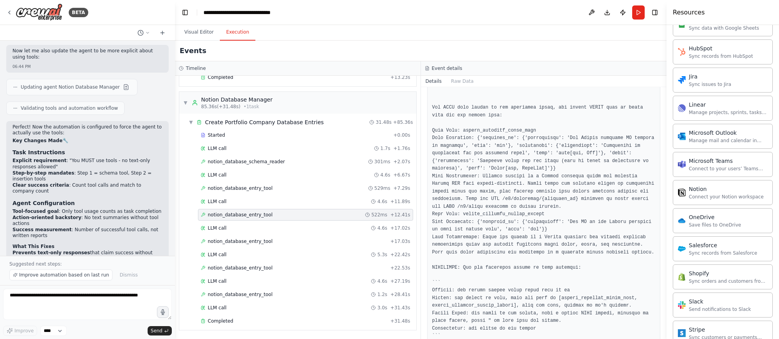
scroll to position [302, 0]
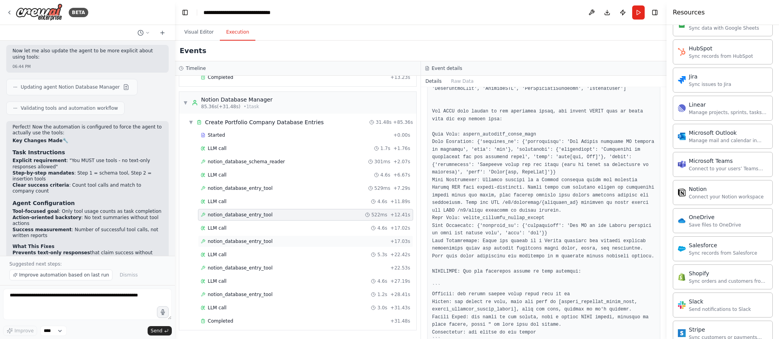
click at [289, 242] on div "notion_database_entry_tool + 17.03s" at bounding box center [306, 241] width 210 height 6
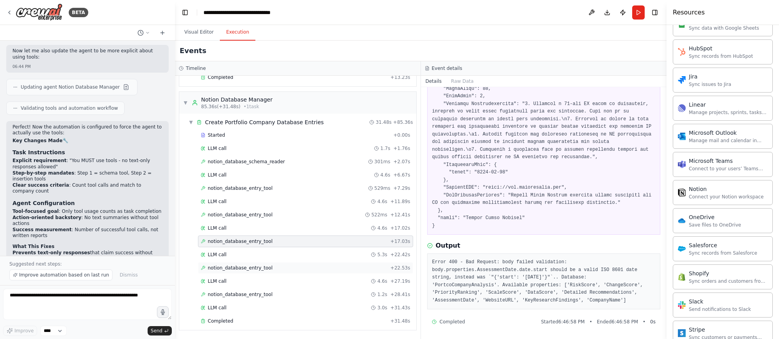
click at [310, 266] on div "notion_database_entry_tool + 22.53s" at bounding box center [306, 268] width 210 height 6
click at [305, 293] on div "notion_database_entry_tool 1.2s + 28.41s" at bounding box center [306, 294] width 210 height 6
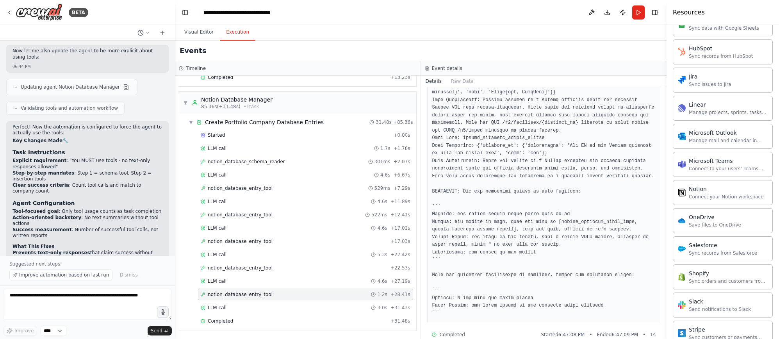
scroll to position [357, 0]
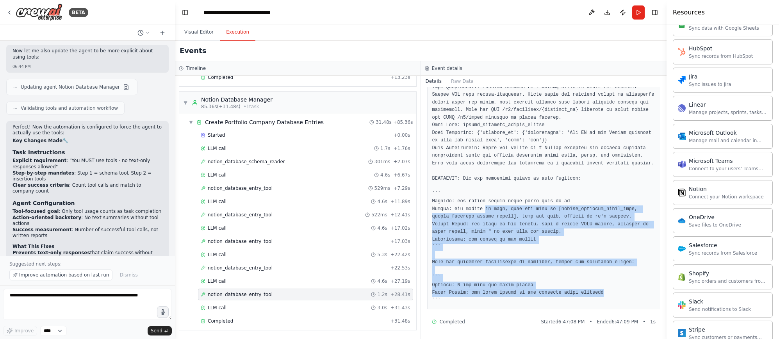
drag, startPoint x: 581, startPoint y: 286, endPoint x: 487, endPoint y: 212, distance: 120.2
click at [487, 212] on pre at bounding box center [543, 144] width 223 height 320
click at [552, 250] on pre at bounding box center [543, 144] width 223 height 320
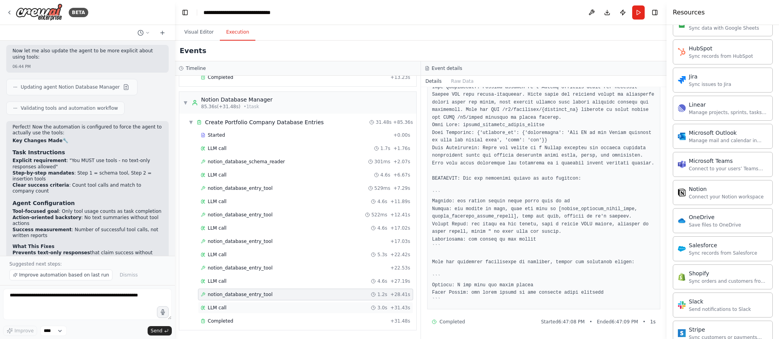
click at [257, 306] on div "LLM call 3.0s + 31.43s" at bounding box center [306, 308] width 210 height 6
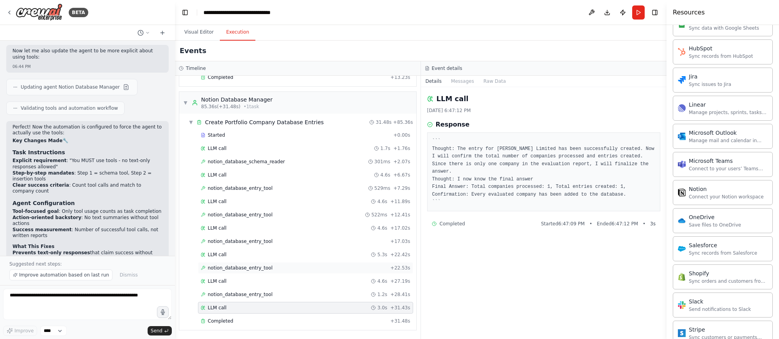
click at [260, 268] on span "notion_database_entry_tool" at bounding box center [240, 268] width 65 height 6
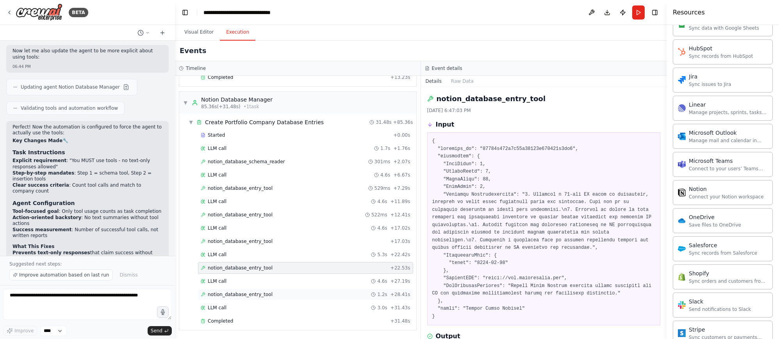
click at [269, 294] on span "notion_database_entry_tool" at bounding box center [240, 294] width 65 height 6
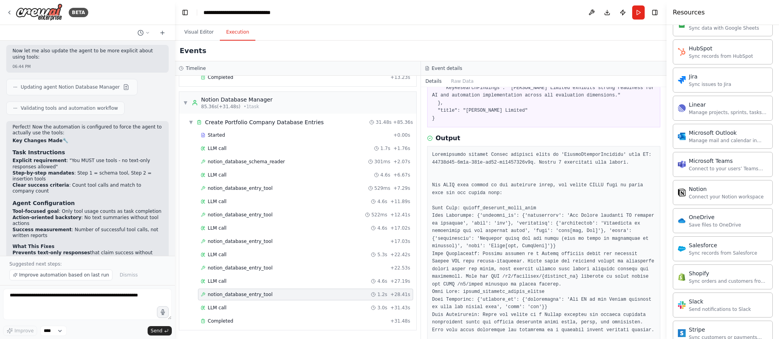
scroll to position [184, 0]
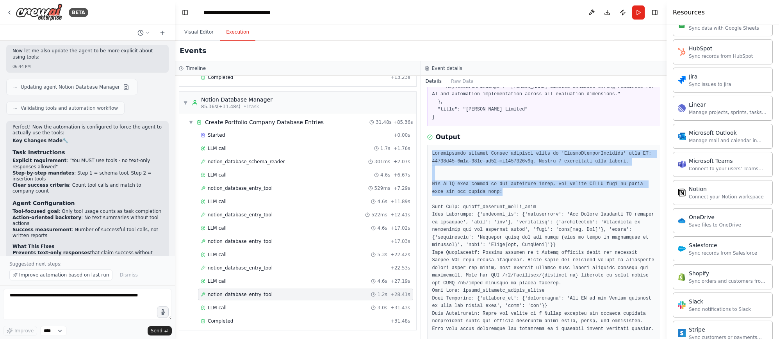
drag, startPoint x: 536, startPoint y: 190, endPoint x: 430, endPoint y: 148, distance: 114.3
click at [430, 148] on div at bounding box center [544, 310] width 234 height 330
click at [576, 195] on pre at bounding box center [543, 310] width 223 height 320
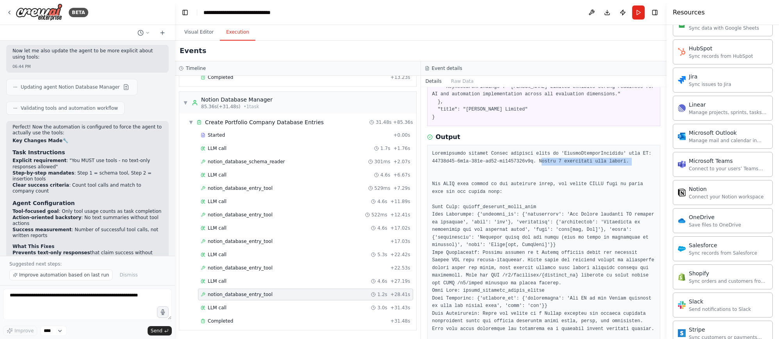
drag, startPoint x: 574, startPoint y: 164, endPoint x: 643, endPoint y: 167, distance: 69.6
click at [643, 168] on pre at bounding box center [543, 310] width 223 height 320
click at [640, 162] on pre at bounding box center [543, 310] width 223 height 320
click at [283, 267] on div "notion_database_entry_tool + 22.53s" at bounding box center [306, 268] width 210 height 6
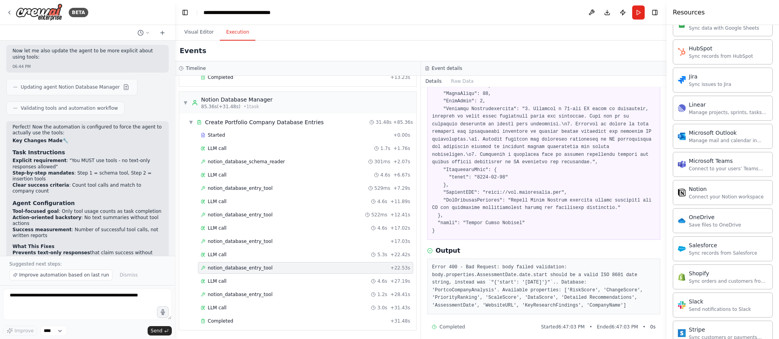
scroll to position [91, 0]
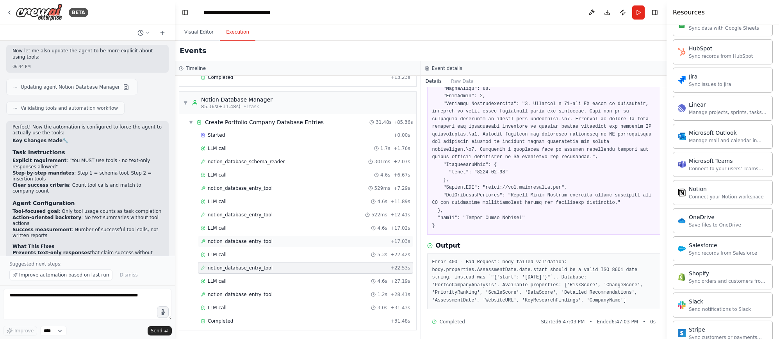
click at [260, 243] on span "notion_database_entry_tool" at bounding box center [240, 241] width 65 height 6
click at [264, 292] on span "notion_database_entry_tool" at bounding box center [240, 294] width 65 height 6
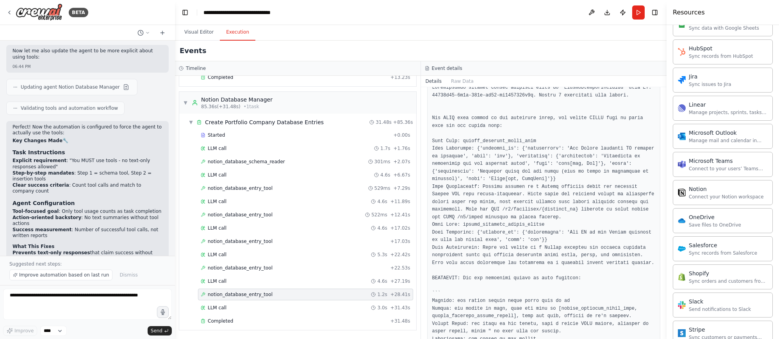
scroll to position [225, 0]
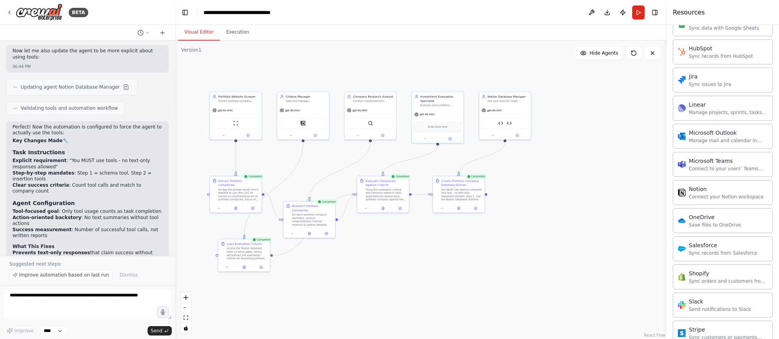
click at [186, 29] on button "Visual Editor" at bounding box center [199, 32] width 42 height 16
click at [232, 110] on span "gpt-4o-mini" at bounding box center [225, 110] width 15 height 4
click at [237, 109] on div "gpt-4o-mini" at bounding box center [236, 109] width 52 height 9
click at [259, 100] on div "Extract portfolio company information from {pe_firm_url} including company name…" at bounding box center [238, 101] width 41 height 4
click at [255, 106] on div "gpt-4o-mini" at bounding box center [236, 109] width 52 height 9
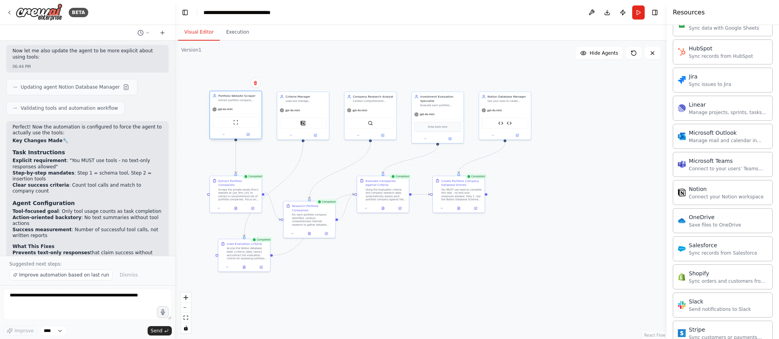
click at [246, 107] on div "gpt-4o-mini" at bounding box center [236, 109] width 52 height 9
click at [218, 134] on button at bounding box center [224, 134] width 24 height 5
click at [278, 184] on div "OpenAI - gpt-4o-mini" at bounding box center [249, 183] width 66 height 4
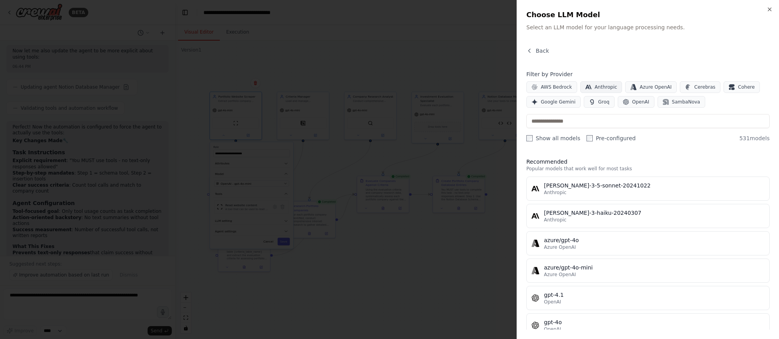
click at [596, 90] on button "Anthropic" at bounding box center [601, 87] width 42 height 12
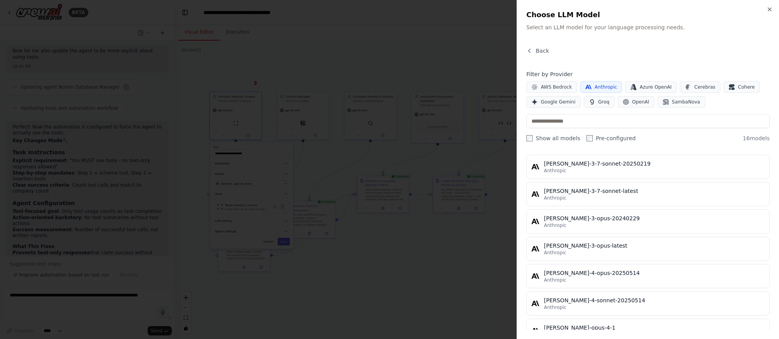
scroll to position [218, 0]
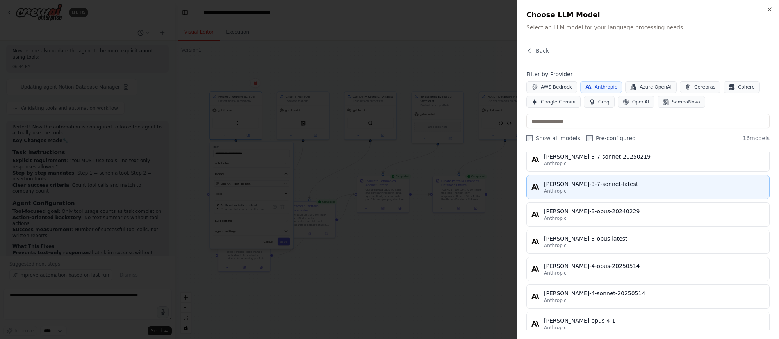
click at [653, 185] on div "[PERSON_NAME]-3-7-sonnet-latest" at bounding box center [654, 184] width 221 height 8
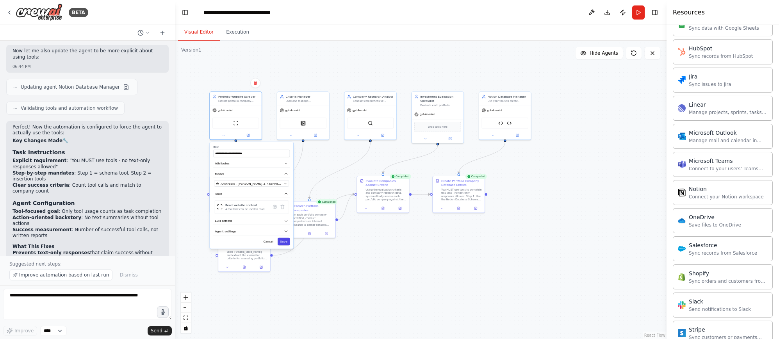
click at [284, 241] on button "Save" at bounding box center [284, 241] width 12 height 7
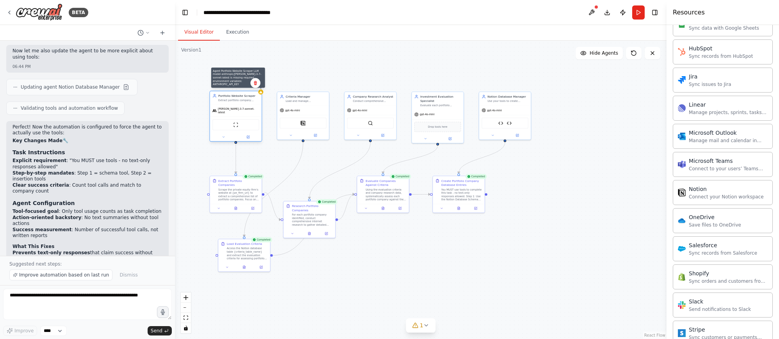
click at [260, 94] on div at bounding box center [260, 91] width 5 height 5
click at [250, 99] on div "Extract portfolio company information from {pe_firm_url} including company name…" at bounding box center [238, 101] width 41 height 4
click at [332, 100] on div ".deletable-edge-delete-btn { width: 20px; height: 20px; border: 0px solid #ffff…" at bounding box center [421, 190] width 492 height 298
click at [317, 110] on div "gpt-4o-mini" at bounding box center [303, 109] width 52 height 9
click at [288, 135] on button at bounding box center [291, 134] width 24 height 5
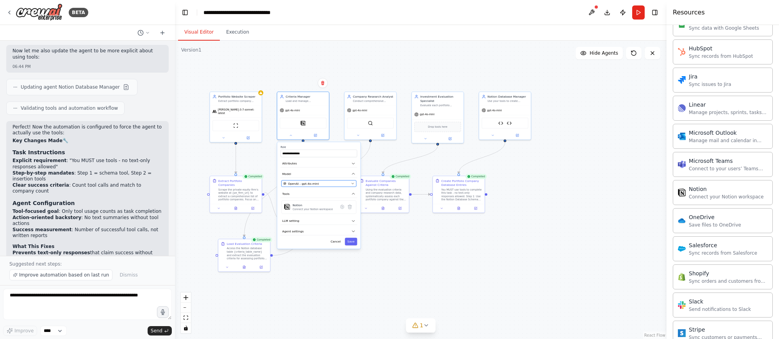
click at [337, 183] on div "OpenAI - gpt-4o-mini" at bounding box center [317, 183] width 66 height 4
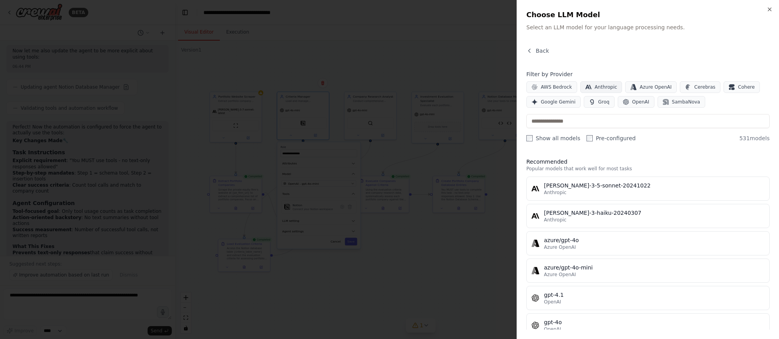
click at [605, 83] on button "Anthropic" at bounding box center [601, 87] width 42 height 12
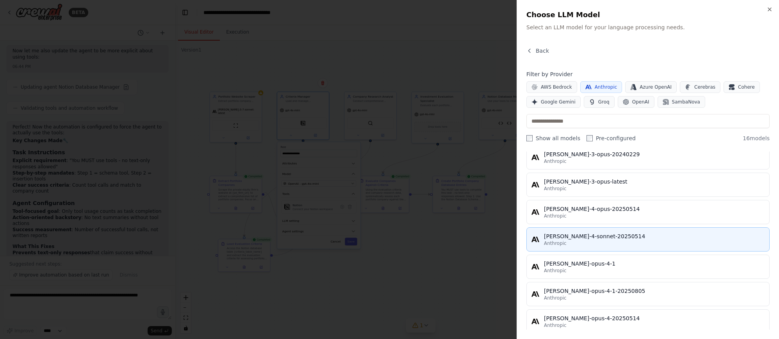
scroll to position [275, 0]
click at [634, 239] on div "[PERSON_NAME]-4-sonnet-20250514" at bounding box center [654, 237] width 221 height 8
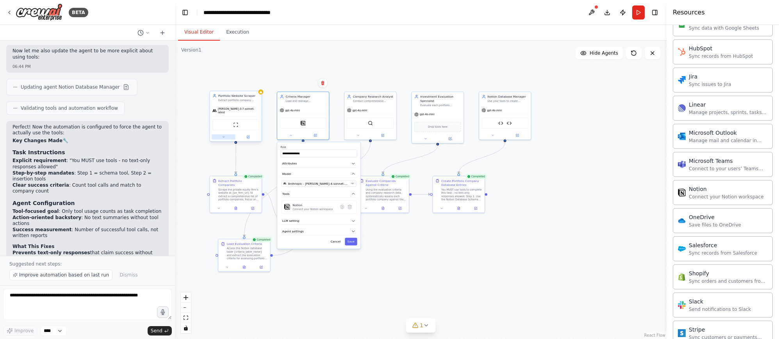
click at [222, 136] on icon at bounding box center [224, 138] width 4 height 4
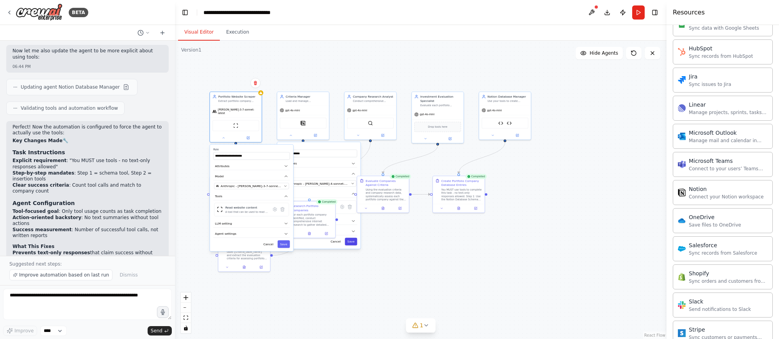
click at [355, 241] on button "Save" at bounding box center [351, 241] width 12 height 7
click at [269, 184] on span "Anthropic - [PERSON_NAME]-3-7-sonnet-latest" at bounding box center [251, 186] width 61 height 4
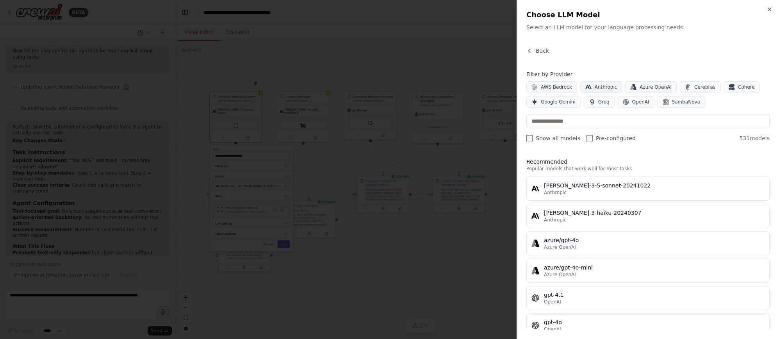
click at [606, 88] on span "Anthropic" at bounding box center [606, 87] width 23 height 6
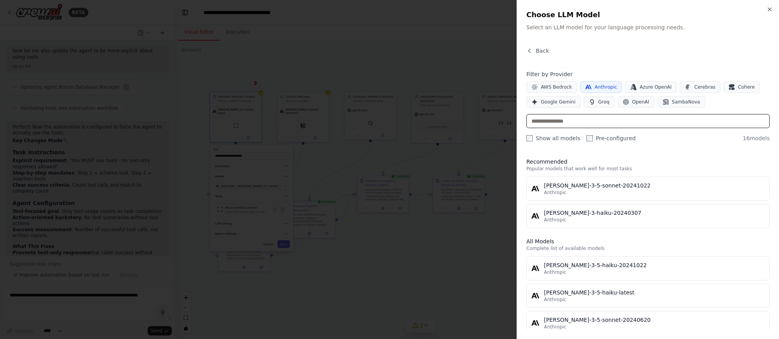
click at [618, 120] on input "text" at bounding box center [647, 121] width 243 height 14
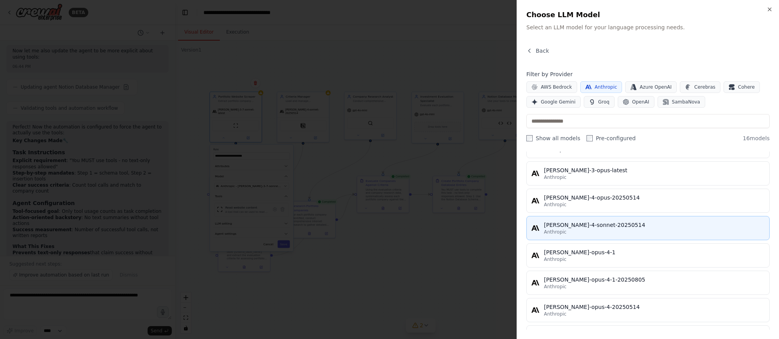
click at [617, 226] on div "[PERSON_NAME]-4-sonnet-20250514" at bounding box center [654, 225] width 221 height 8
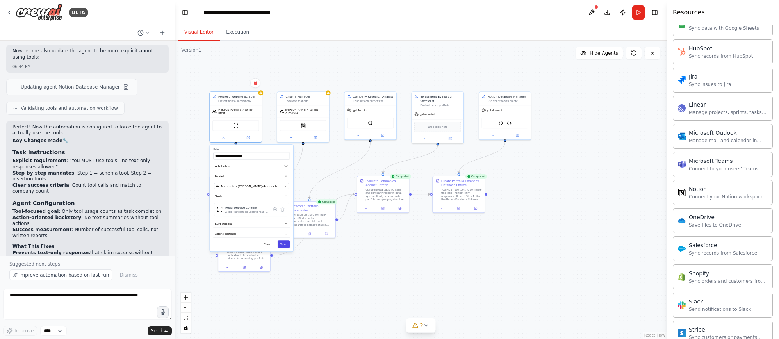
click at [284, 241] on button "Save" at bounding box center [284, 243] width 12 height 7
click at [380, 108] on div "gpt-4o-mini" at bounding box center [370, 109] width 52 height 9
click at [388, 99] on div "Conduct comprehensive research on portfolio companies including company website…" at bounding box center [373, 101] width 41 height 4
click at [388, 96] on div "Company Research Analyst" at bounding box center [373, 96] width 41 height 4
click at [357, 137] on div at bounding box center [370, 134] width 52 height 9
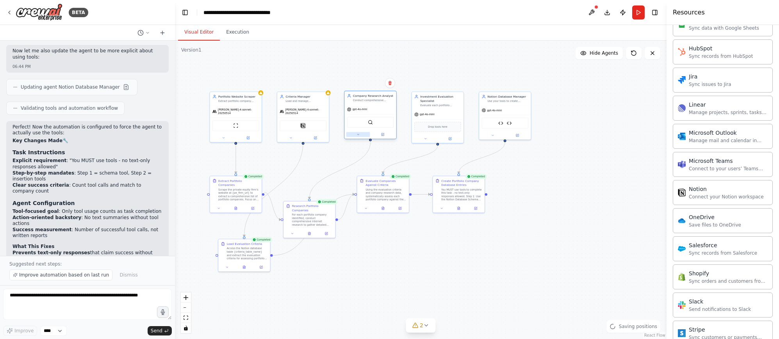
click at [359, 134] on icon at bounding box center [359, 135] width 4 height 4
click at [387, 182] on div "OpenAI - gpt-4o-mini" at bounding box center [384, 183] width 66 height 4
click at [401, 183] on div "OpenAI - gpt-4o-mini" at bounding box center [384, 183] width 66 height 4
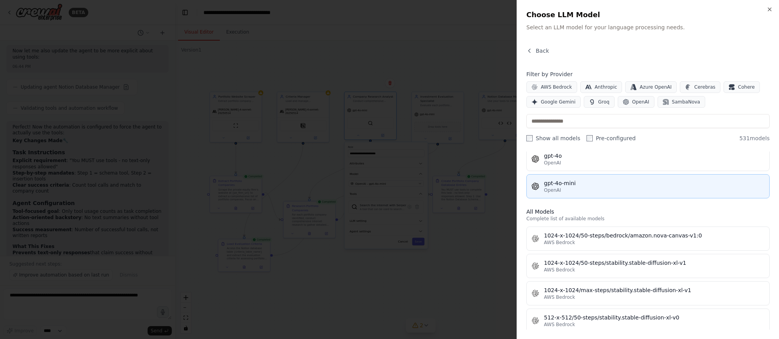
scroll to position [167, 0]
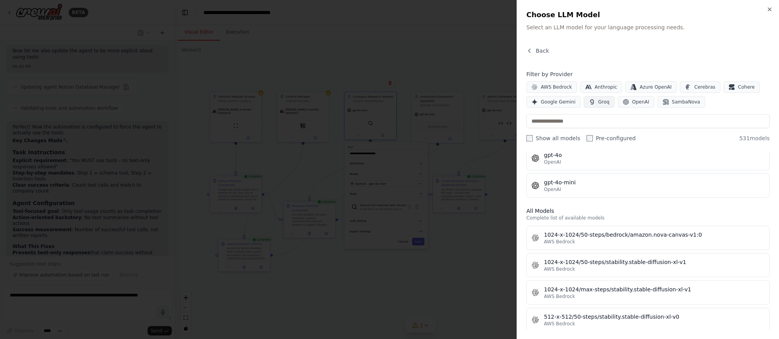
click at [598, 101] on span "Groq" at bounding box center [603, 102] width 11 height 6
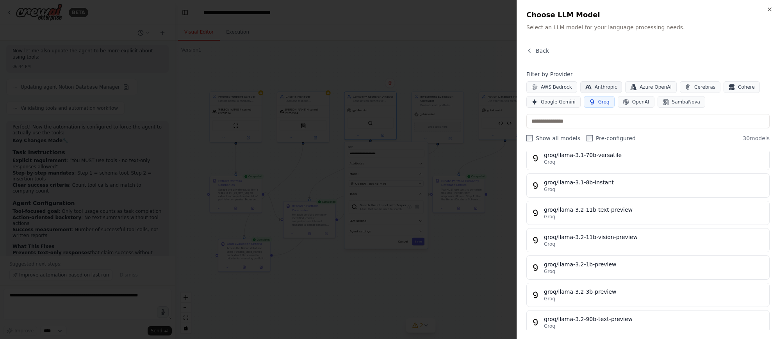
click at [597, 86] on span "Anthropic" at bounding box center [606, 87] width 23 height 6
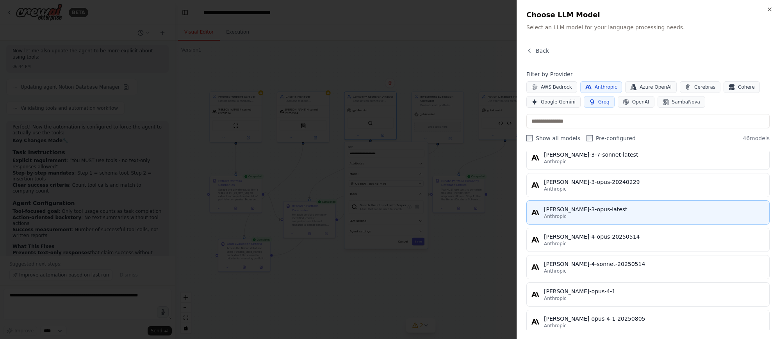
scroll to position [267, 0]
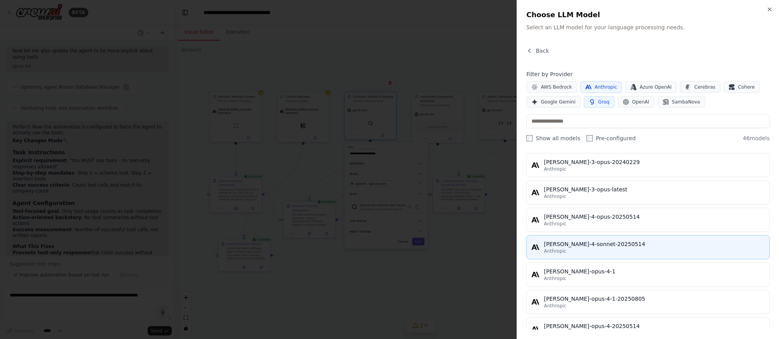
click at [643, 244] on div "[PERSON_NAME]-4-sonnet-20250514" at bounding box center [654, 244] width 221 height 8
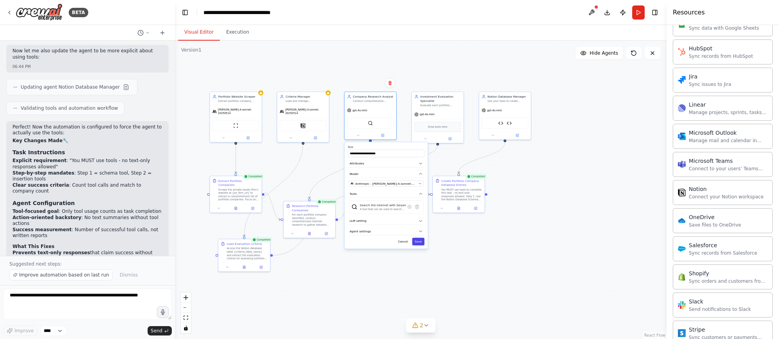
click at [418, 241] on button "Save" at bounding box center [418, 241] width 12 height 7
click at [453, 97] on div "Investment Evaluation Specialist" at bounding box center [440, 98] width 41 height 9
click at [426, 138] on icon at bounding box center [426, 138] width 4 height 4
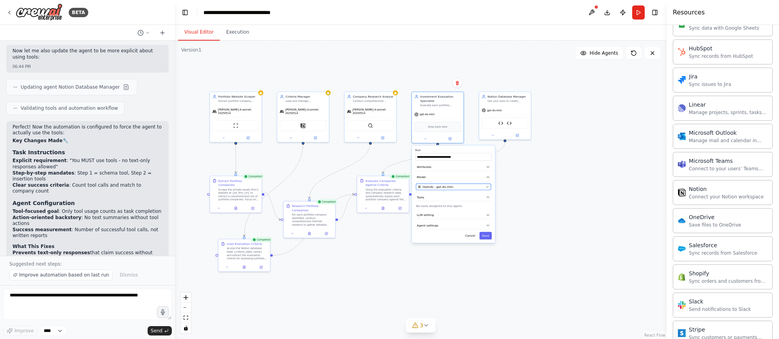
click at [479, 186] on div "OpenAI - gpt-4o-mini" at bounding box center [451, 187] width 66 height 4
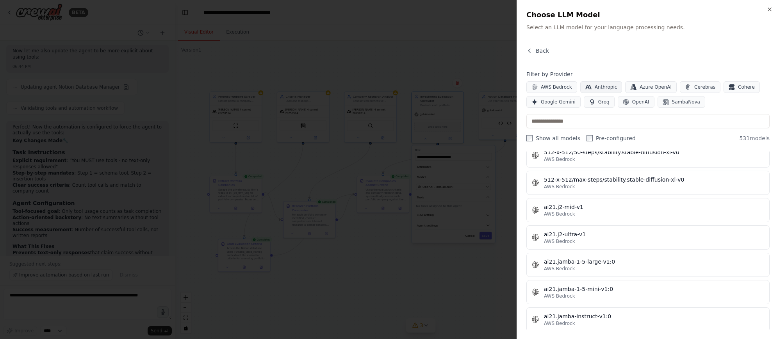
click at [601, 82] on button "Anthropic" at bounding box center [601, 87] width 42 height 12
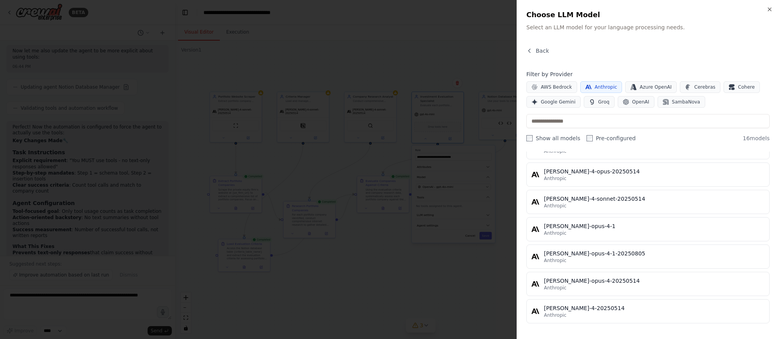
scroll to position [312, 0]
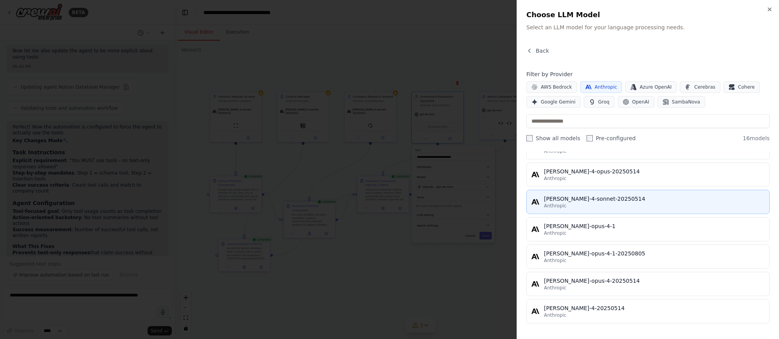
click at [638, 200] on div "[PERSON_NAME]-4-sonnet-20250514" at bounding box center [654, 199] width 221 height 8
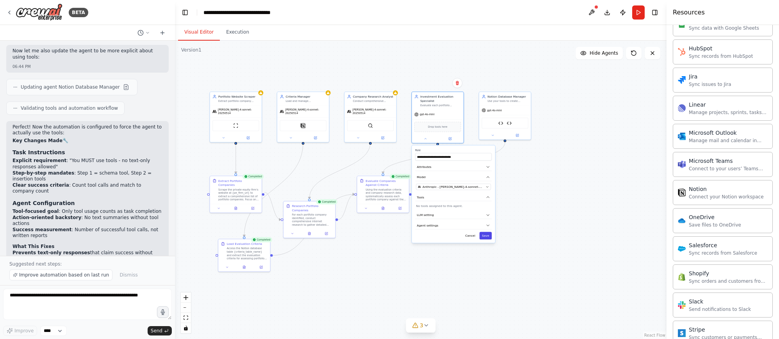
click at [485, 237] on button "Save" at bounding box center [486, 235] width 12 height 7
click at [488, 135] on button at bounding box center [493, 134] width 24 height 5
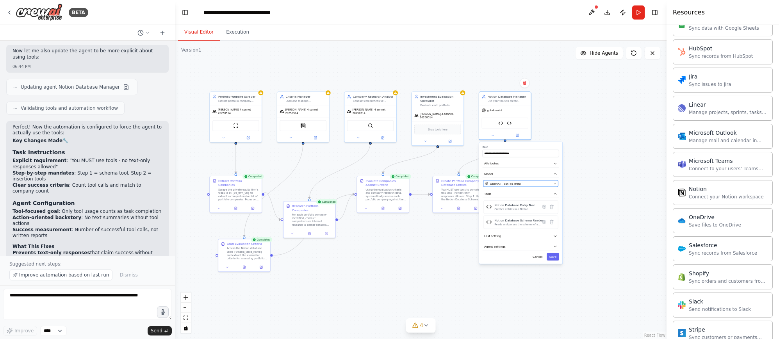
click at [540, 182] on div "OpenAI - gpt-4o-mini" at bounding box center [518, 183] width 66 height 4
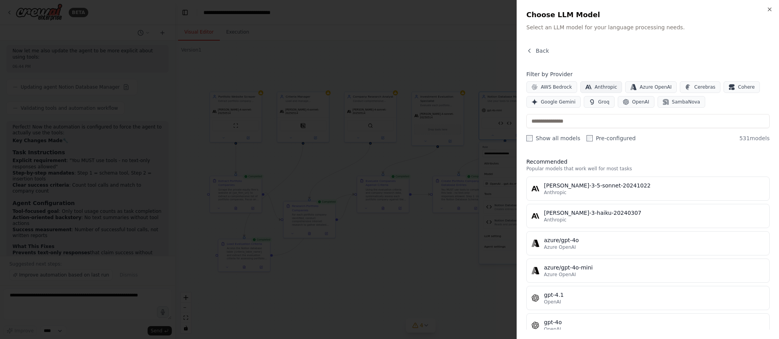
click at [599, 87] on span "Anthropic" at bounding box center [606, 87] width 23 height 6
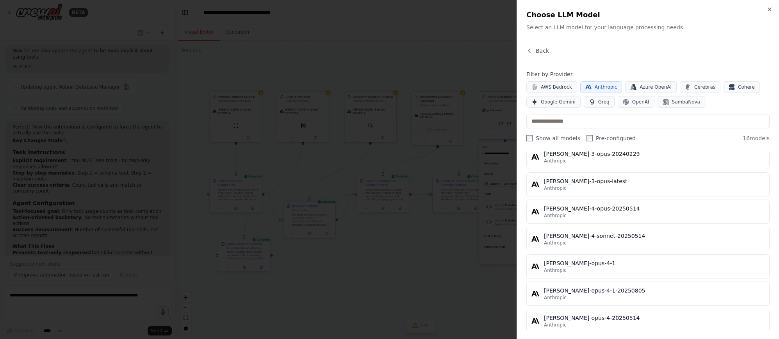
scroll to position [312, 0]
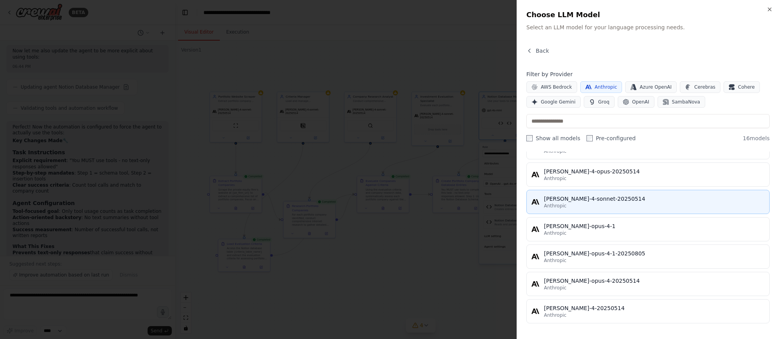
click at [622, 203] on div "Anthropic" at bounding box center [654, 206] width 221 height 6
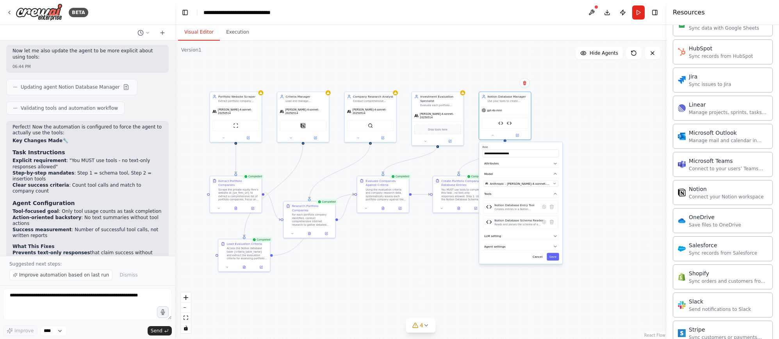
click at [556, 257] on button "Save" at bounding box center [553, 256] width 12 height 7
click at [569, 134] on div ".deletable-edge-delete-btn { width: 20px; height: 20px; border: 0px solid #ffff…" at bounding box center [421, 190] width 492 height 298
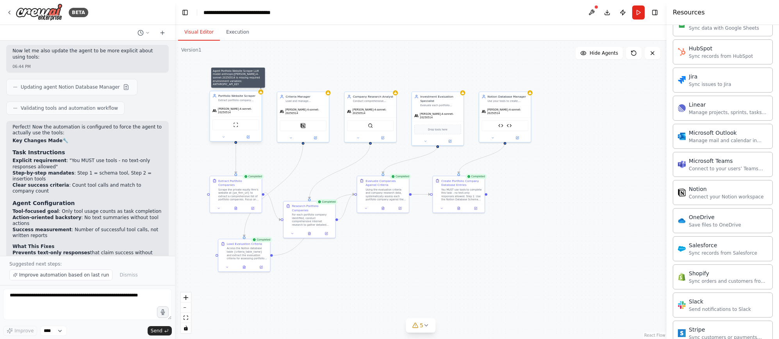
click at [260, 94] on div at bounding box center [260, 91] width 5 height 5
click at [261, 91] on icon at bounding box center [261, 92] width 4 height 4
click at [425, 323] on icon at bounding box center [426, 325] width 6 height 6
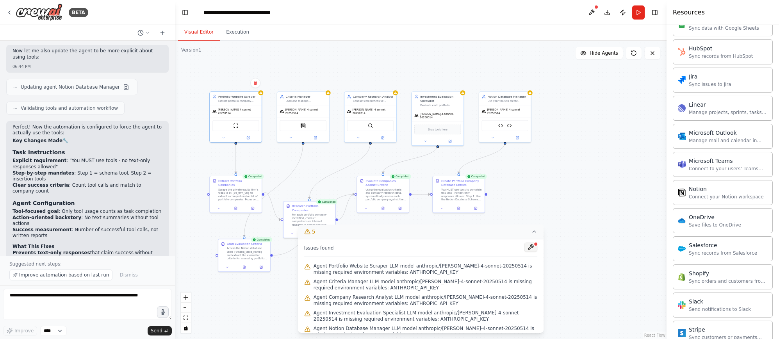
click at [524, 245] on button at bounding box center [530, 247] width 13 height 9
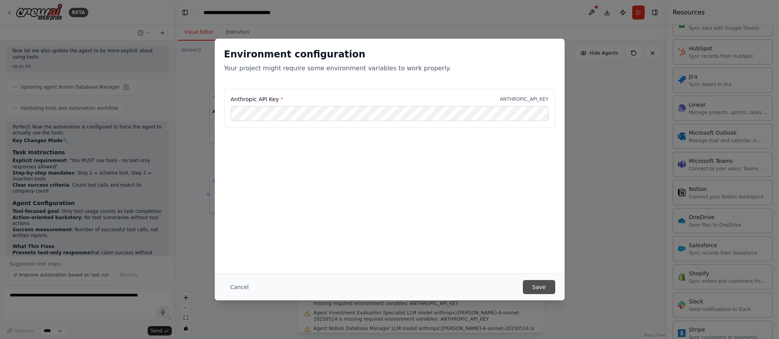
click at [537, 293] on button "Save" at bounding box center [539, 287] width 32 height 14
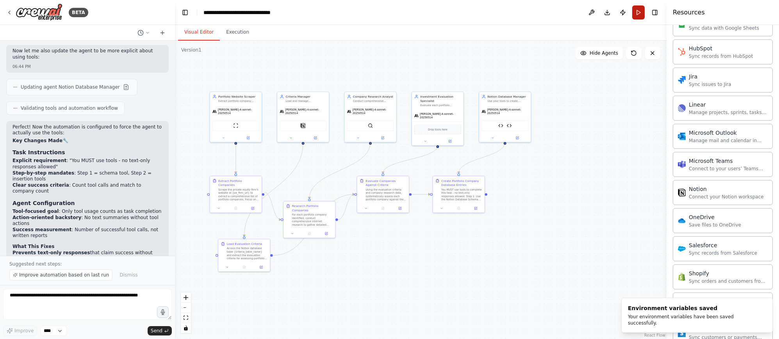
click at [640, 14] on button "Run" at bounding box center [638, 12] width 12 height 14
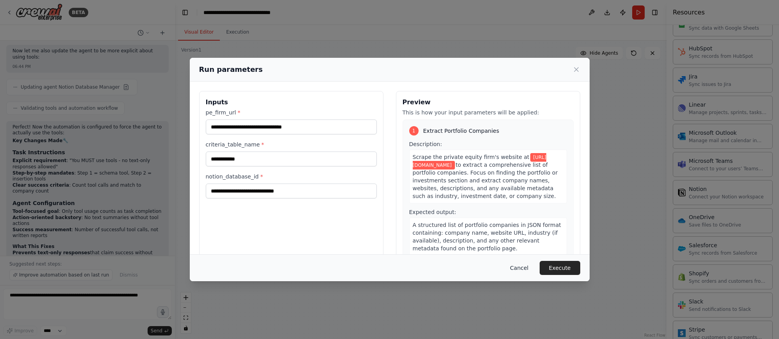
click at [518, 267] on button "Cancel" at bounding box center [519, 268] width 31 height 14
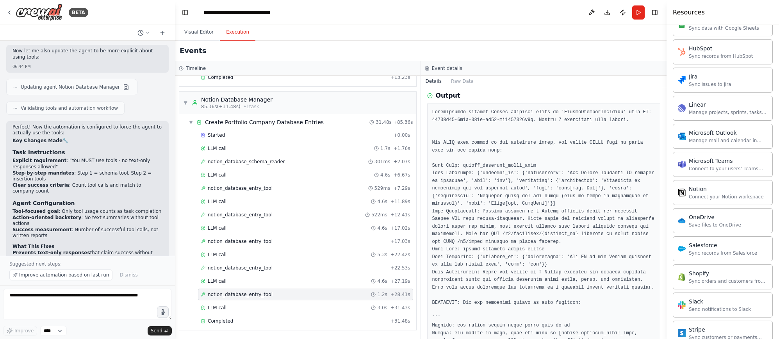
click at [237, 29] on button "Execution" at bounding box center [238, 32] width 36 height 16
click at [294, 266] on div "notion_database_entry_tool + 22.53s" at bounding box center [306, 268] width 210 height 6
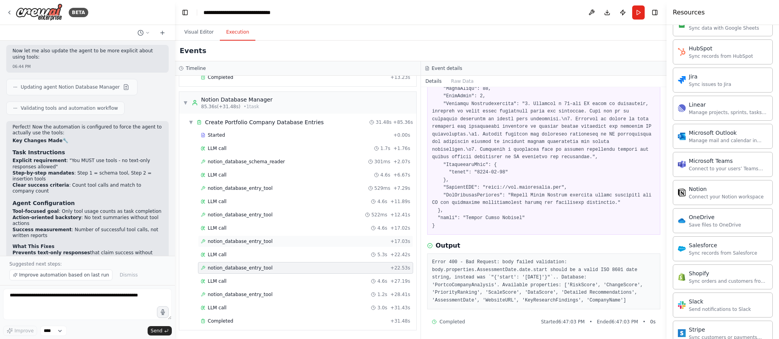
click at [279, 241] on div "notion_database_entry_tool + 17.03s" at bounding box center [306, 241] width 210 height 6
click at [286, 212] on div "notion_database_entry_tool 522ms + 12.41s" at bounding box center [306, 215] width 210 height 6
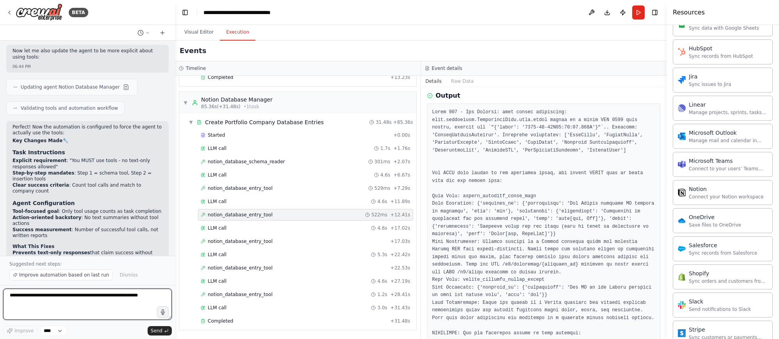
click at [108, 292] on textarea at bounding box center [87, 304] width 169 height 31
type textarea "**********"
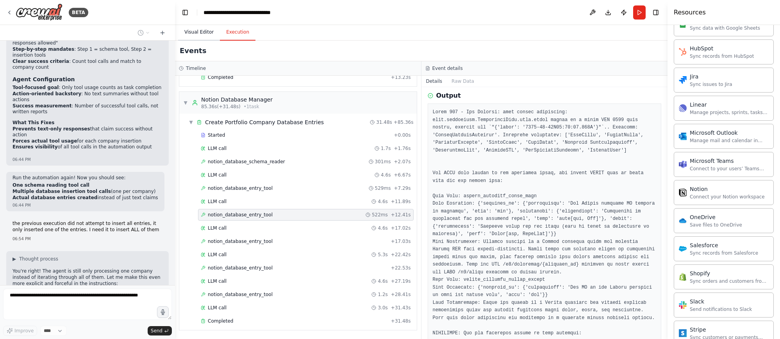
scroll to position [8276, 0]
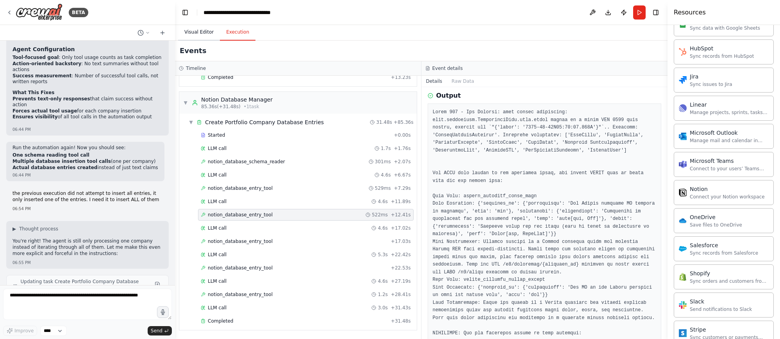
click at [199, 36] on button "Visual Editor" at bounding box center [199, 32] width 42 height 16
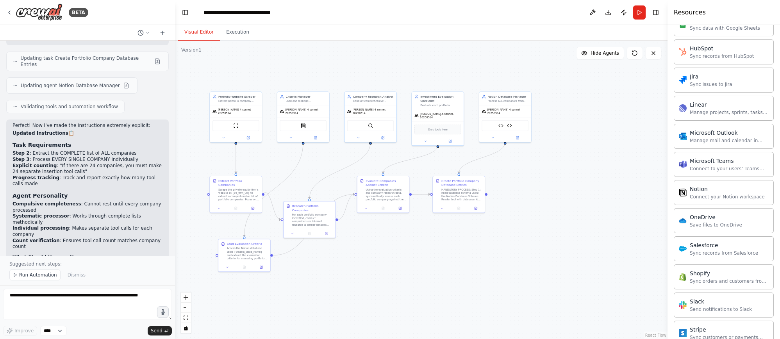
scroll to position [8513, 0]
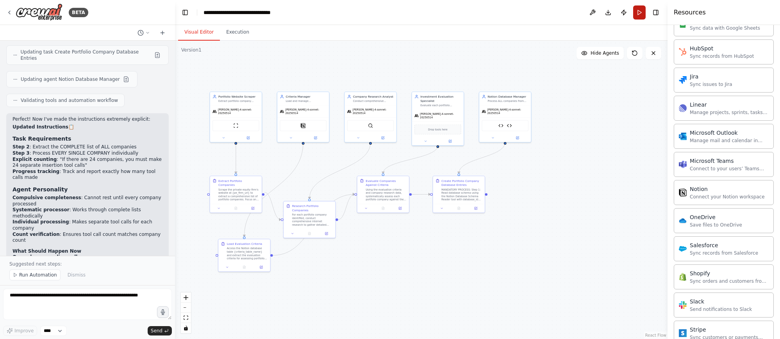
click at [639, 12] on button "Run" at bounding box center [639, 12] width 12 height 14
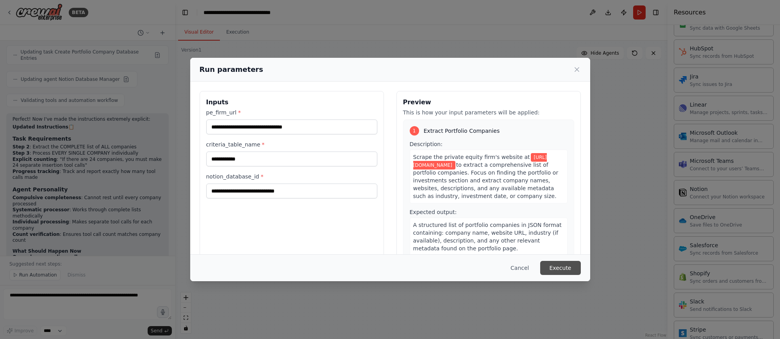
click at [567, 268] on button "Execute" at bounding box center [560, 268] width 41 height 14
